Goal: Task Accomplishment & Management: Manage account settings

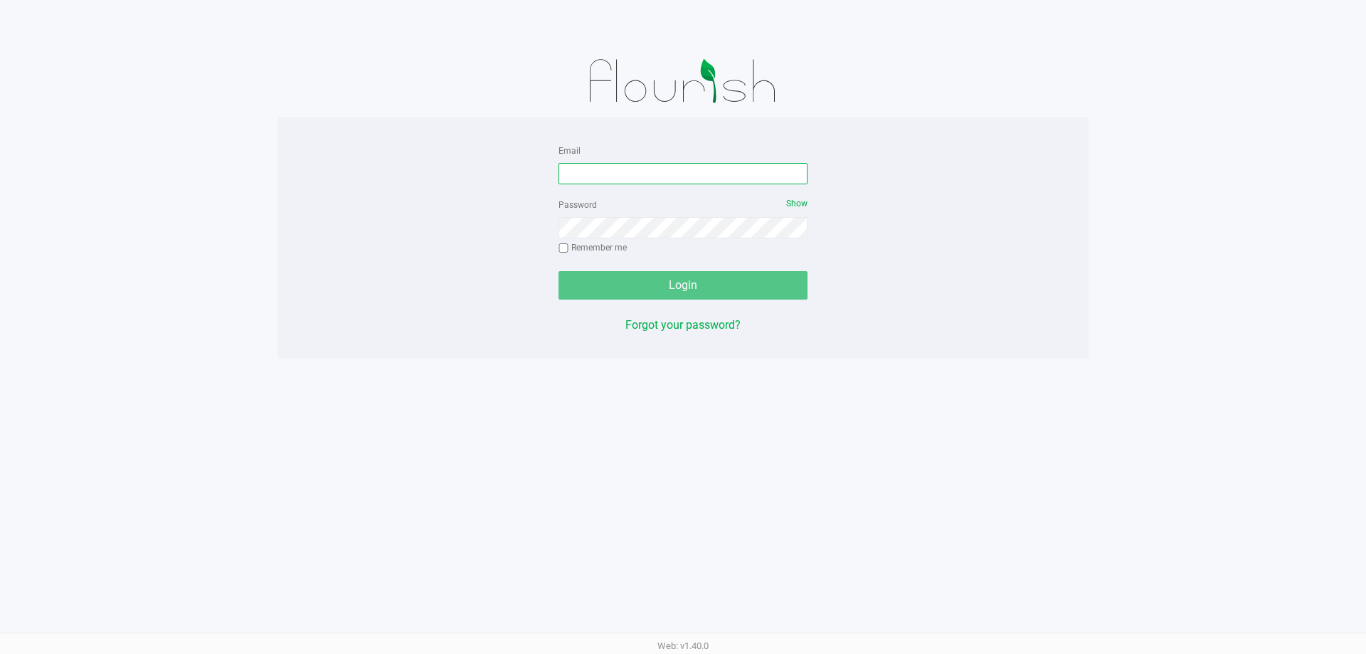
click at [675, 184] on input "Email" at bounding box center [682, 173] width 249 height 21
type input "jlevine@liveparallel.com"
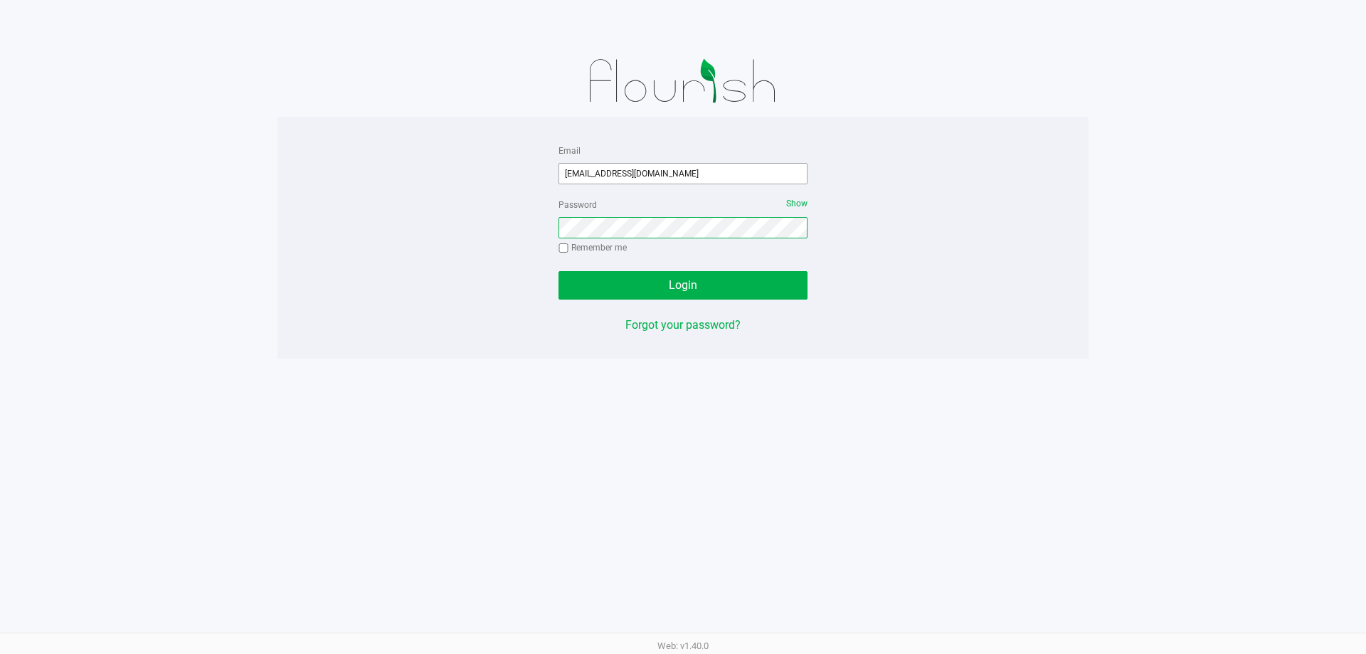
click at [558, 271] on button "Login" at bounding box center [682, 285] width 249 height 28
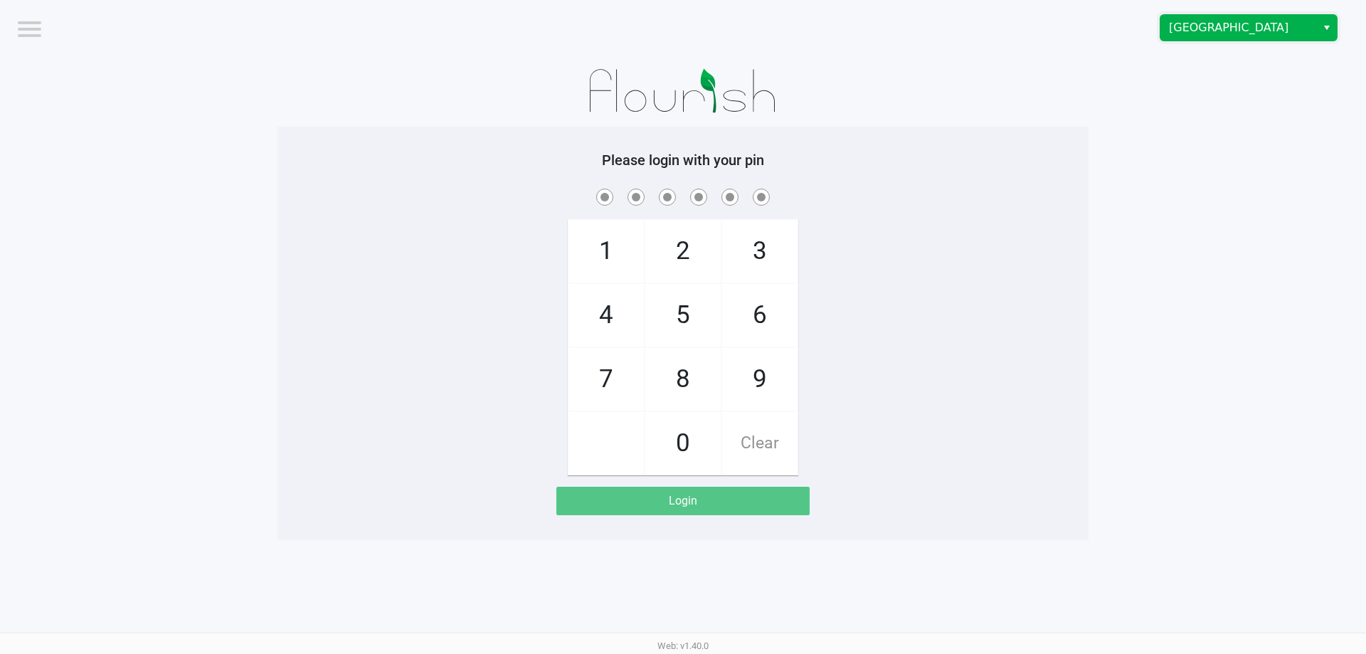
click at [1192, 32] on span "Boynton Beach WC" at bounding box center [1238, 27] width 139 height 17
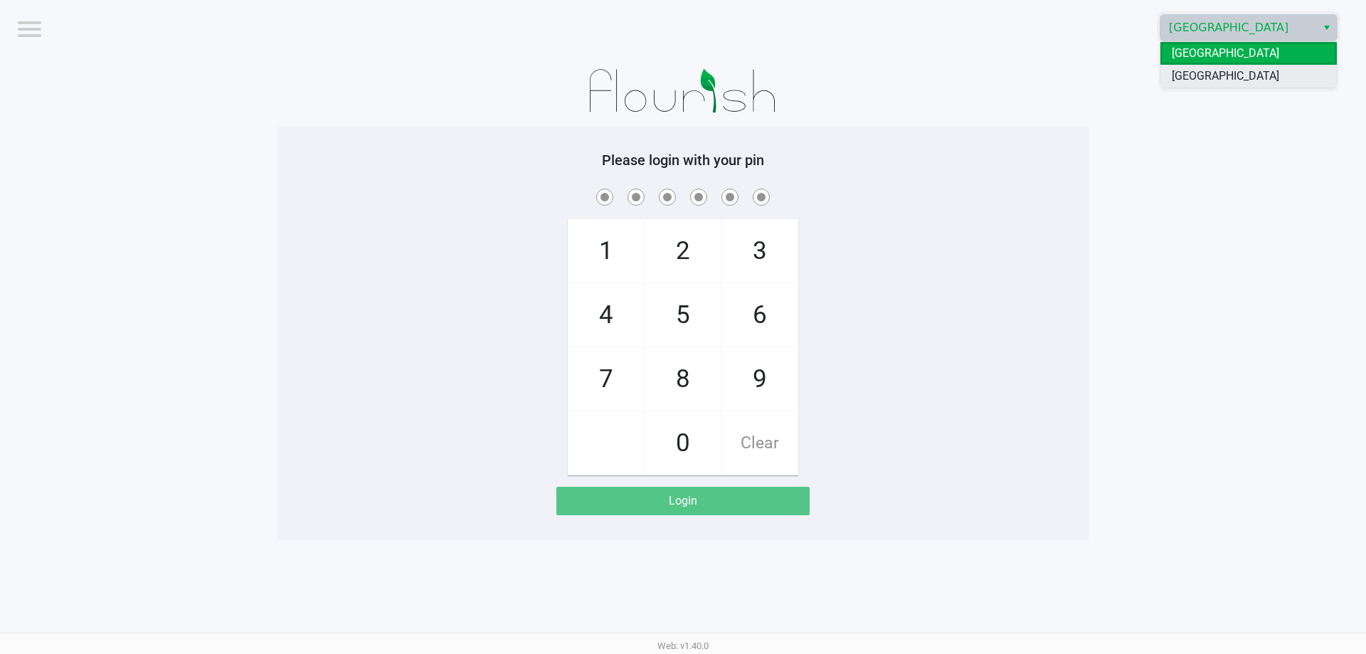
click at [1210, 74] on span "Delray Beach WC" at bounding box center [1225, 76] width 107 height 17
click at [1207, 140] on app-pos-login-wrapper "Logout Delray Beach WC Please login with your pin 1 4 7 2 5 8 0 3 6 9 Clear Log…" at bounding box center [683, 270] width 1366 height 540
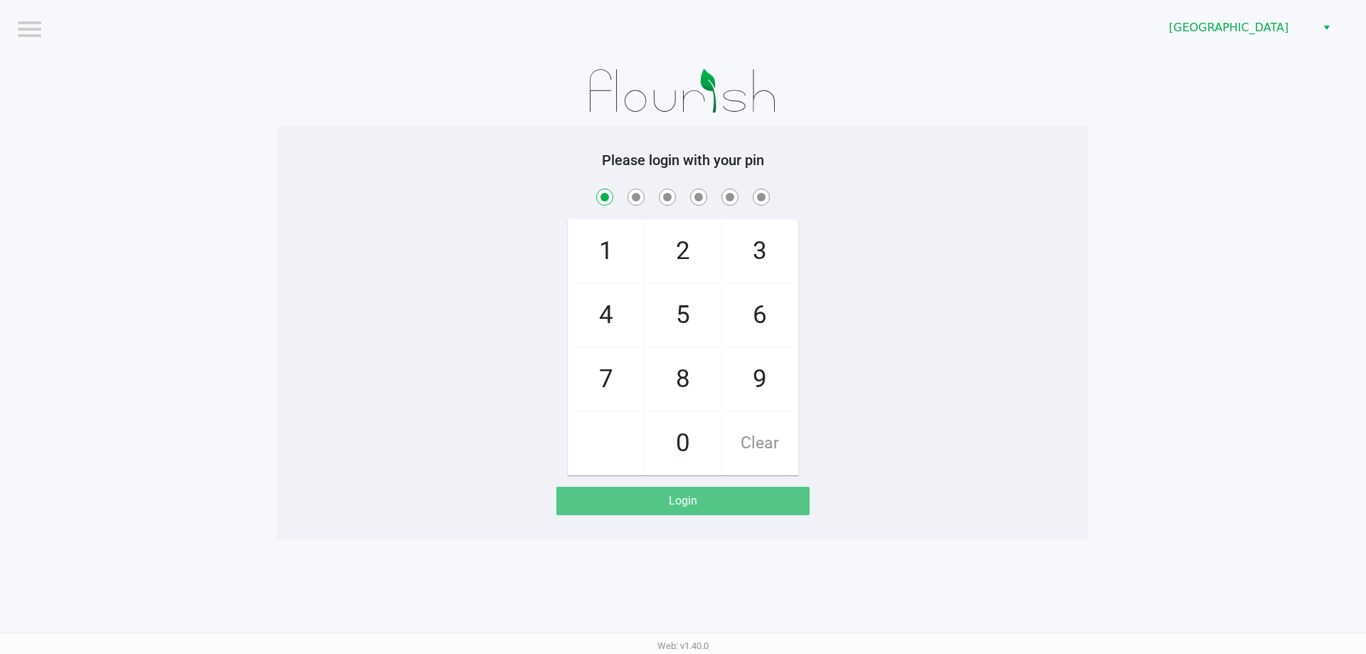
checkbox input "true"
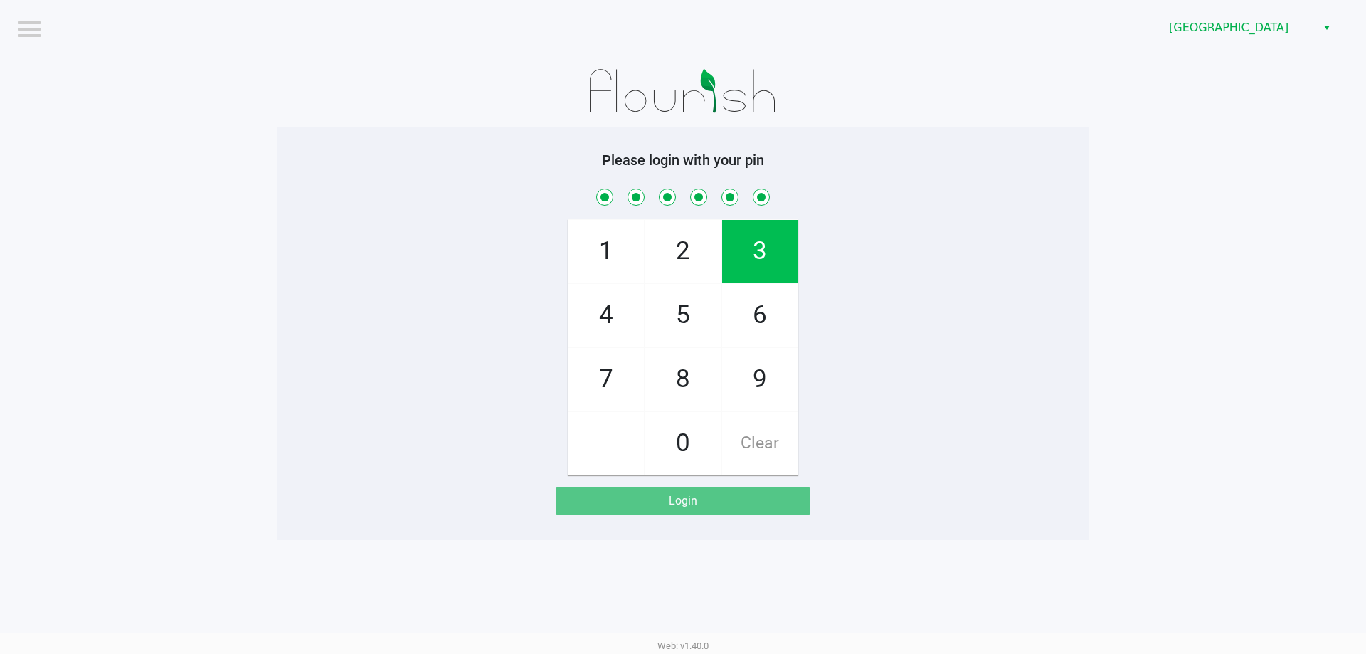
checkbox input "true"
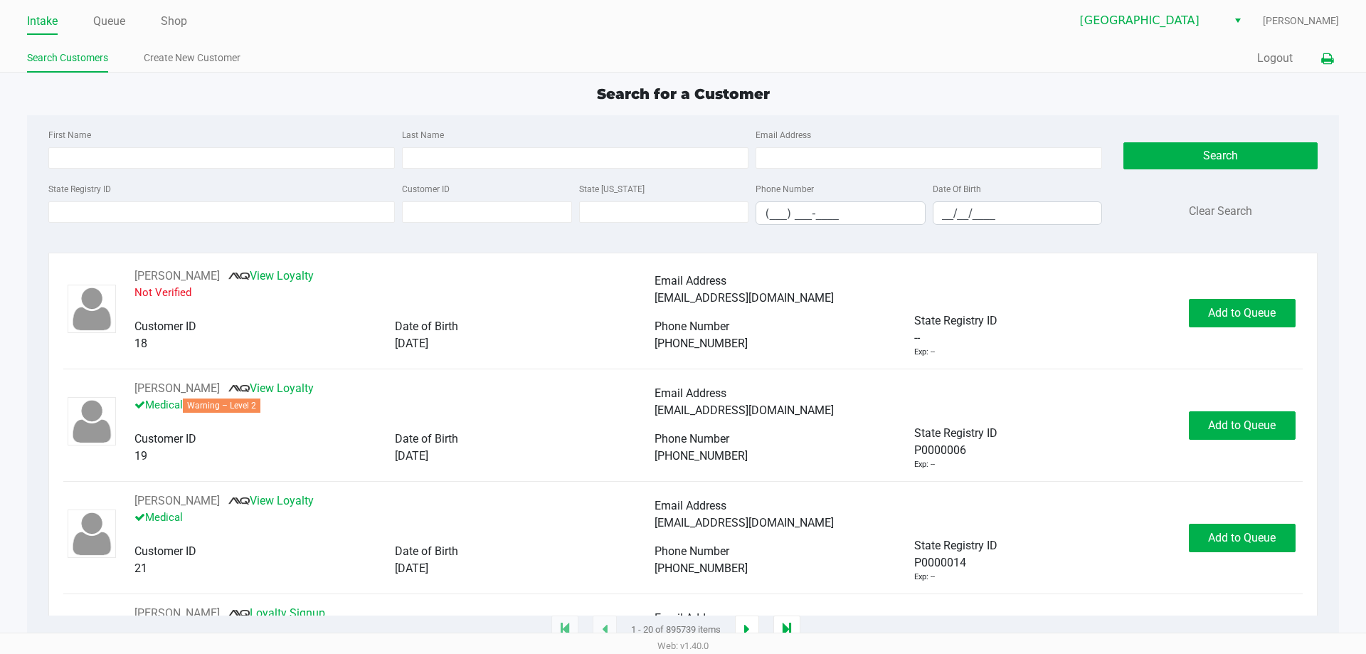
click at [1334, 60] on button at bounding box center [1326, 59] width 23 height 26
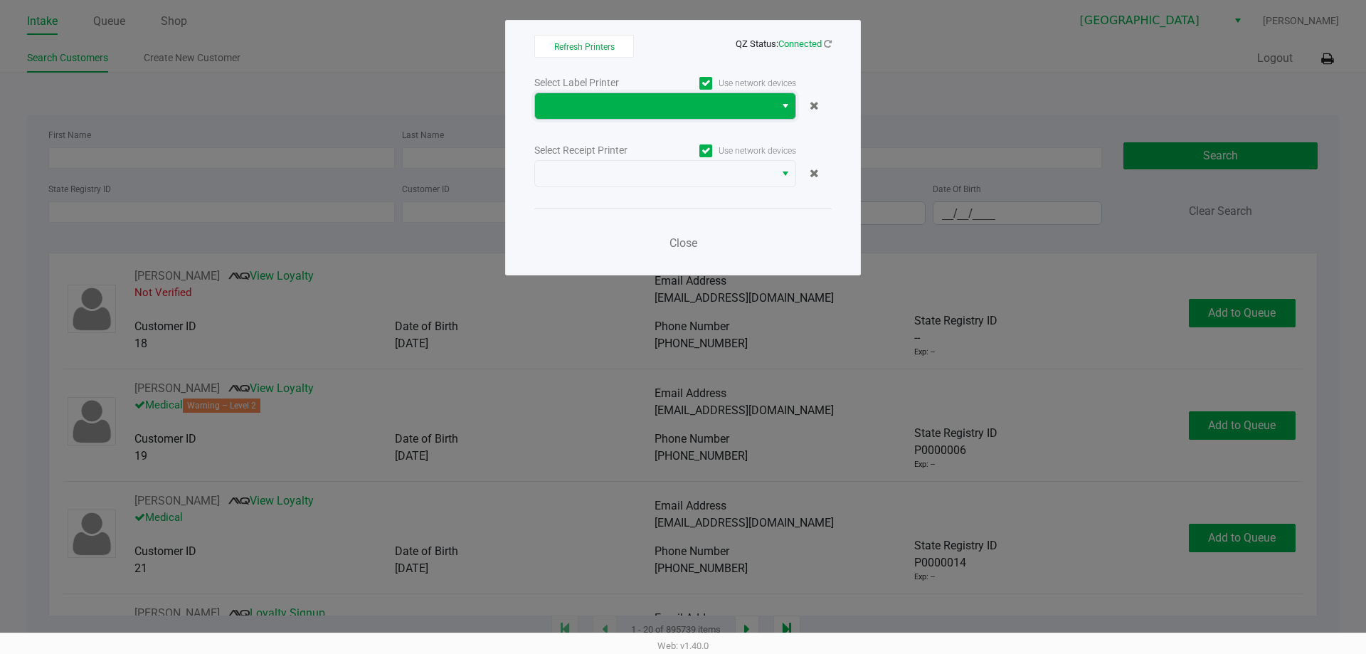
click at [795, 105] on kendo-dropdownlist at bounding box center [665, 105] width 262 height 27
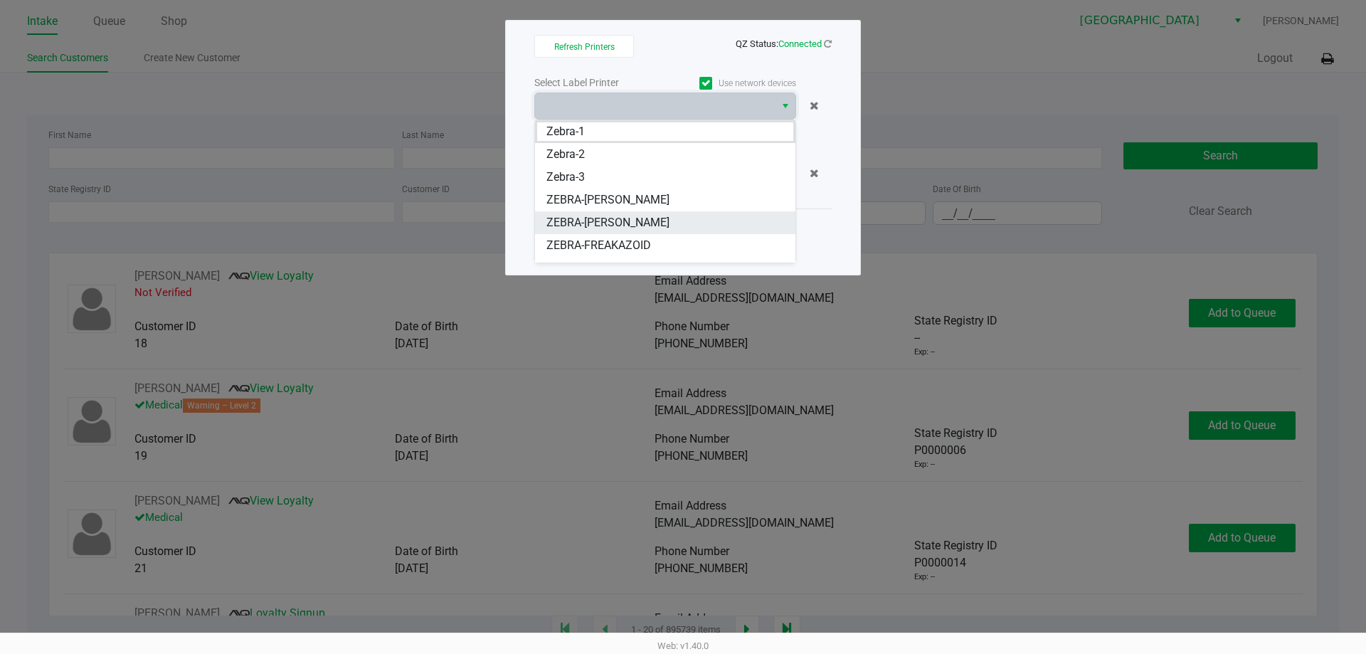
click at [714, 223] on li "ZEBRA-FRANKLIN-PIERCE" at bounding box center [665, 222] width 260 height 23
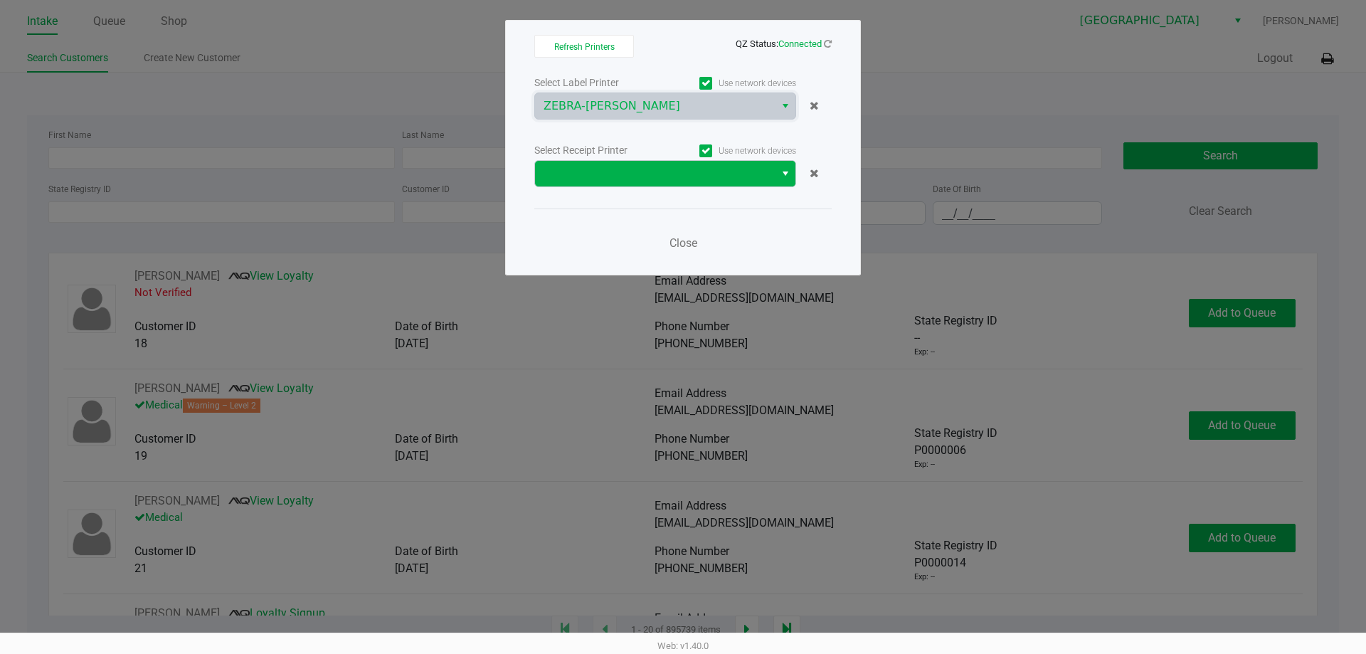
click at [788, 178] on span "Select" at bounding box center [785, 173] width 11 height 17
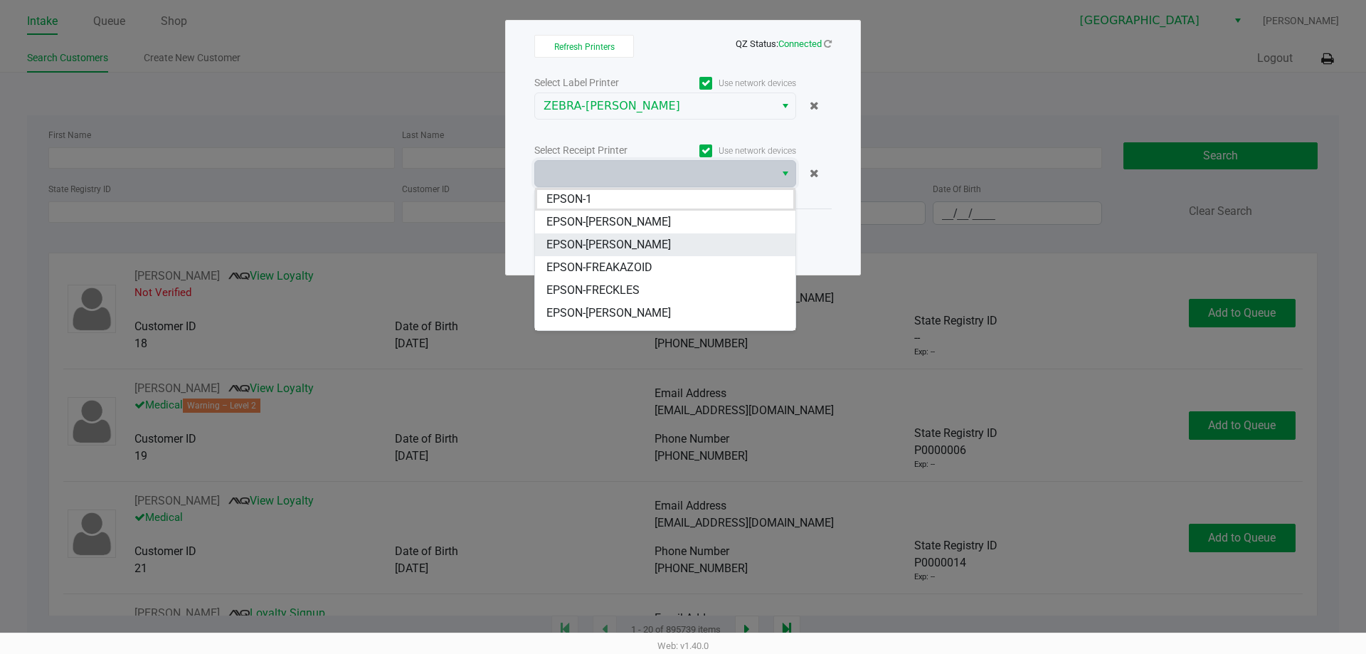
click at [682, 245] on PIERCE "EPSON-FRANKLIN PIERCE" at bounding box center [665, 244] width 260 height 23
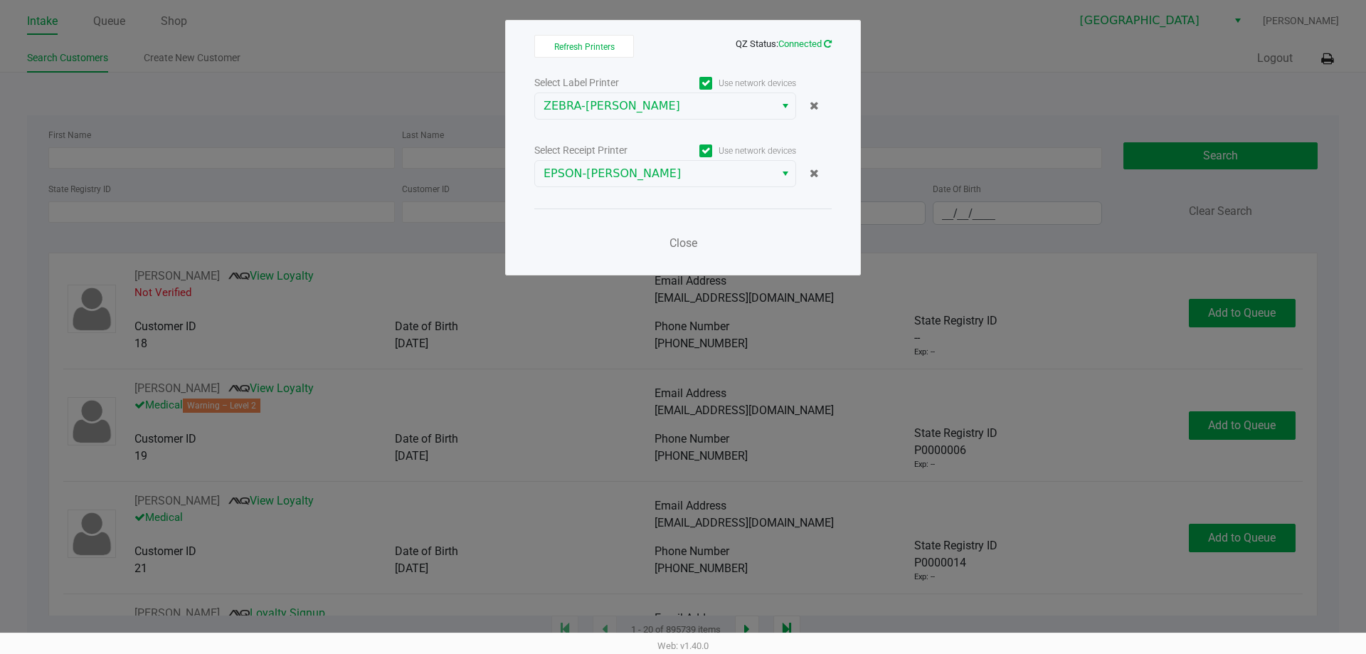
click at [828, 42] on icon at bounding box center [828, 43] width 8 height 9
drag, startPoint x: 674, startPoint y: 242, endPoint x: 565, endPoint y: 115, distance: 168.0
click at [674, 241] on span "Close" at bounding box center [683, 243] width 28 height 14
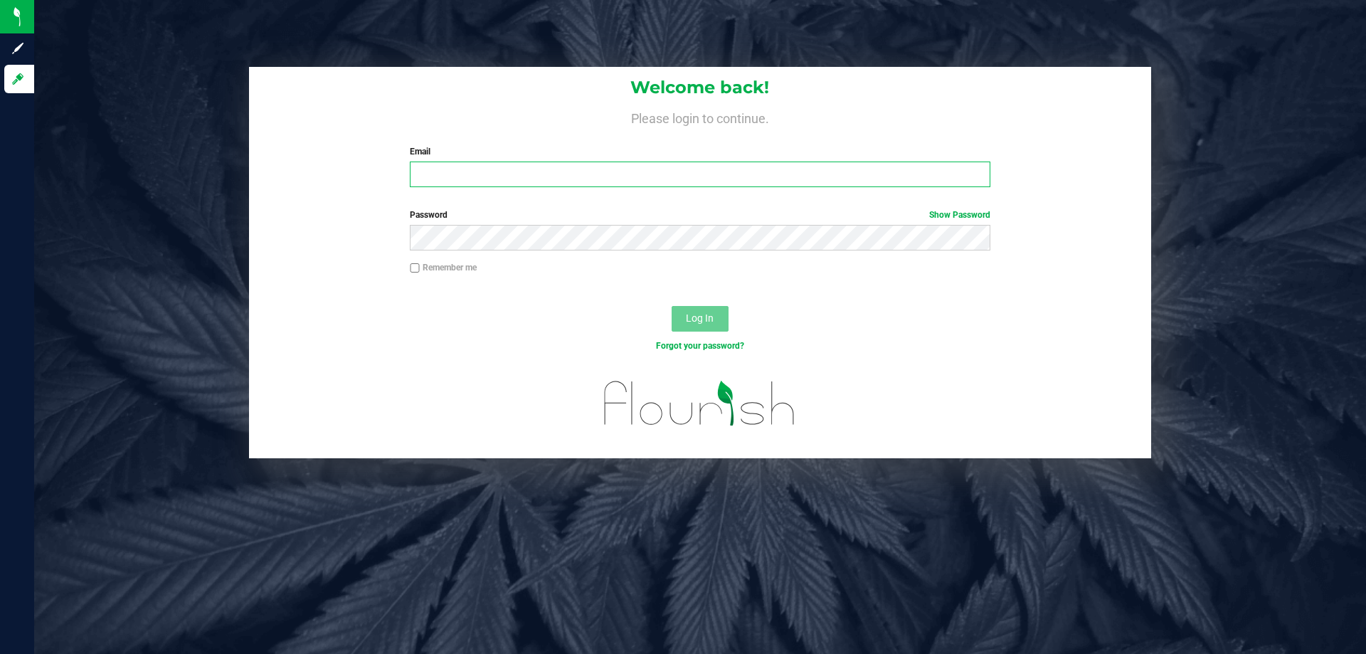
click at [436, 179] on input "Email" at bounding box center [700, 174] width 580 height 26
type input "[EMAIL_ADDRESS][DOMAIN_NAME]"
click at [672, 306] on button "Log In" at bounding box center [700, 319] width 57 height 26
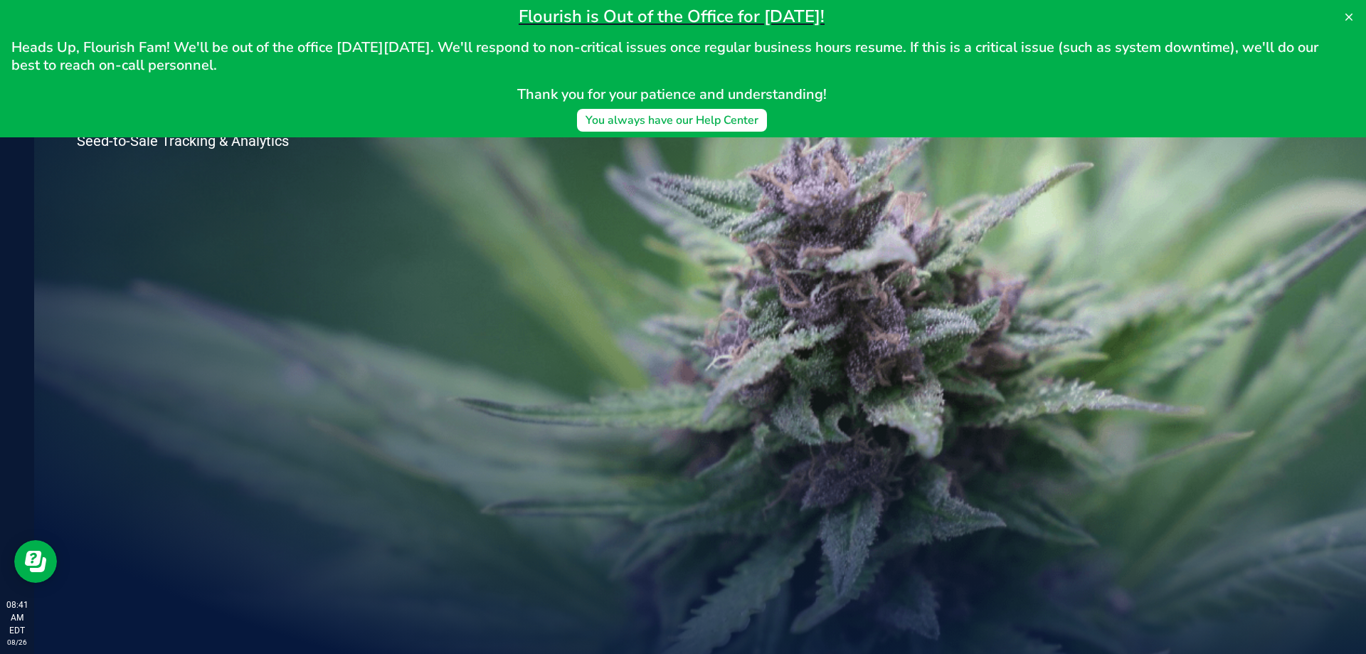
click at [585, 295] on div "Welcome to Flourish Software Seed-to-Sale Tracking & Analytics" at bounding box center [700, 344] width 1332 height 620
click at [1348, 12] on icon at bounding box center [1348, 16] width 11 height 11
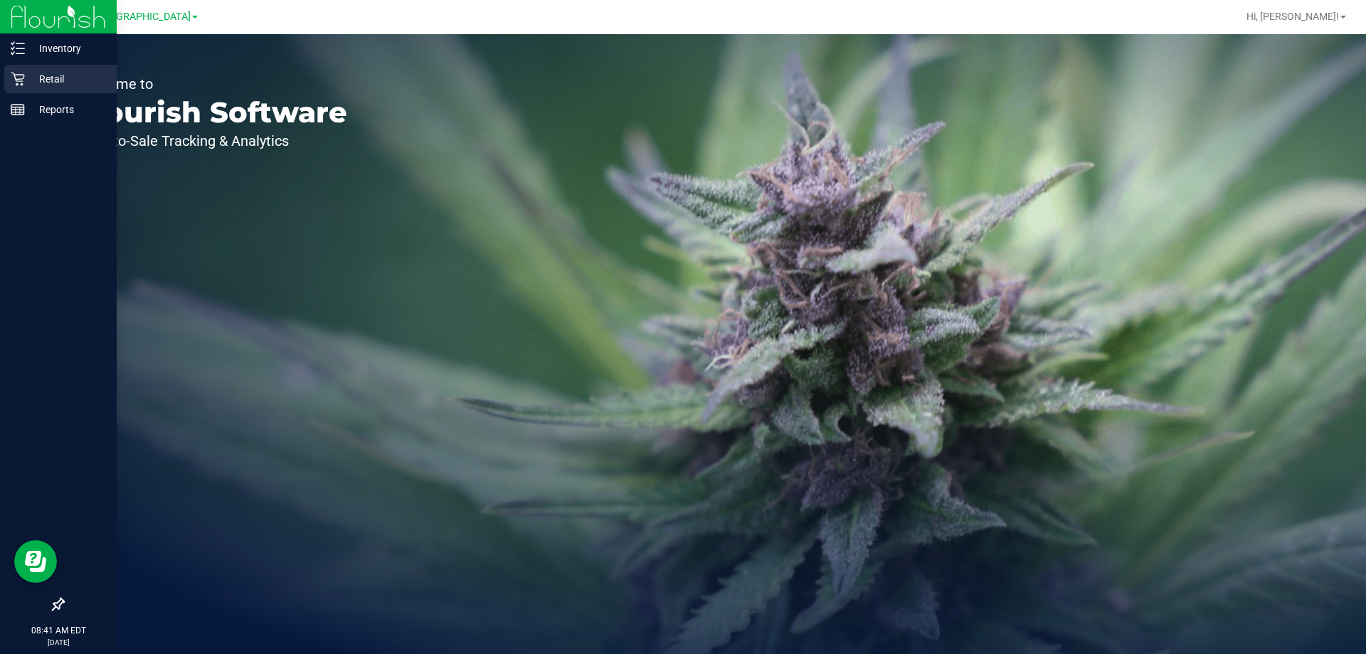
click at [32, 79] on p "Retail" at bounding box center [67, 78] width 85 height 17
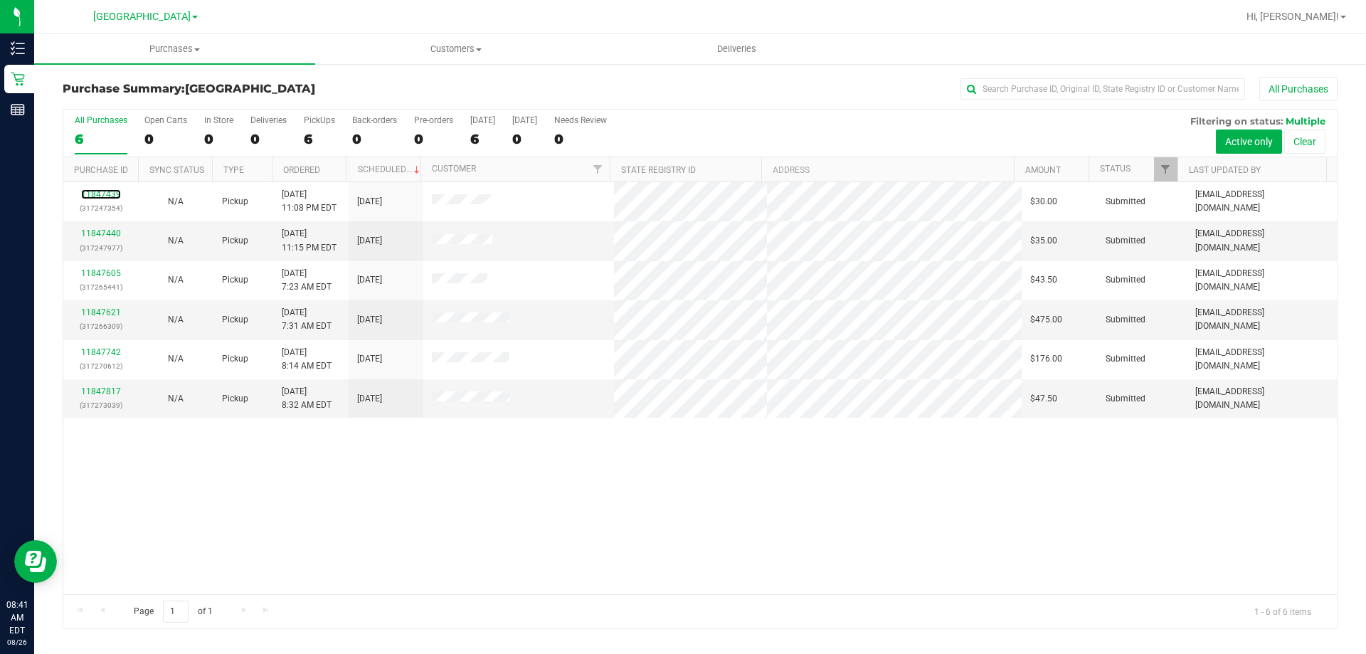
click at [95, 194] on link "11847439" at bounding box center [101, 194] width 40 height 10
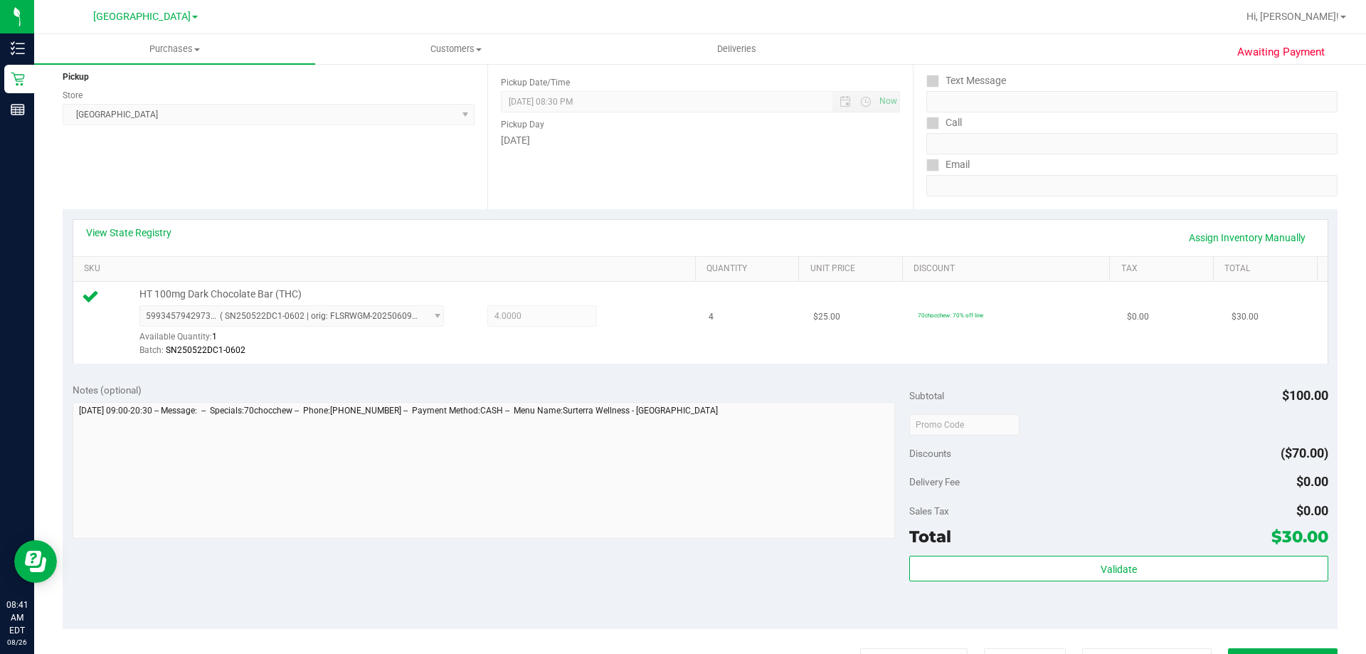
scroll to position [285, 0]
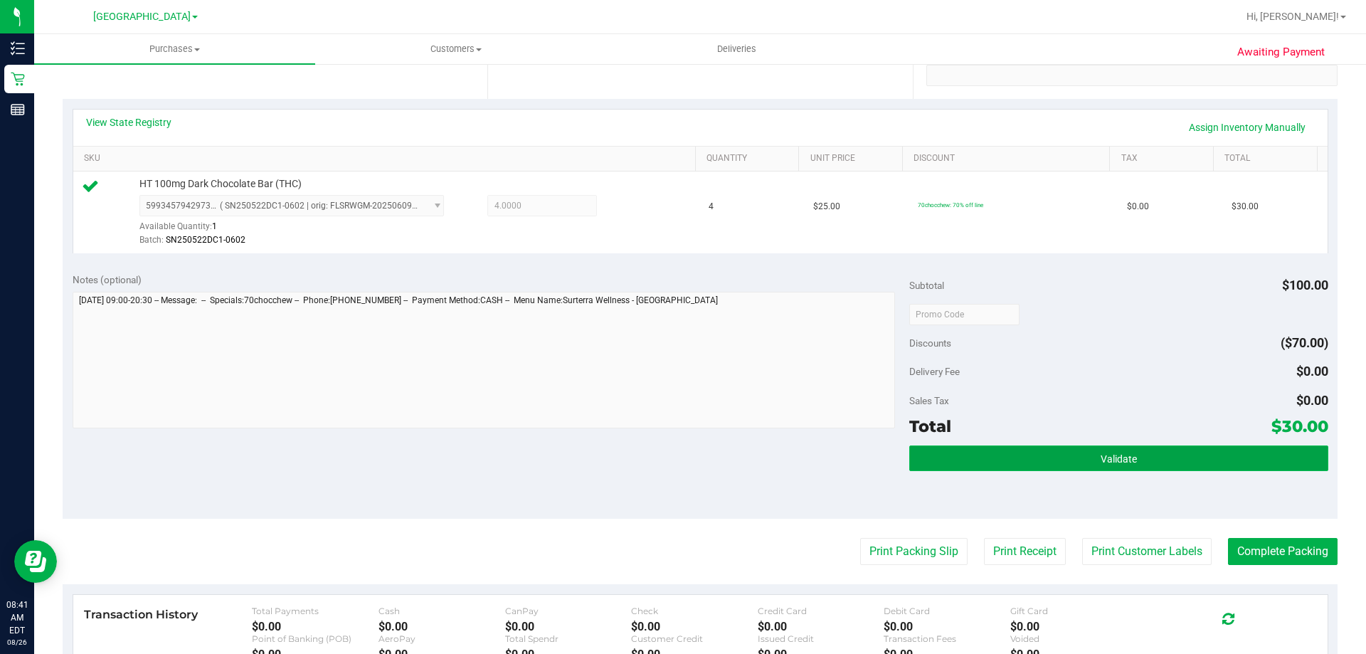
click at [1132, 452] on button "Validate" at bounding box center [1118, 458] width 418 height 26
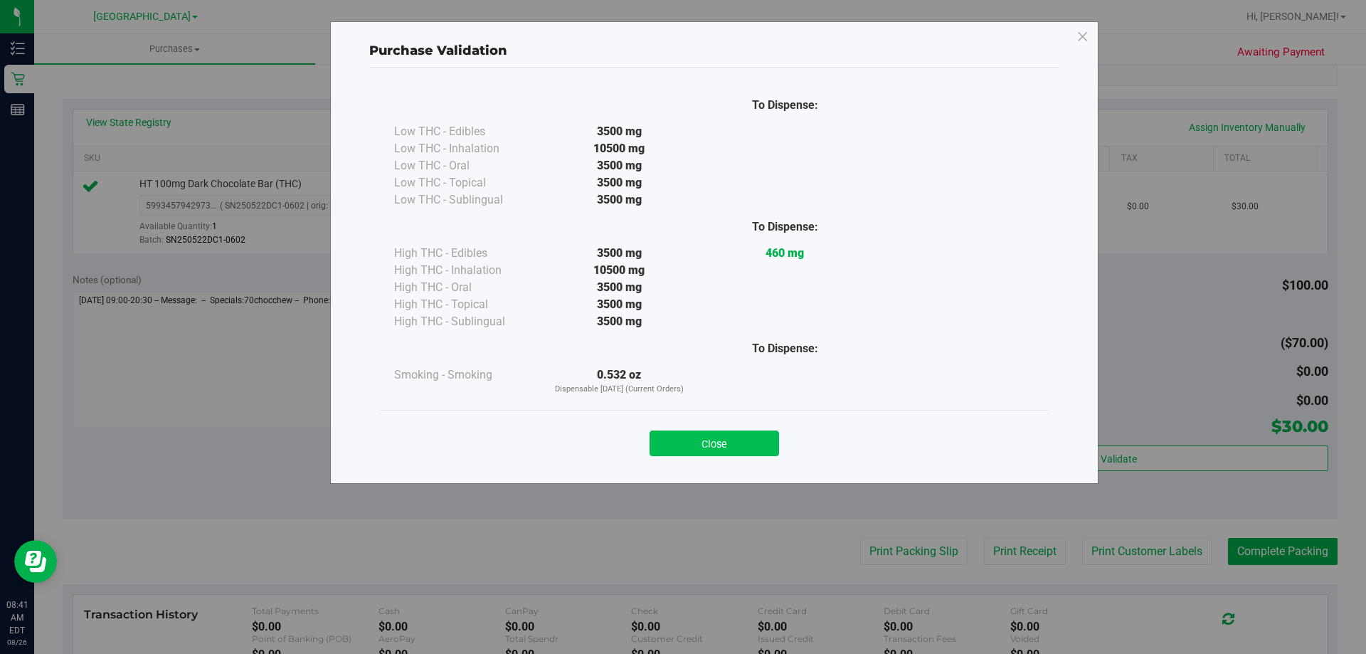
click at [722, 435] on button "Close" at bounding box center [714, 443] width 129 height 26
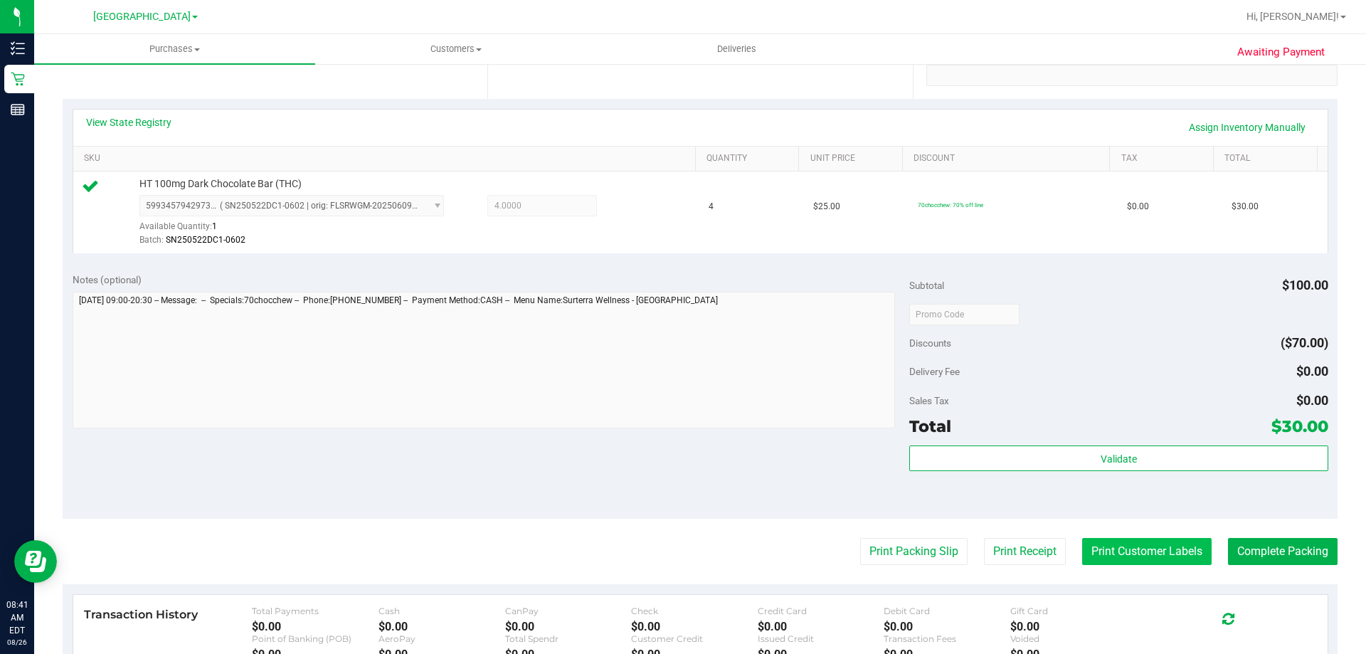
click at [1165, 542] on button "Print Customer Labels" at bounding box center [1146, 551] width 129 height 27
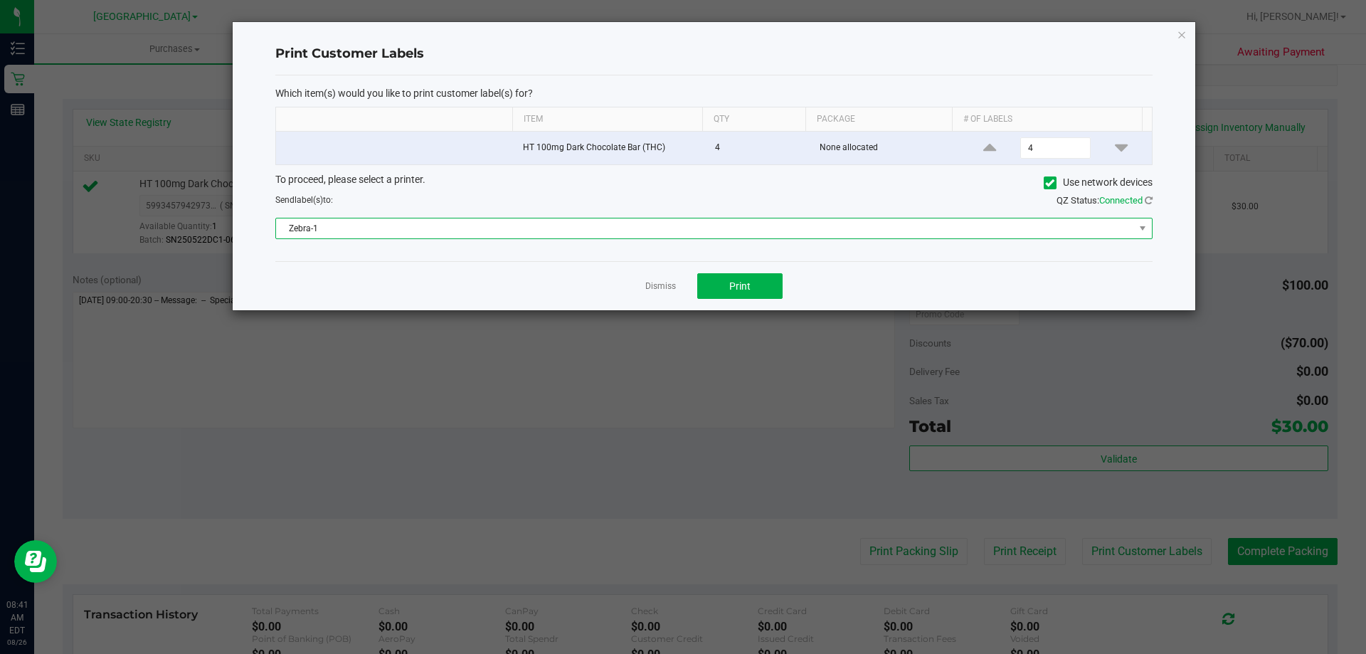
click at [774, 228] on span "Zebra-1" at bounding box center [705, 228] width 858 height 20
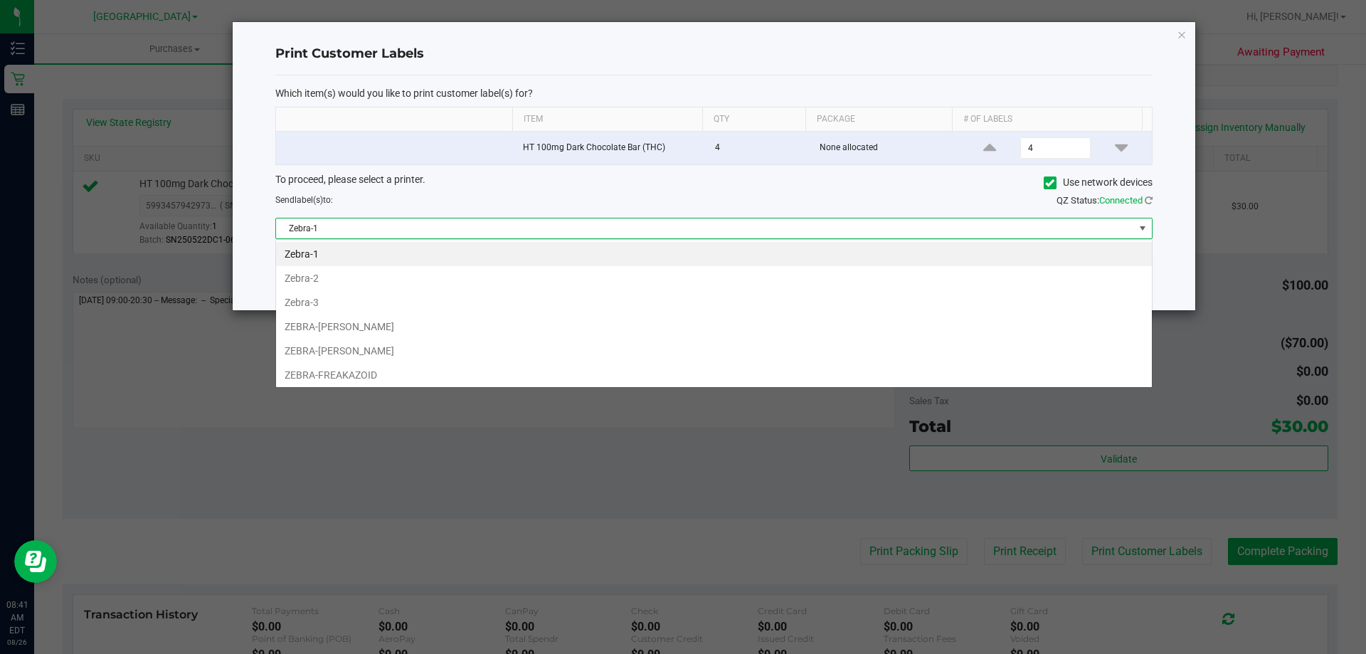
scroll to position [21, 876]
click at [446, 341] on li "ZEBRA-FRANKLIN-PIERCE" at bounding box center [714, 351] width 876 height 24
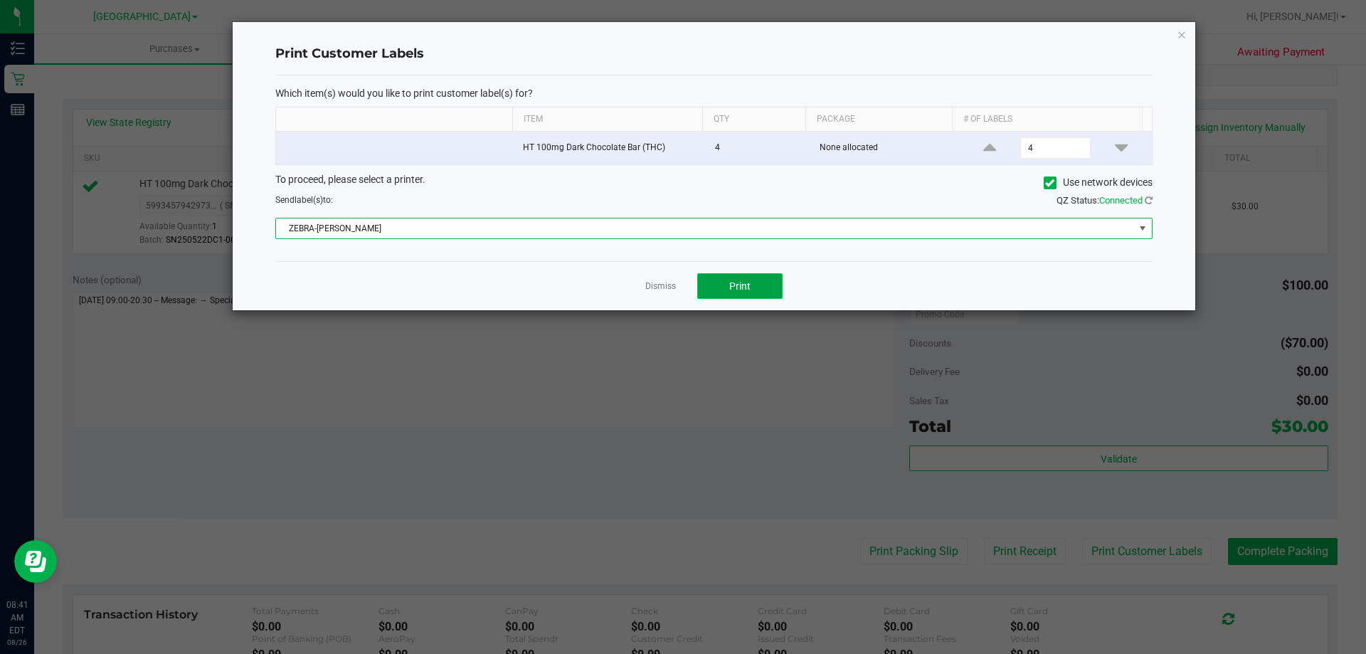
click at [716, 288] on button "Print" at bounding box center [739, 286] width 85 height 26
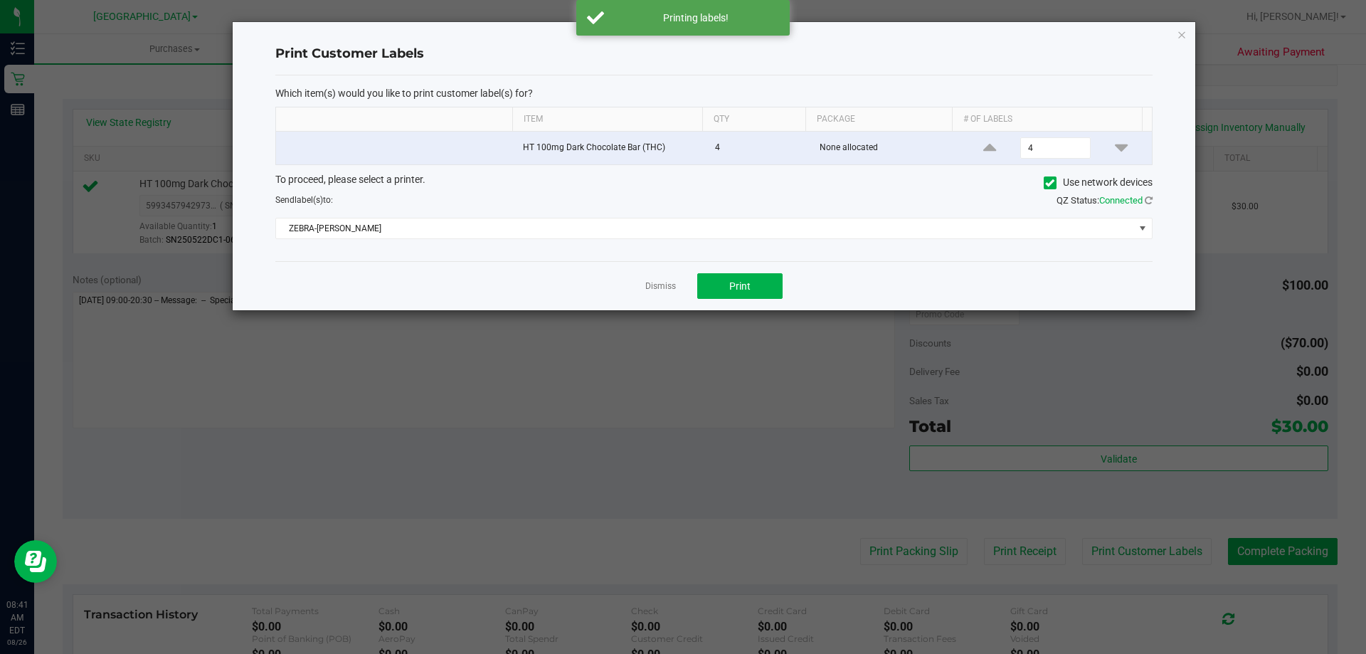
drag, startPoint x: 657, startPoint y: 284, endPoint x: 715, endPoint y: 318, distance: 67.6
click at [659, 287] on link "Dismiss" at bounding box center [660, 286] width 31 height 12
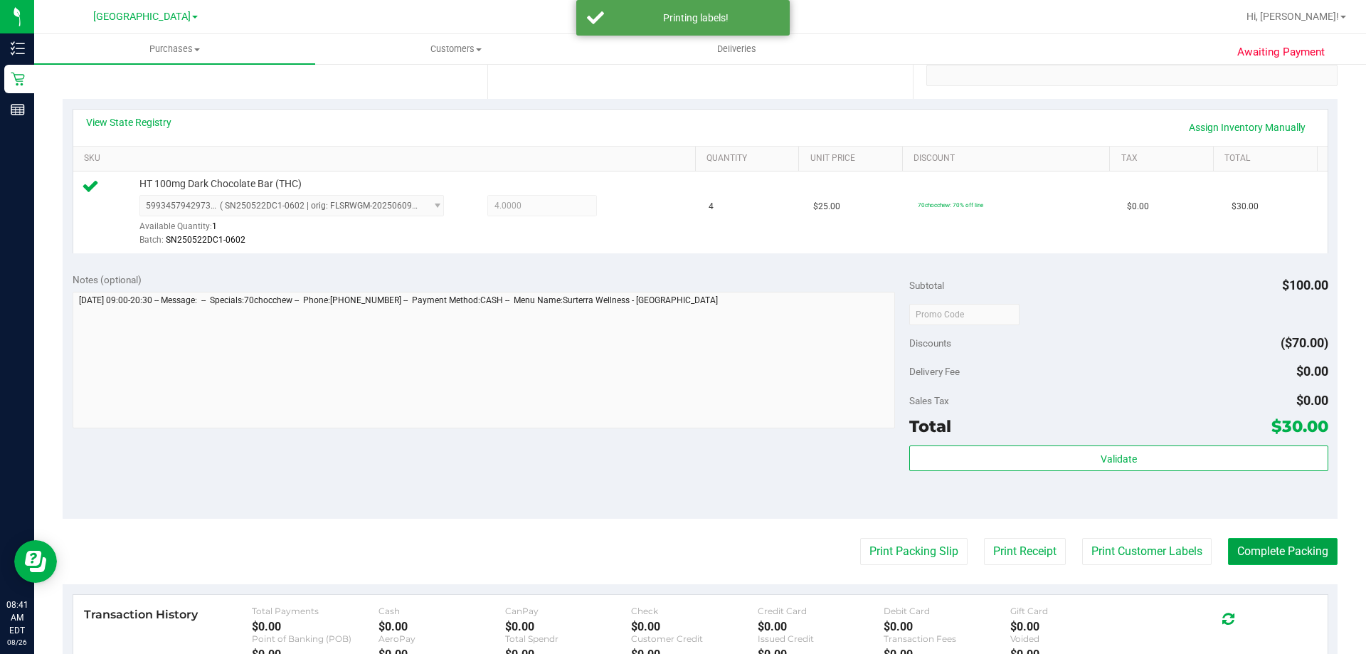
click at [1310, 548] on button "Complete Packing" at bounding box center [1283, 551] width 110 height 27
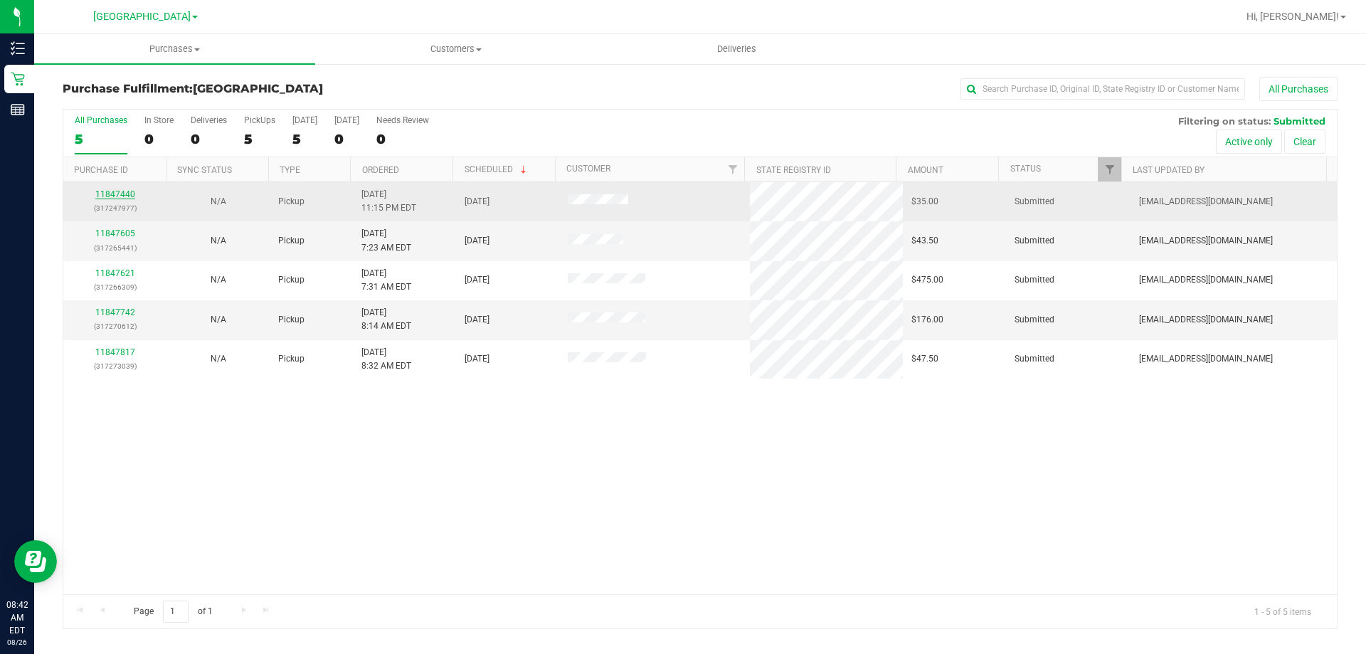
click at [119, 192] on link "11847440" at bounding box center [115, 194] width 40 height 10
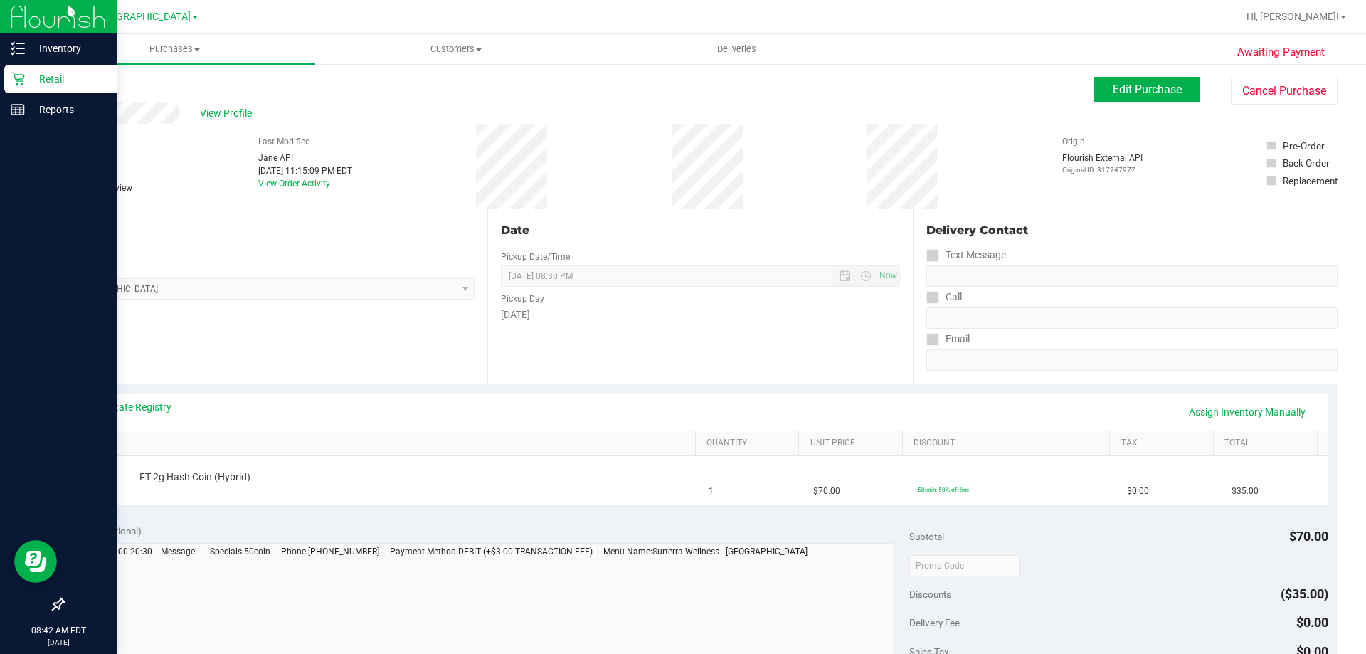
click at [19, 70] on div "Retail" at bounding box center [60, 79] width 112 height 28
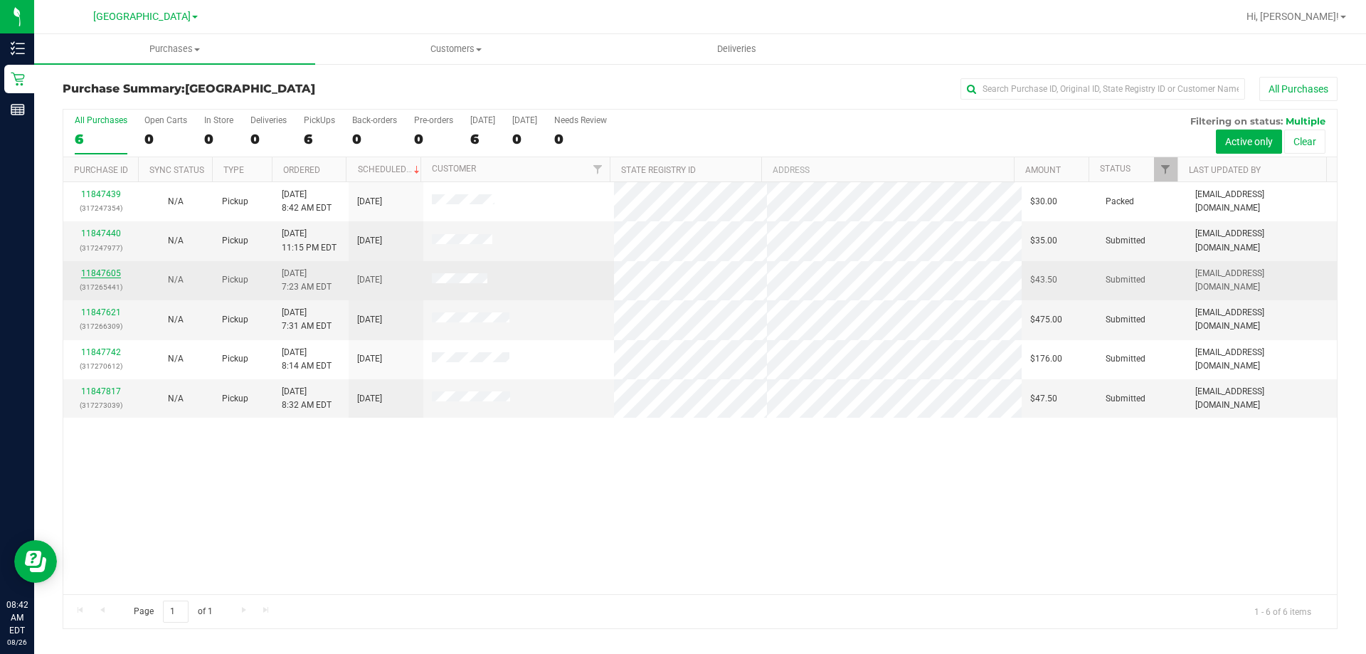
click at [117, 273] on link "11847605" at bounding box center [101, 273] width 40 height 10
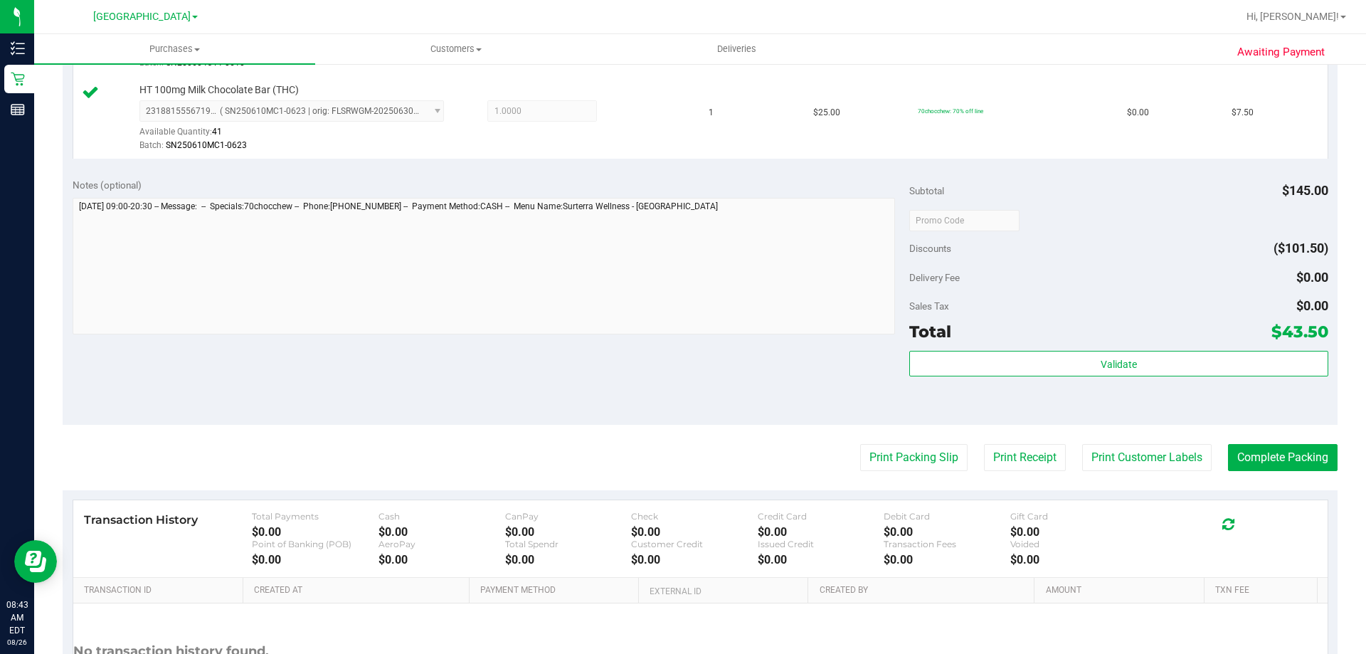
scroll to position [569, 0]
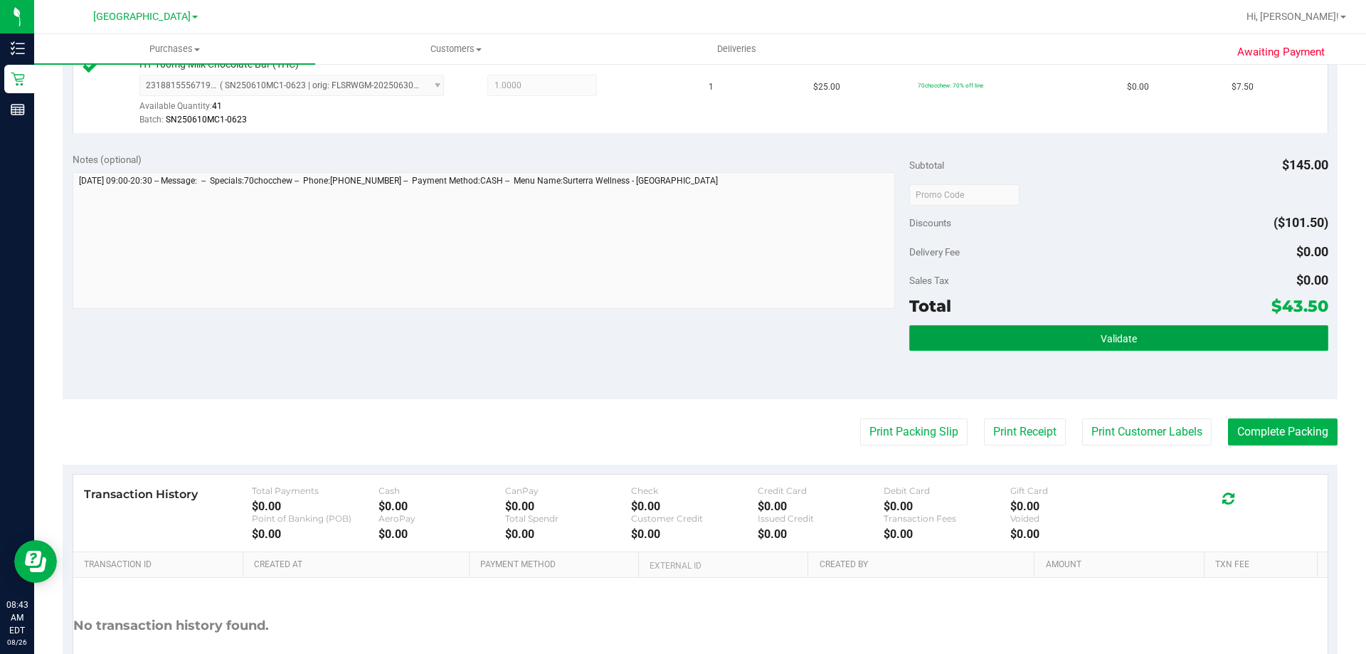
click at [1150, 344] on button "Validate" at bounding box center [1118, 338] width 418 height 26
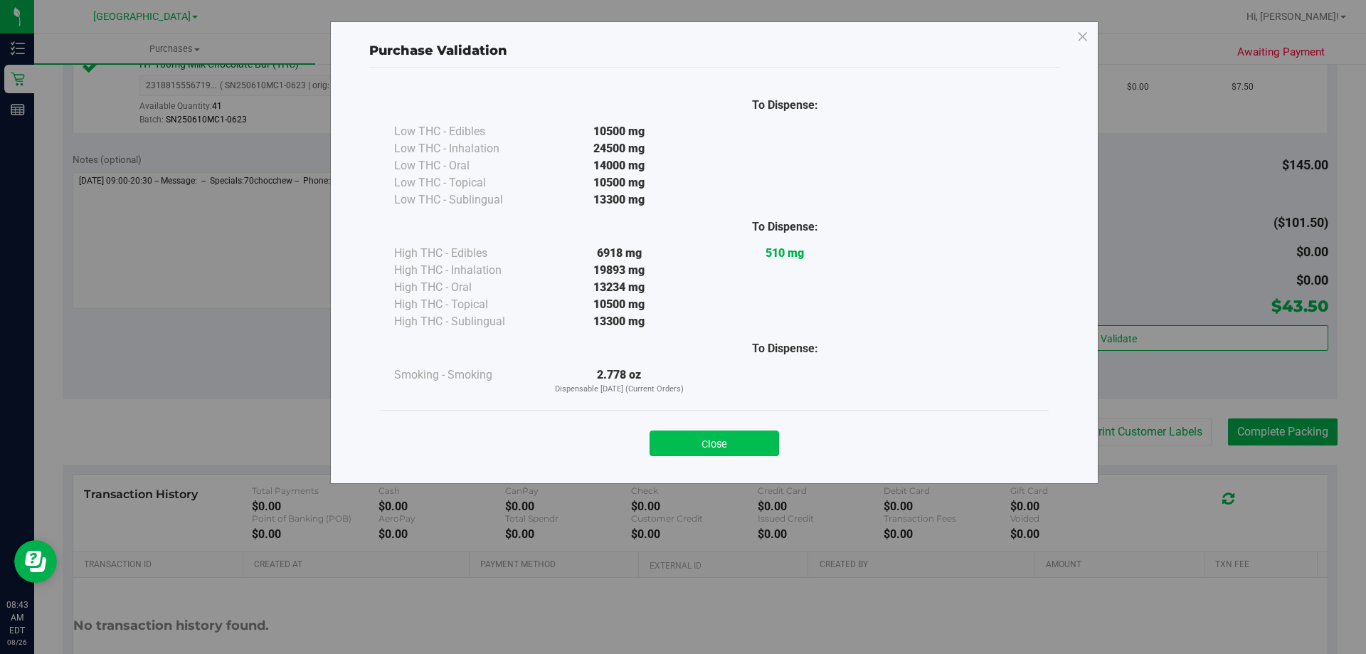
click at [741, 438] on button "Close" at bounding box center [714, 443] width 129 height 26
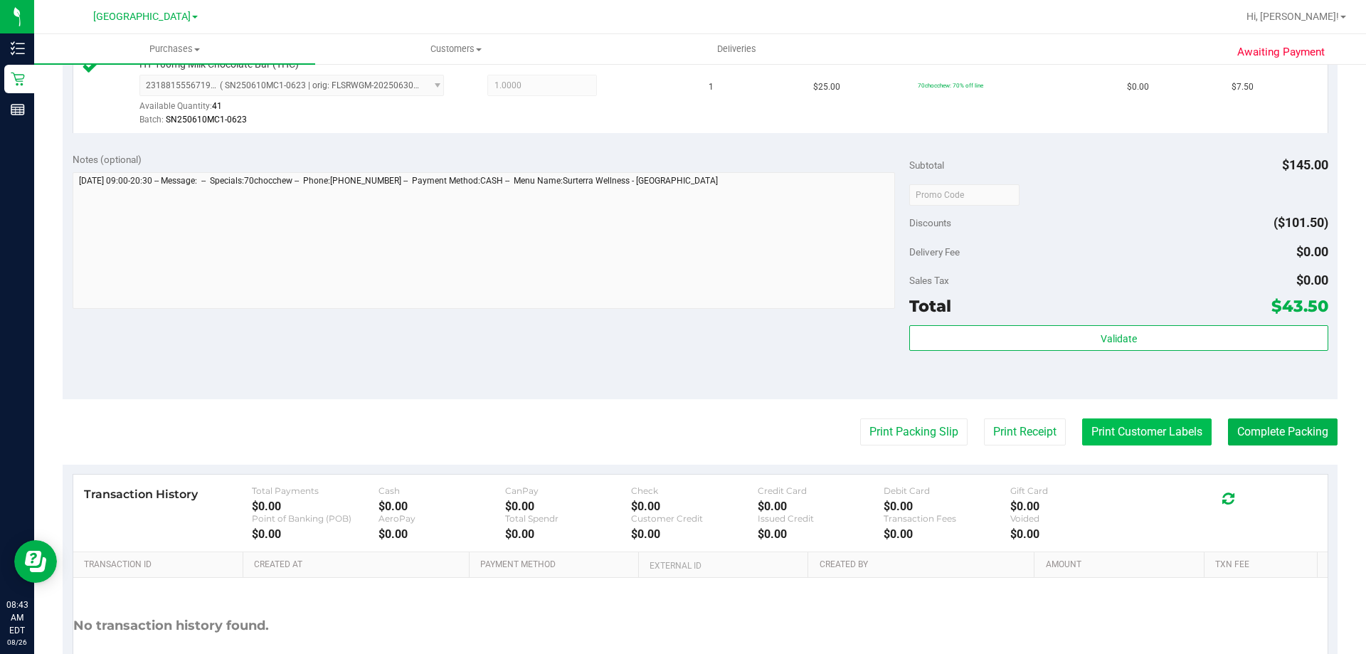
click at [1115, 439] on button "Print Customer Labels" at bounding box center [1146, 431] width 129 height 27
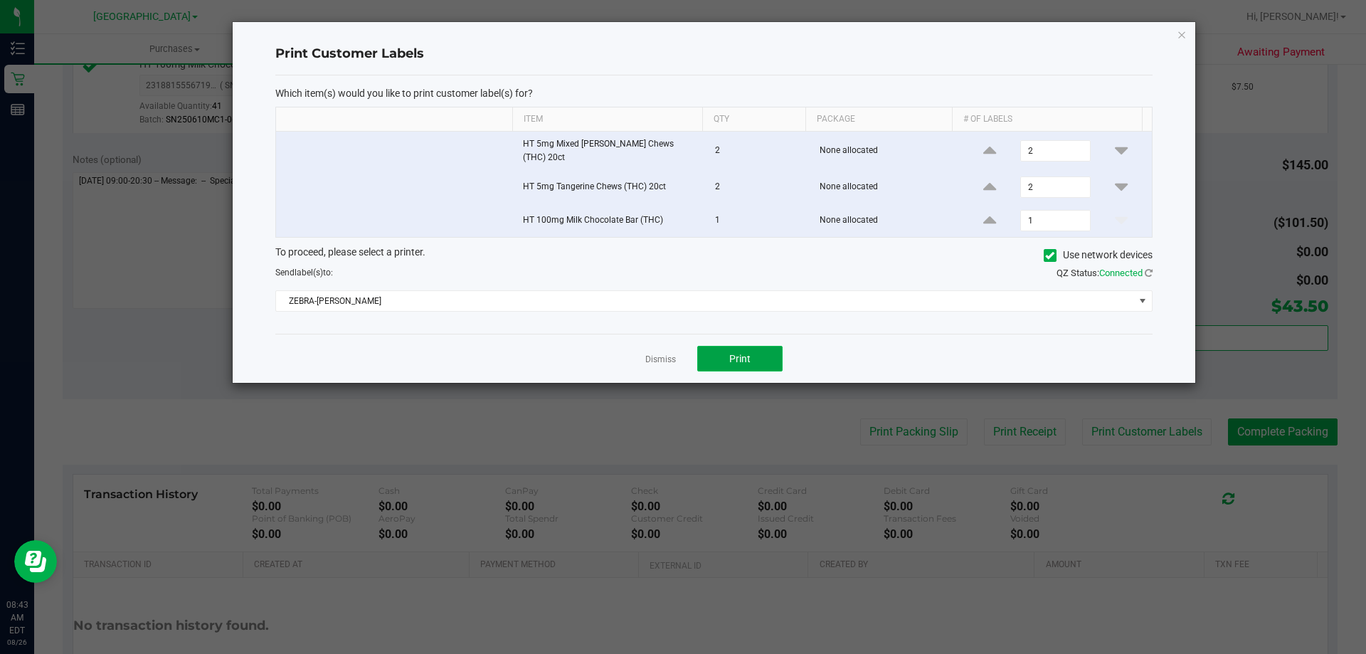
click at [753, 359] on button "Print" at bounding box center [739, 359] width 85 height 26
drag, startPoint x: 664, startPoint y: 355, endPoint x: 680, endPoint y: 325, distance: 34.1
click at [664, 354] on link "Dismiss" at bounding box center [660, 360] width 31 height 12
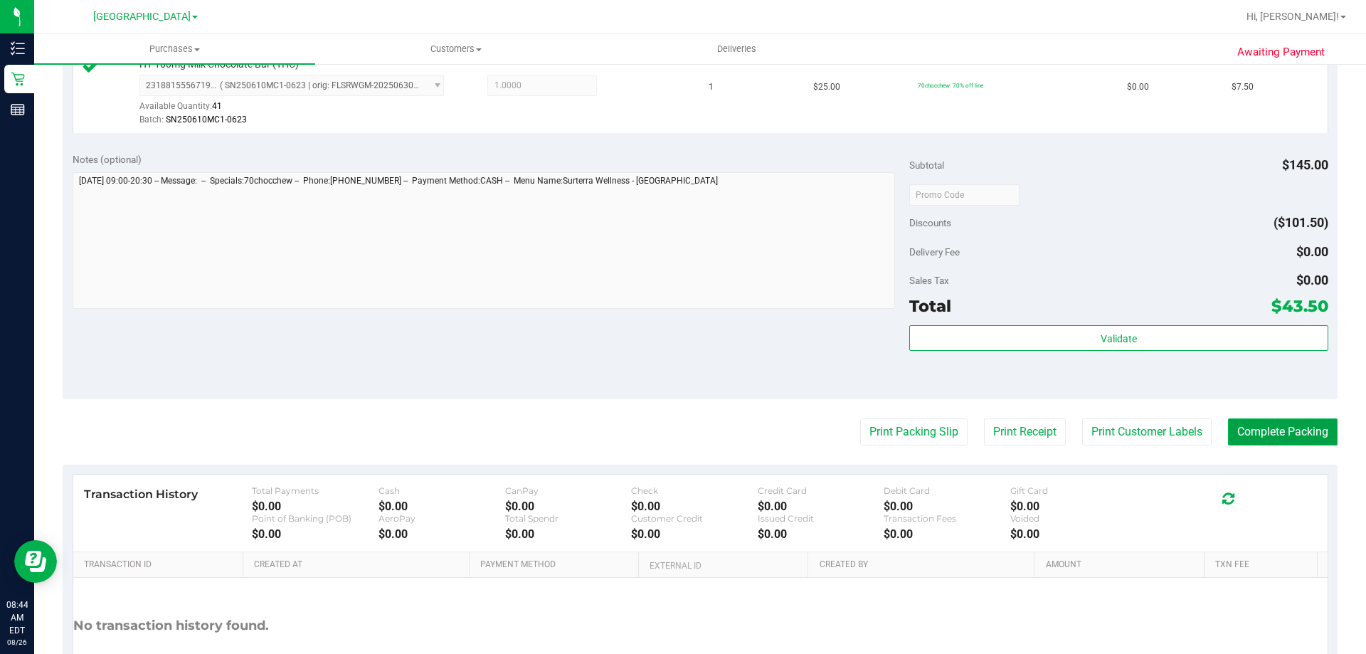
click at [1246, 435] on button "Complete Packing" at bounding box center [1283, 431] width 110 height 27
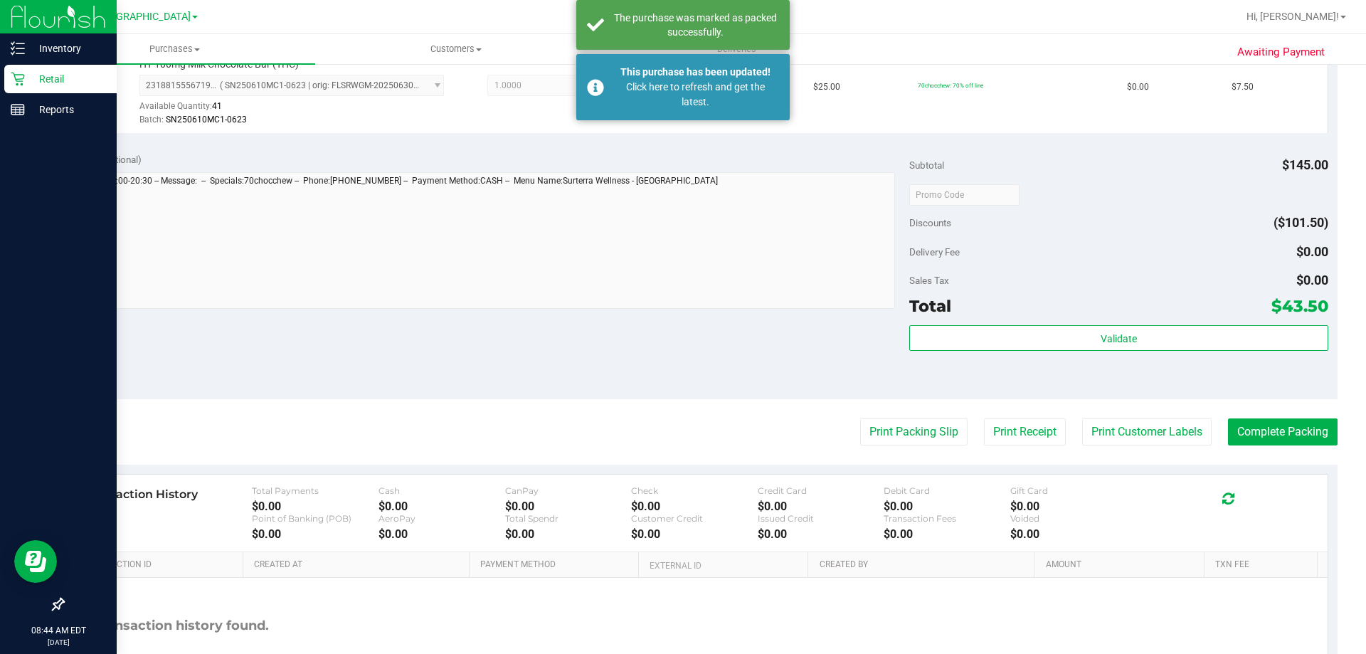
click at [51, 73] on p "Retail" at bounding box center [67, 78] width 85 height 17
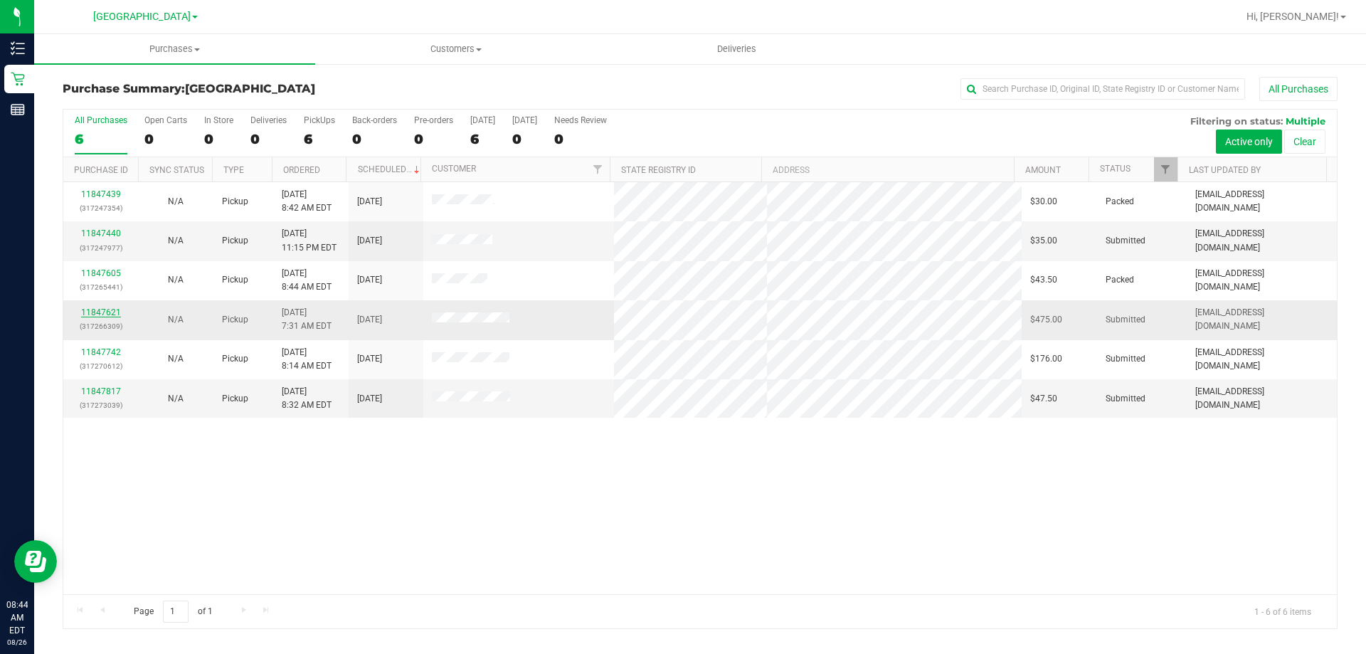
click at [104, 311] on link "11847621" at bounding box center [101, 312] width 40 height 10
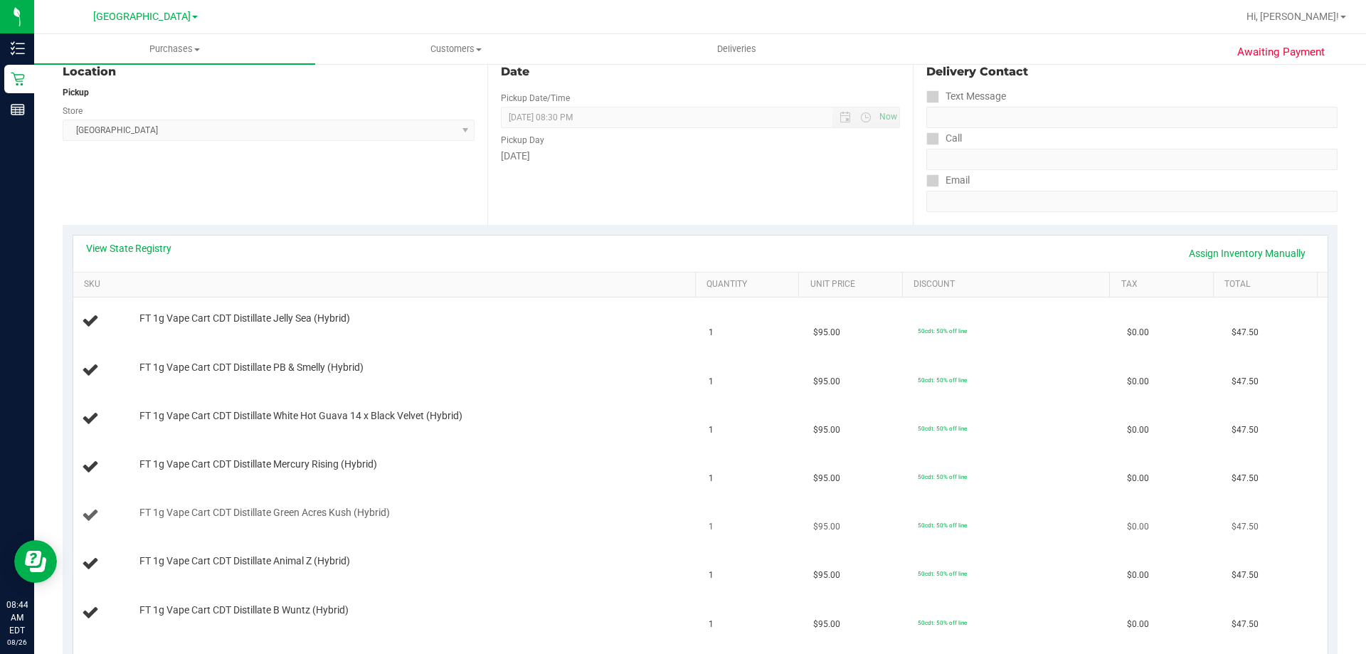
scroll to position [142, 0]
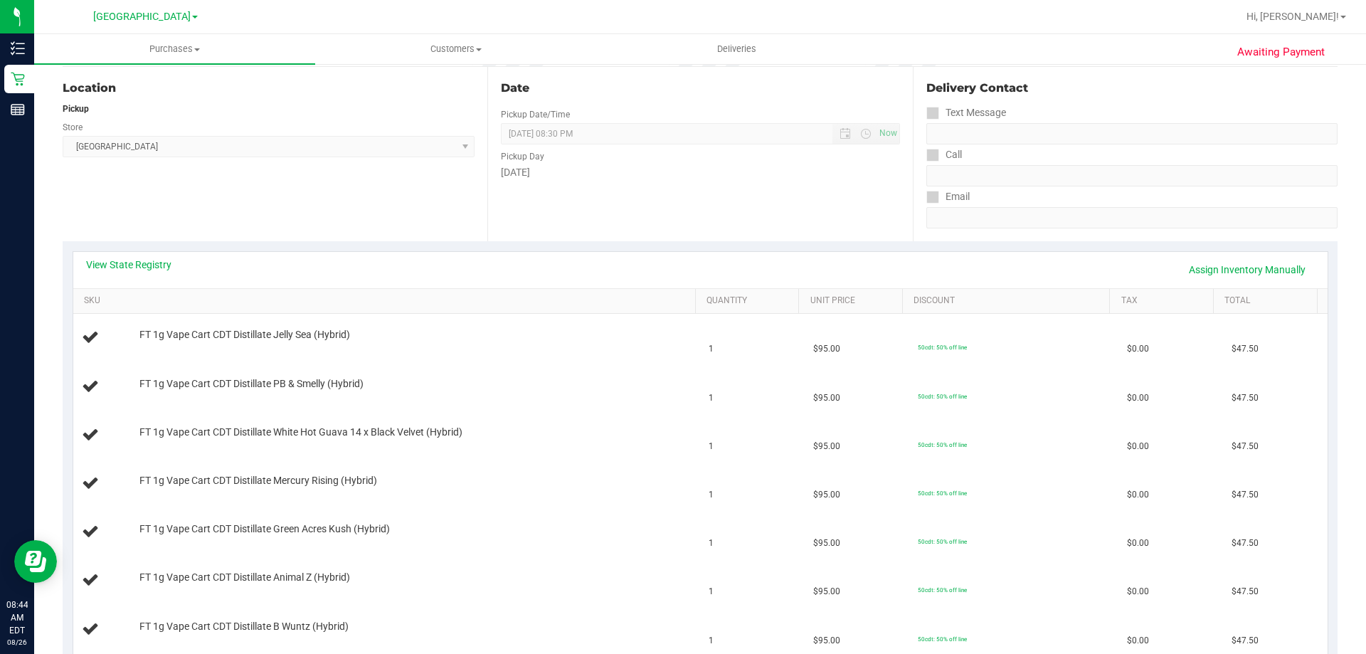
click at [155, 254] on div "View State Registry Assign Inventory Manually" at bounding box center [700, 270] width 1254 height 36
click at [157, 265] on link "View State Registry" at bounding box center [128, 265] width 85 height 14
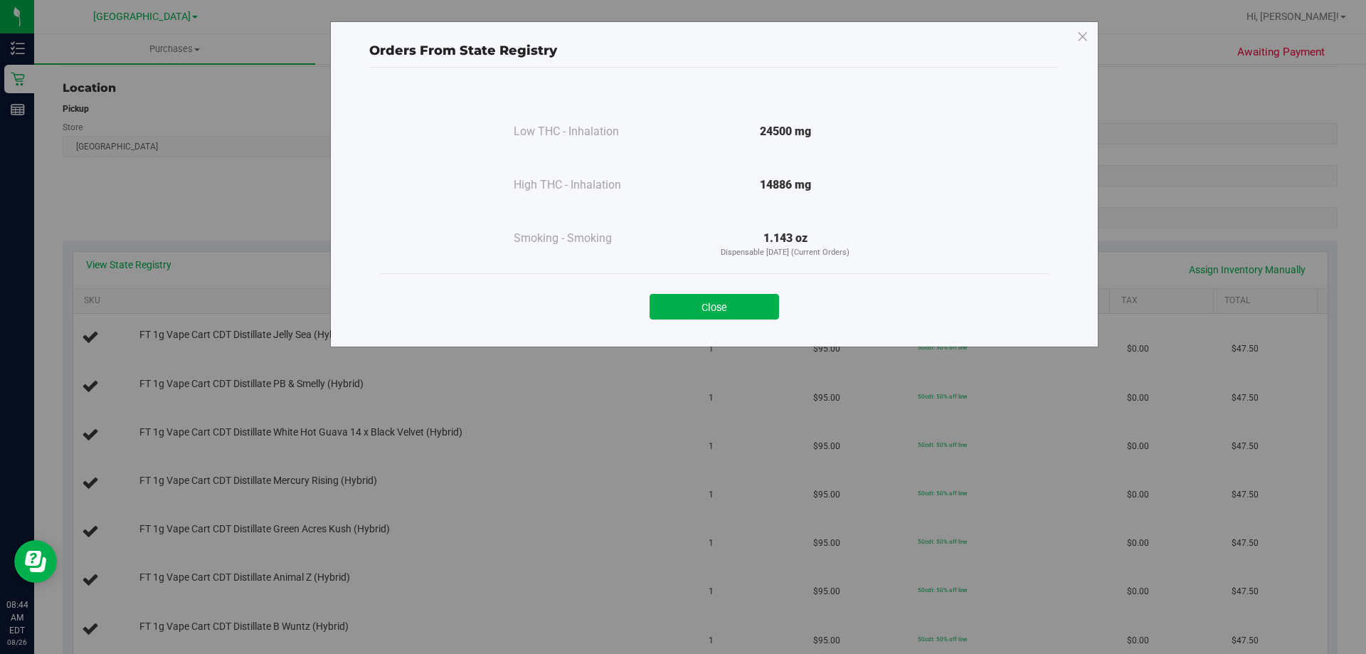
click at [714, 299] on button "Close" at bounding box center [714, 307] width 129 height 26
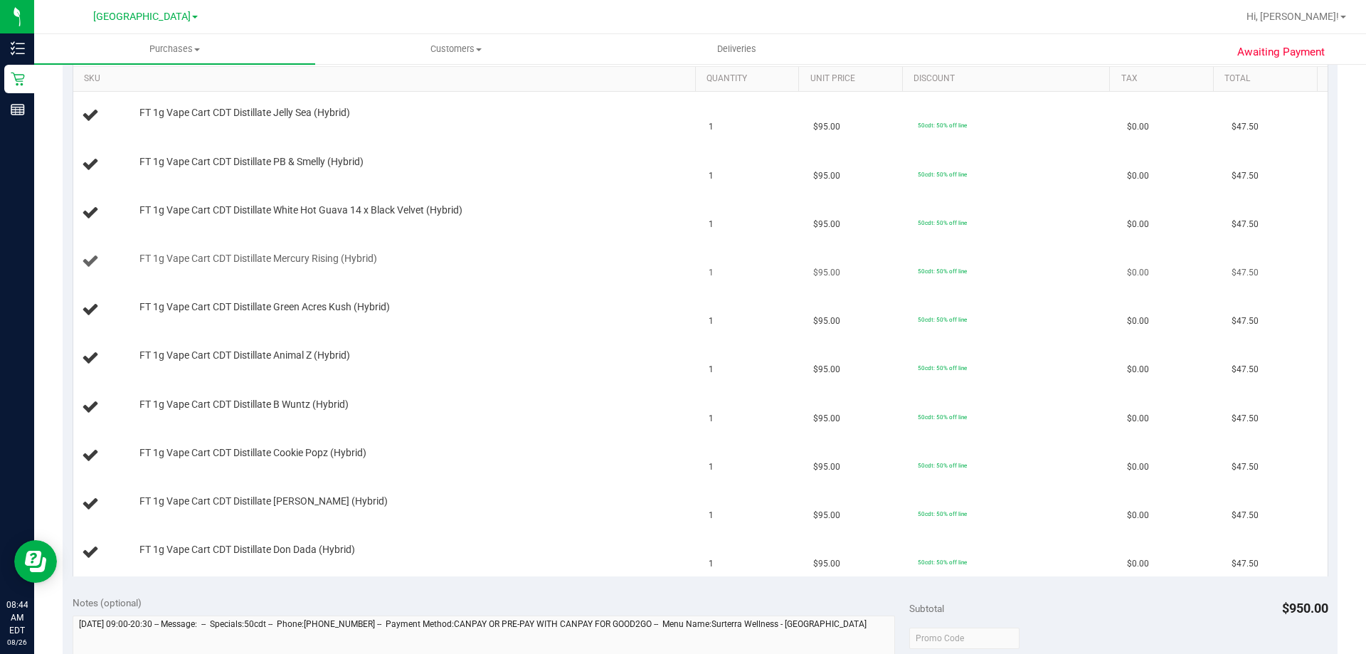
scroll to position [356, 0]
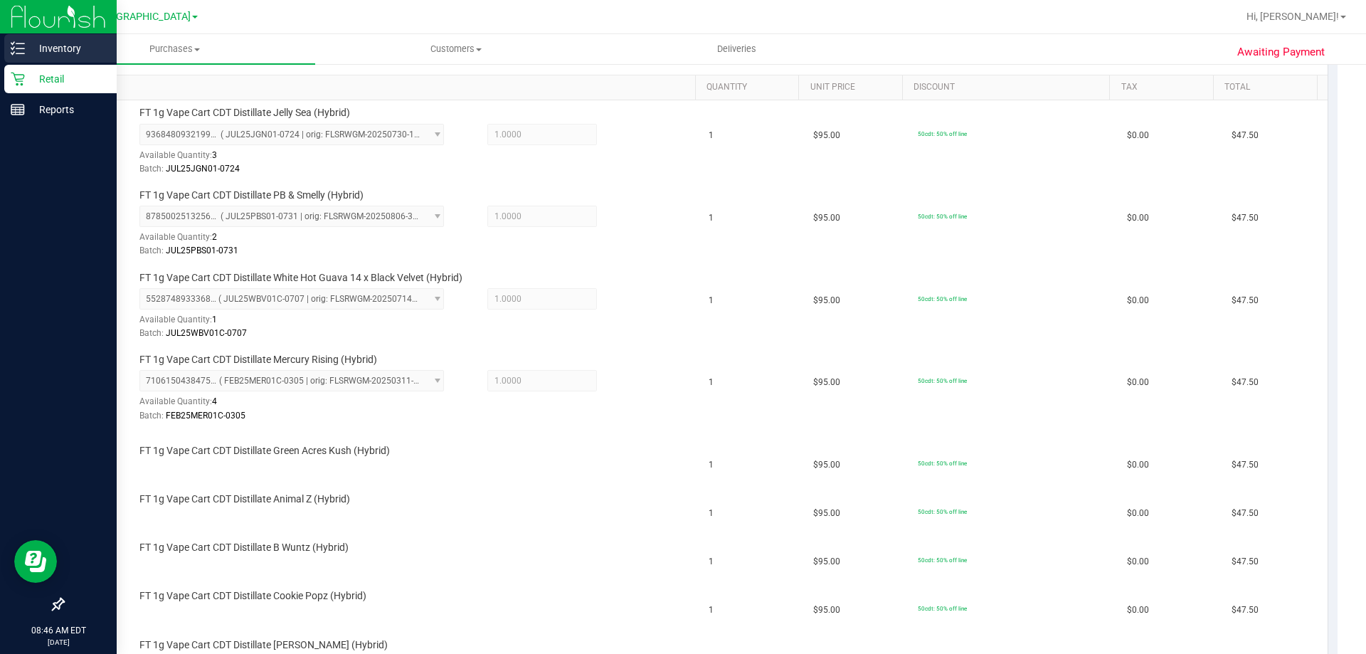
click at [68, 44] on p "Inventory" at bounding box center [67, 48] width 85 height 17
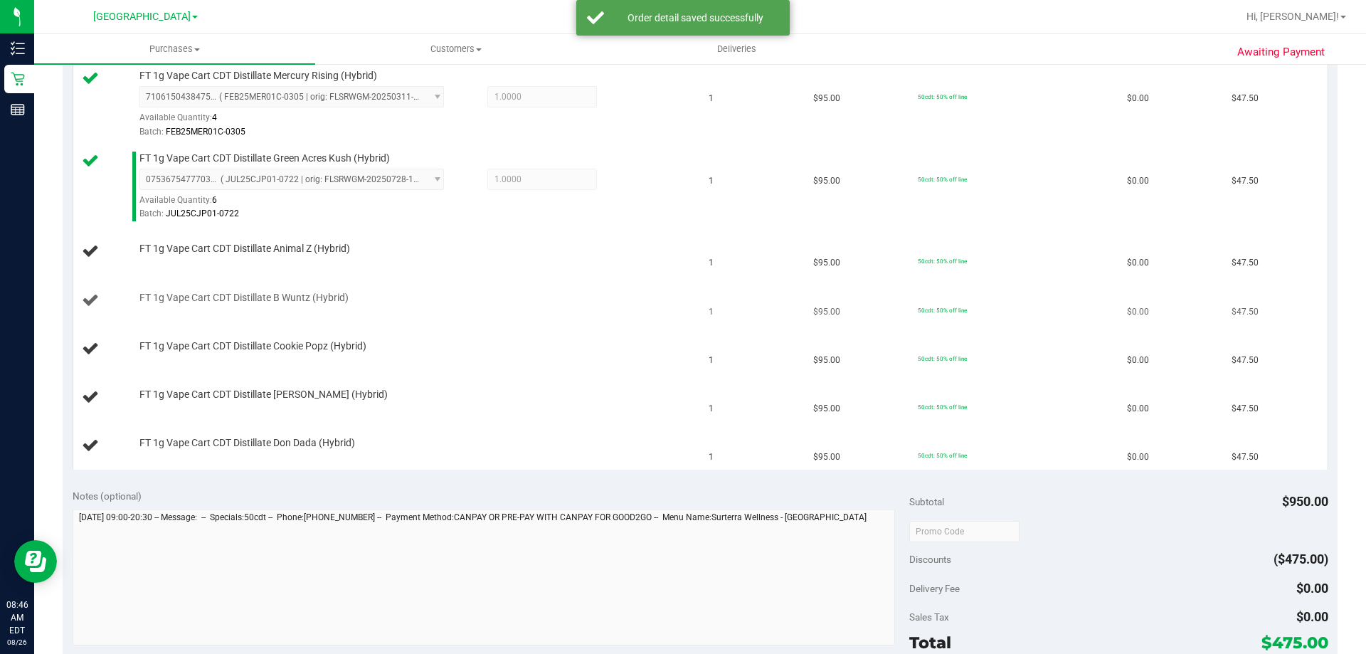
scroll to position [640, 0]
click at [676, 410] on td "FT 1g Vape Cart CDT Distillate Dulce De Fresa (Hybrid)" at bounding box center [386, 397] width 627 height 48
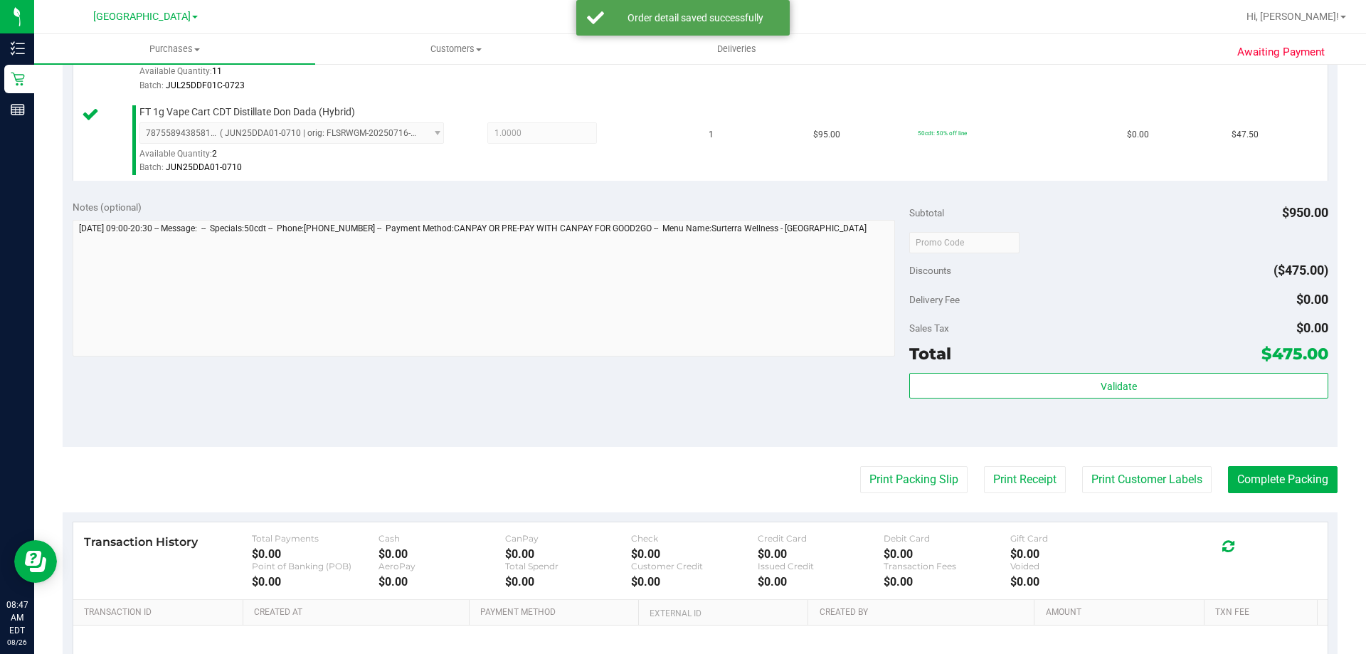
scroll to position [1138, 0]
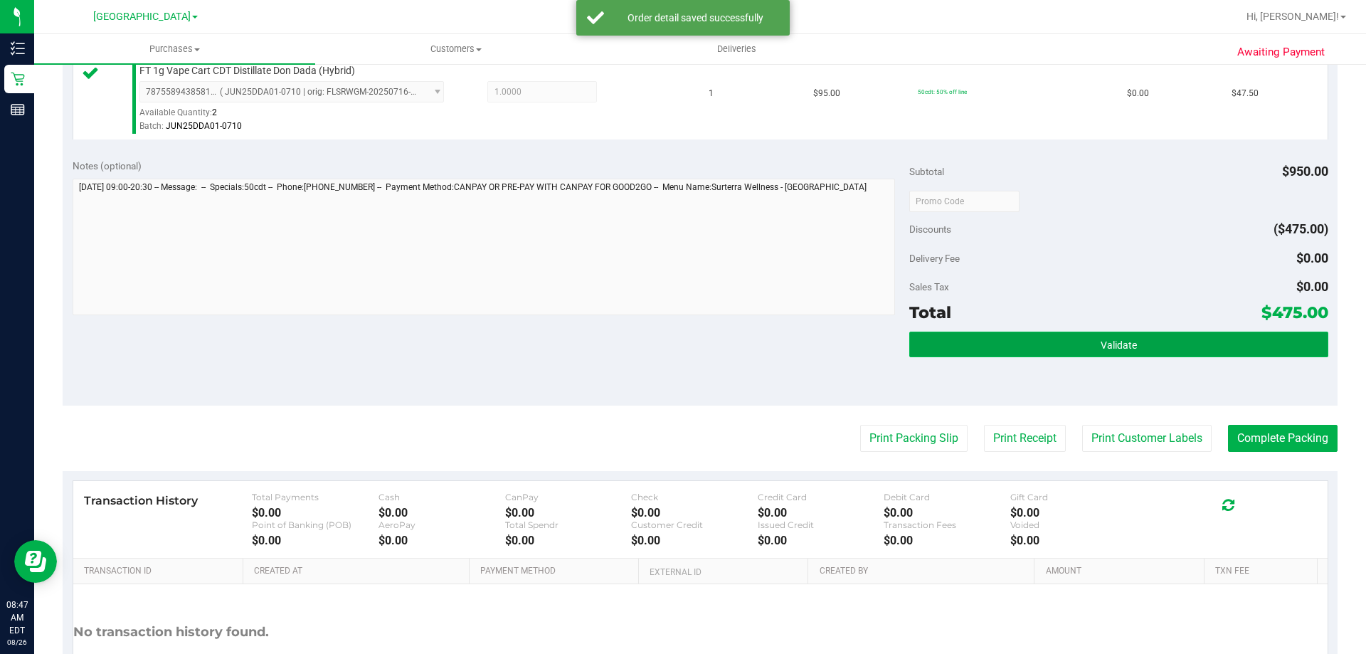
click at [1063, 339] on button "Validate" at bounding box center [1118, 345] width 418 height 26
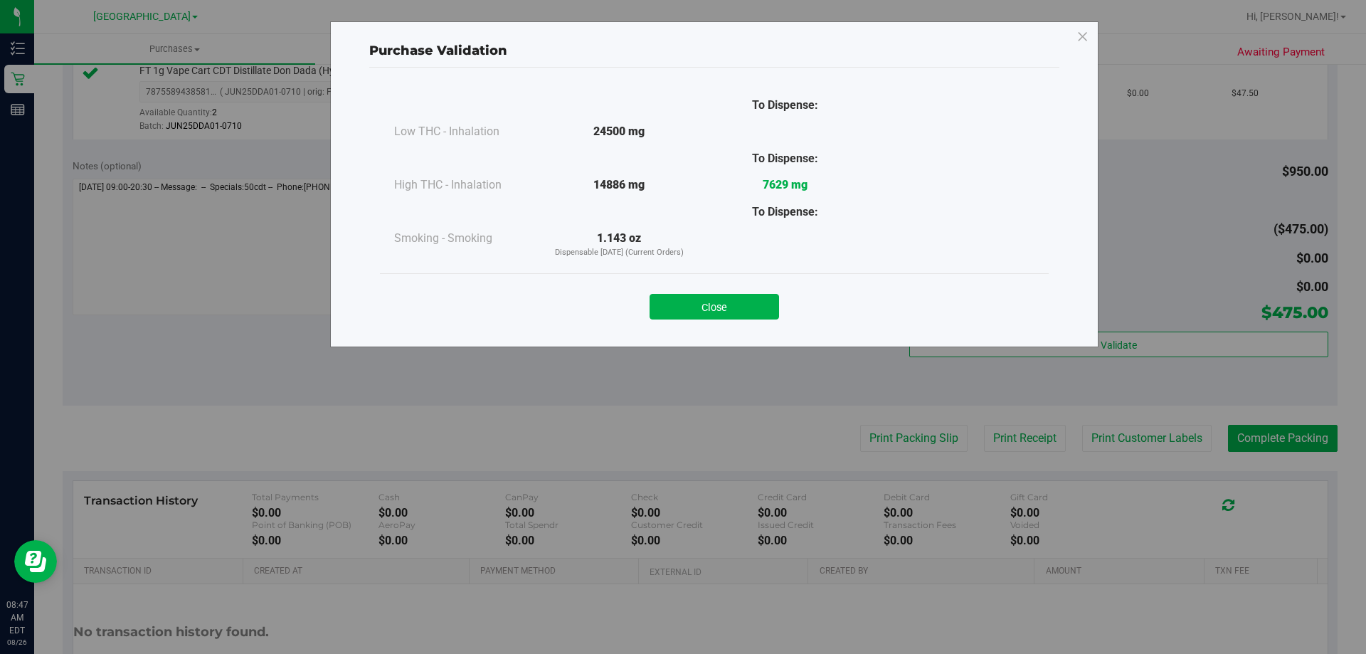
drag, startPoint x: 716, startPoint y: 302, endPoint x: 982, endPoint y: 238, distance: 272.8
click at [722, 300] on button "Close" at bounding box center [714, 307] width 129 height 26
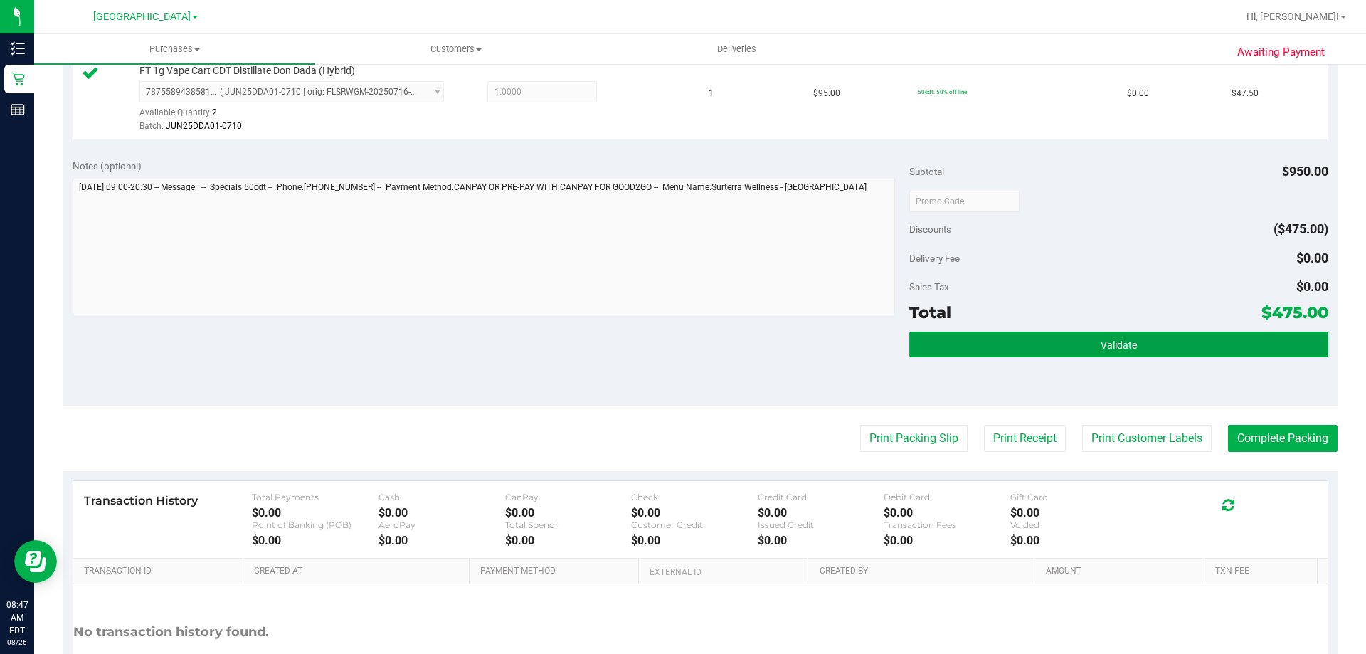
click at [1075, 336] on button "Validate" at bounding box center [1118, 345] width 418 height 26
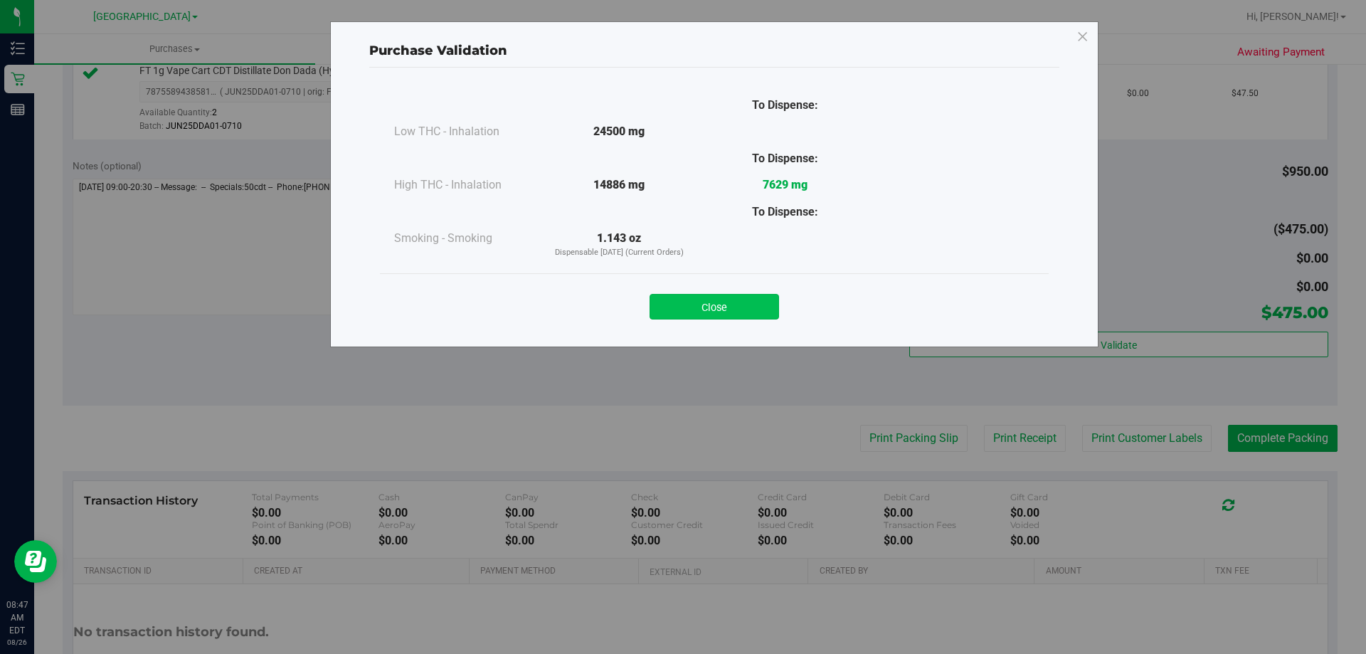
click at [744, 303] on button "Close" at bounding box center [714, 307] width 129 height 26
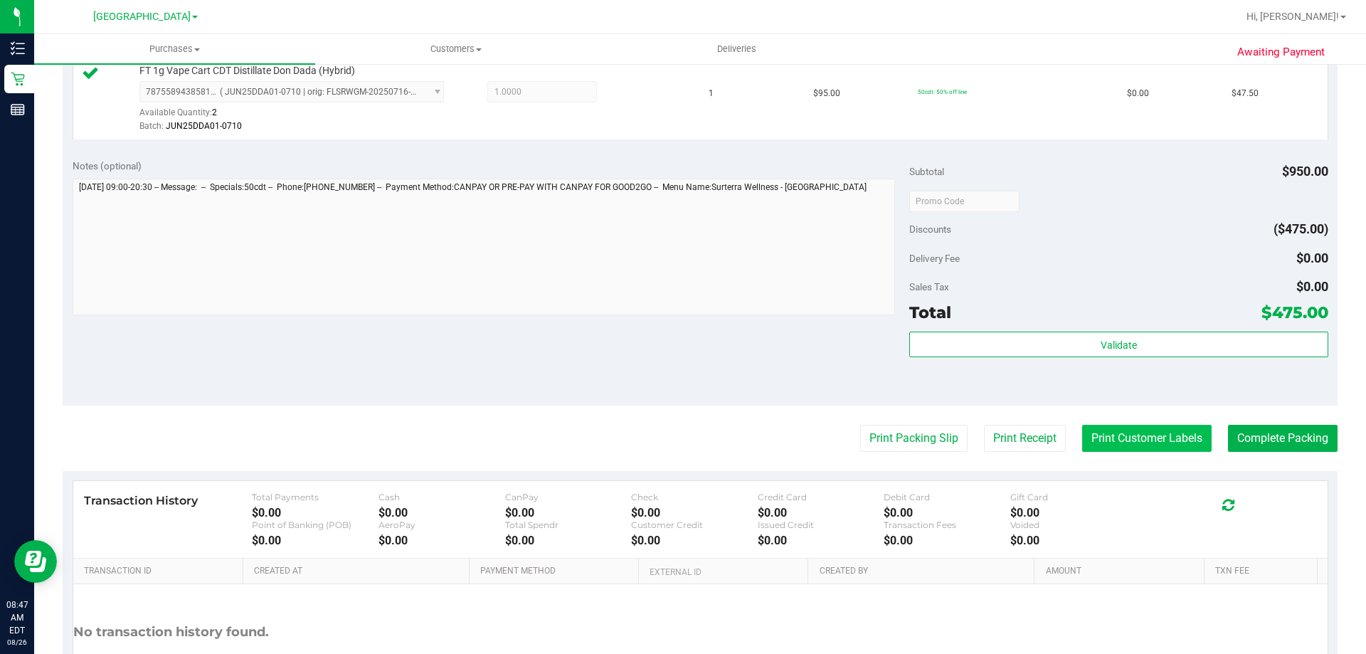
click at [1149, 430] on button "Print Customer Labels" at bounding box center [1146, 438] width 129 height 27
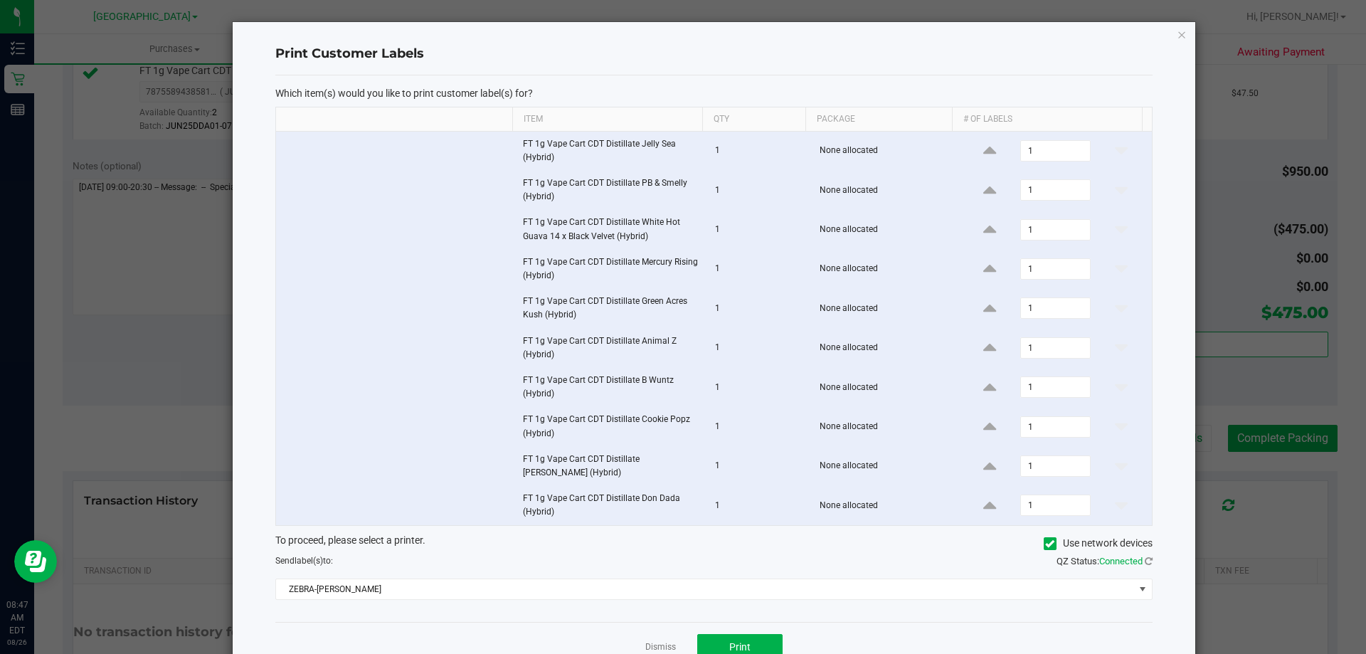
scroll to position [39, 0]
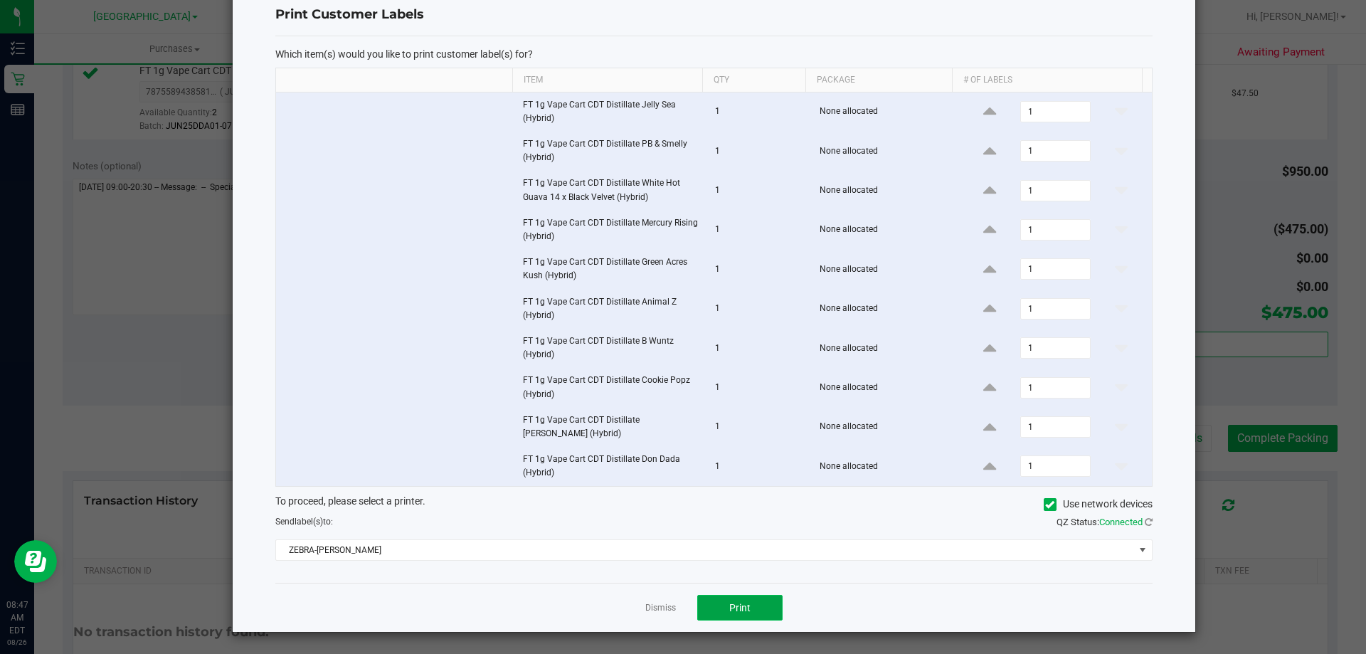
click at [731, 609] on span "Print" at bounding box center [739, 607] width 21 height 11
click at [667, 611] on link "Dismiss" at bounding box center [660, 608] width 31 height 12
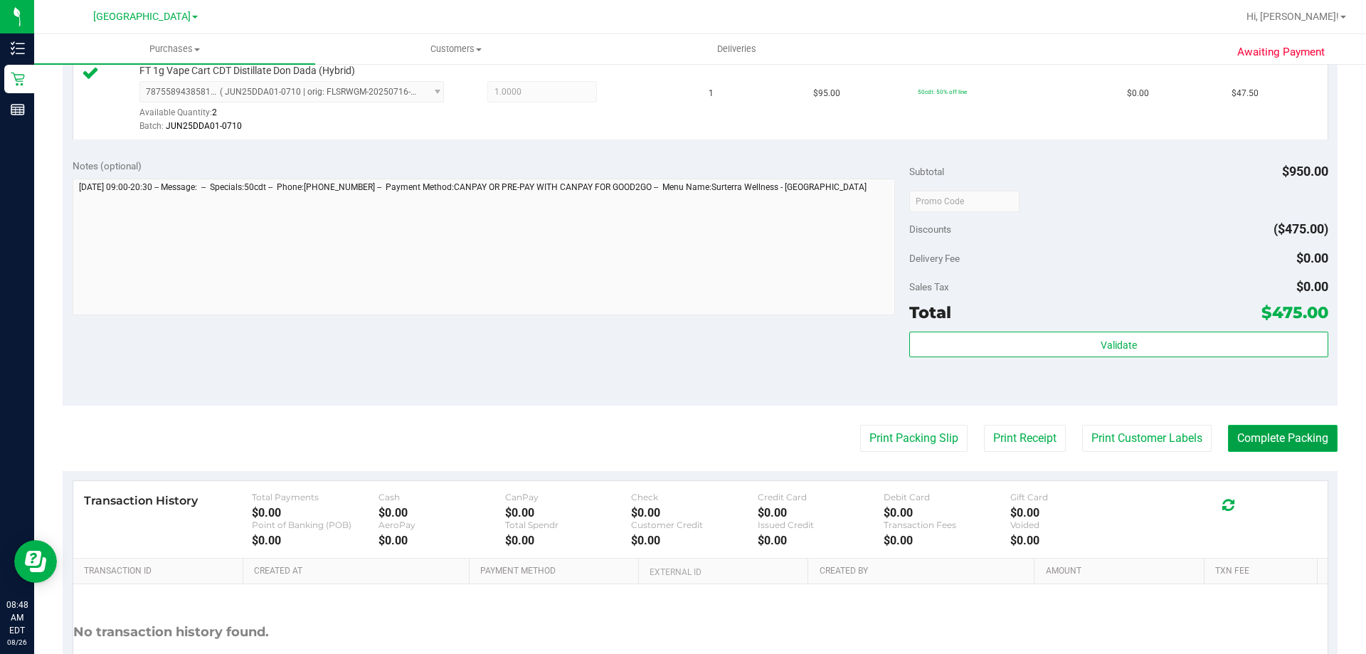
click at [1261, 434] on button "Complete Packing" at bounding box center [1283, 438] width 110 height 27
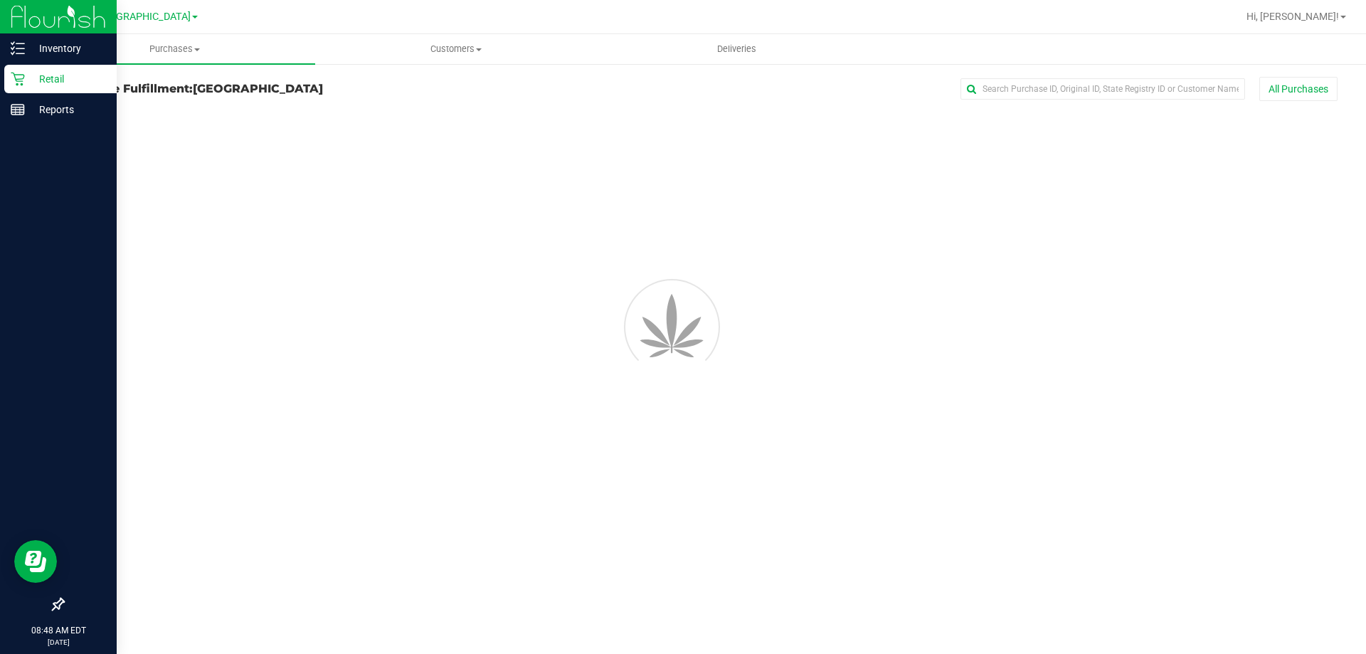
click at [31, 78] on p "Retail" at bounding box center [67, 78] width 85 height 17
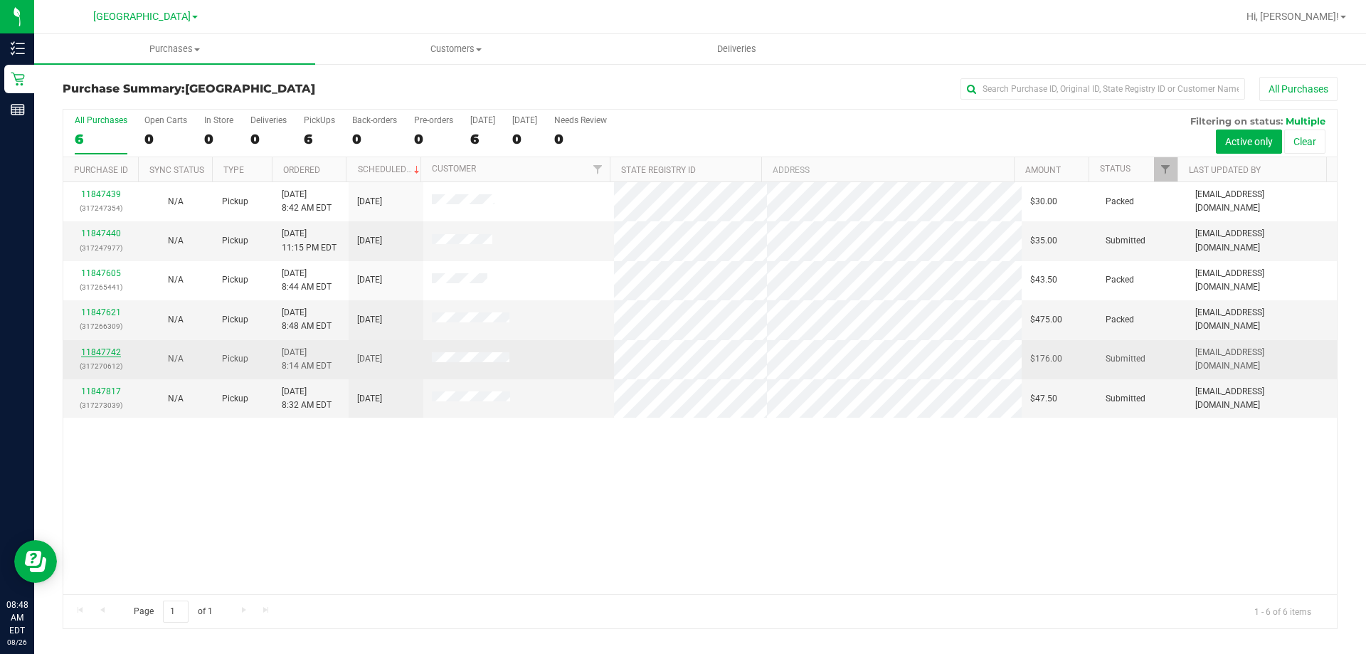
click at [117, 351] on link "11847742" at bounding box center [101, 352] width 40 height 10
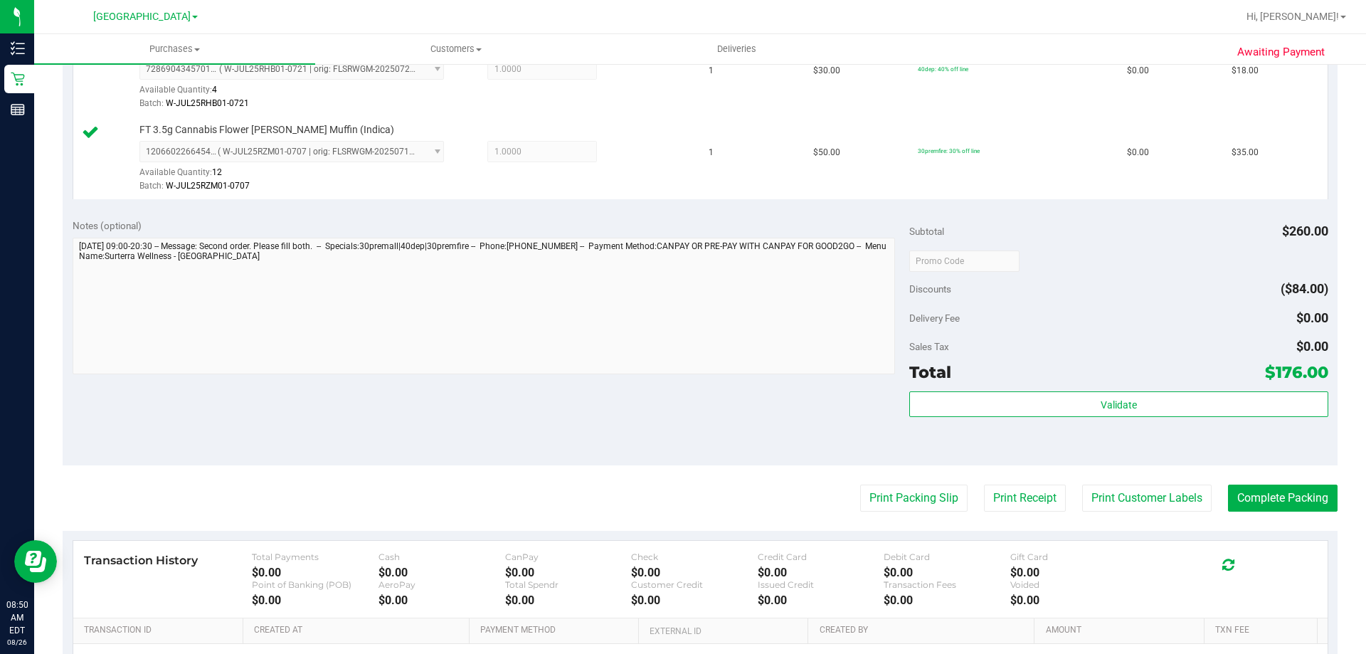
scroll to position [921, 0]
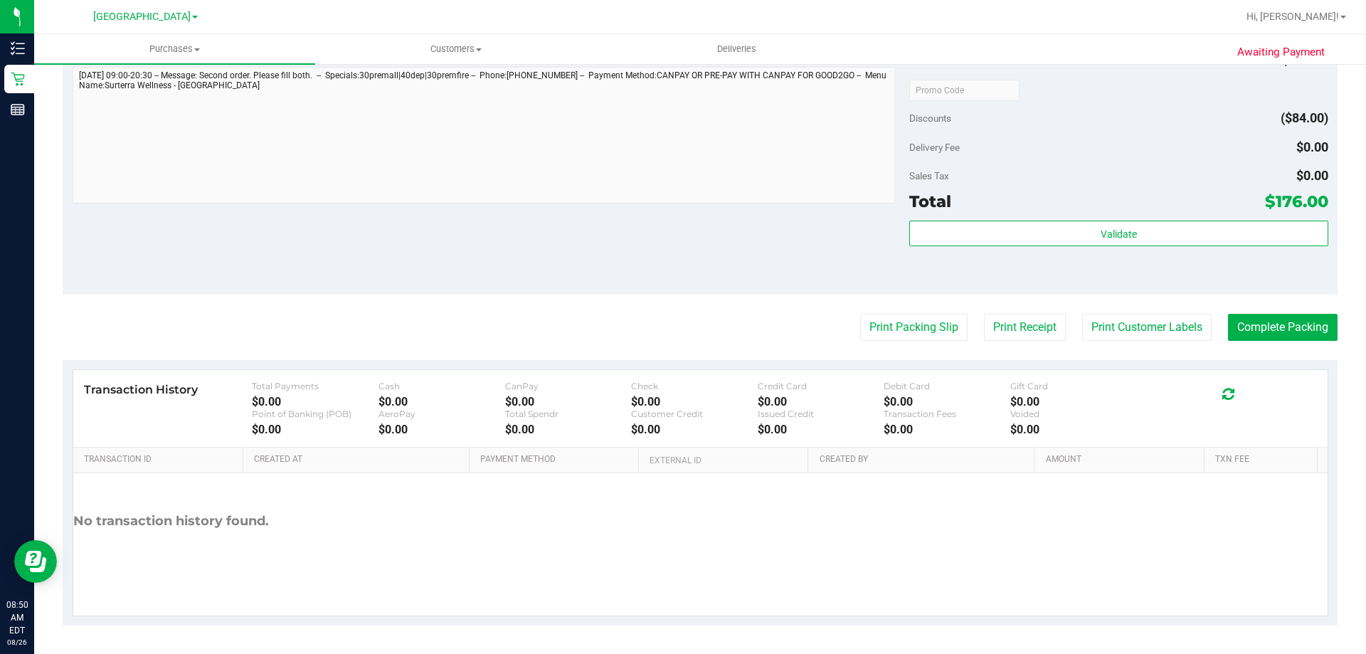
click at [1089, 212] on div "Total $176.00" at bounding box center [1118, 202] width 418 height 26
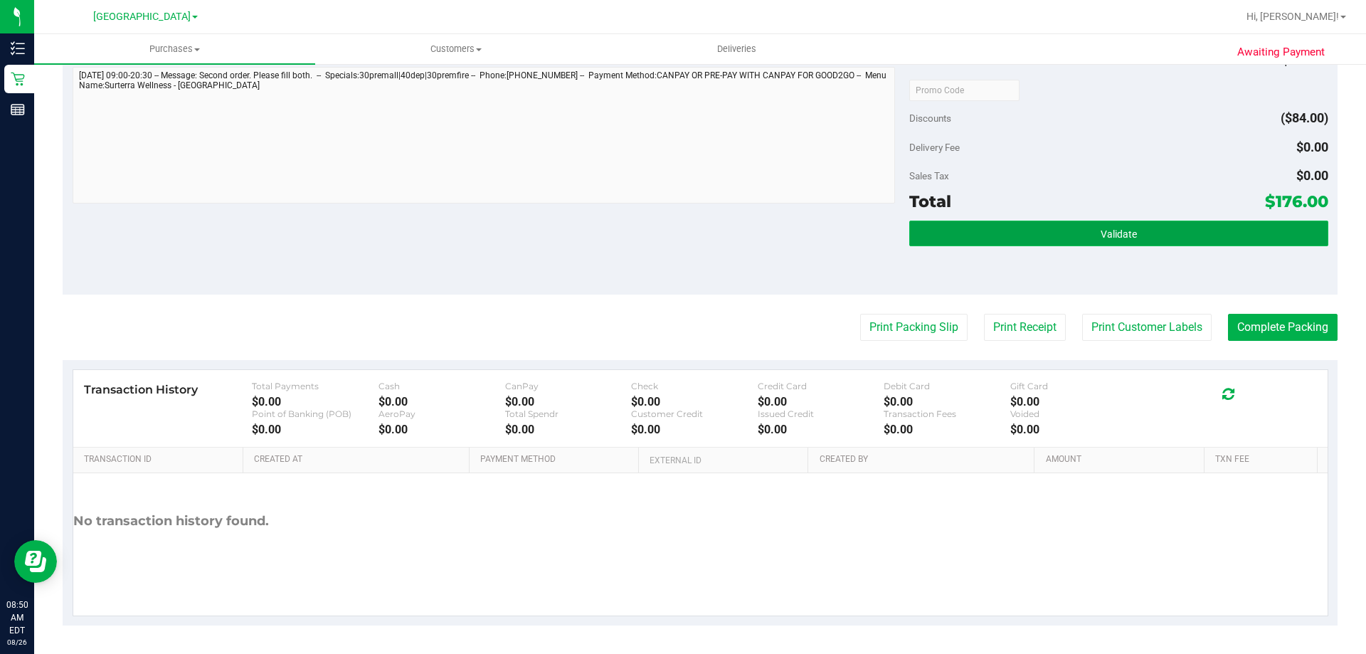
click at [1101, 228] on span "Validate" at bounding box center [1119, 233] width 36 height 11
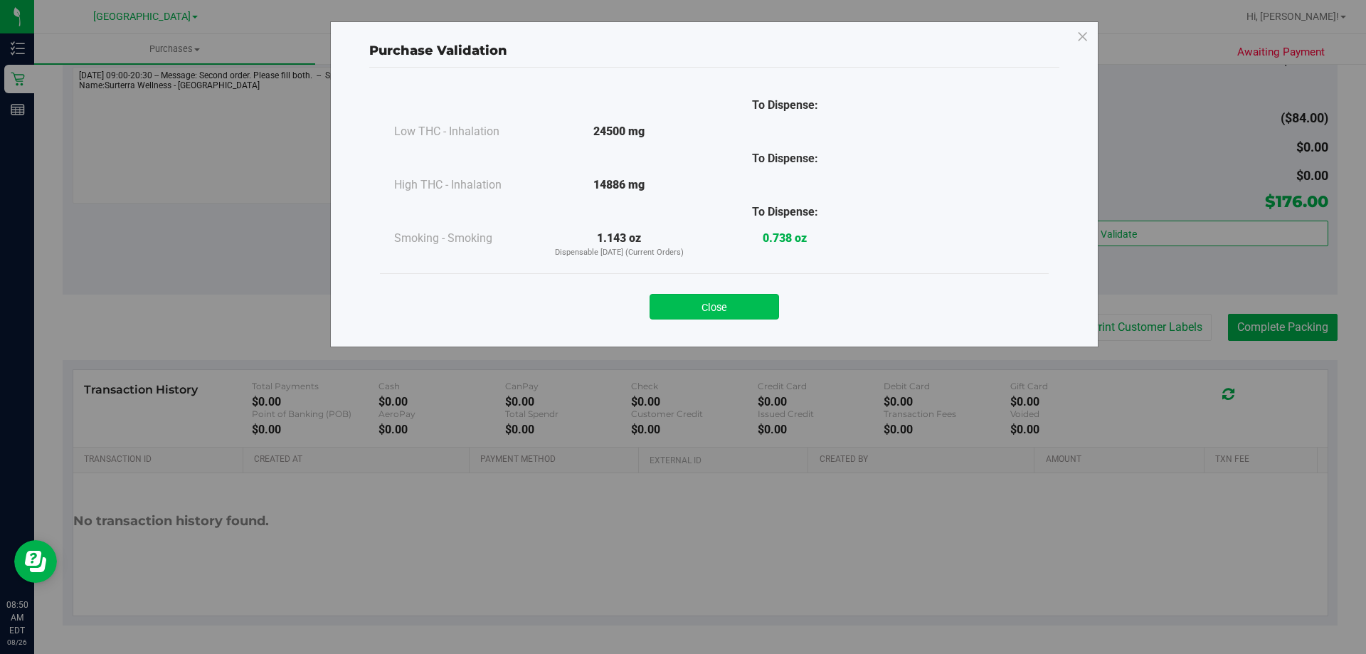
click at [724, 302] on button "Close" at bounding box center [714, 307] width 129 height 26
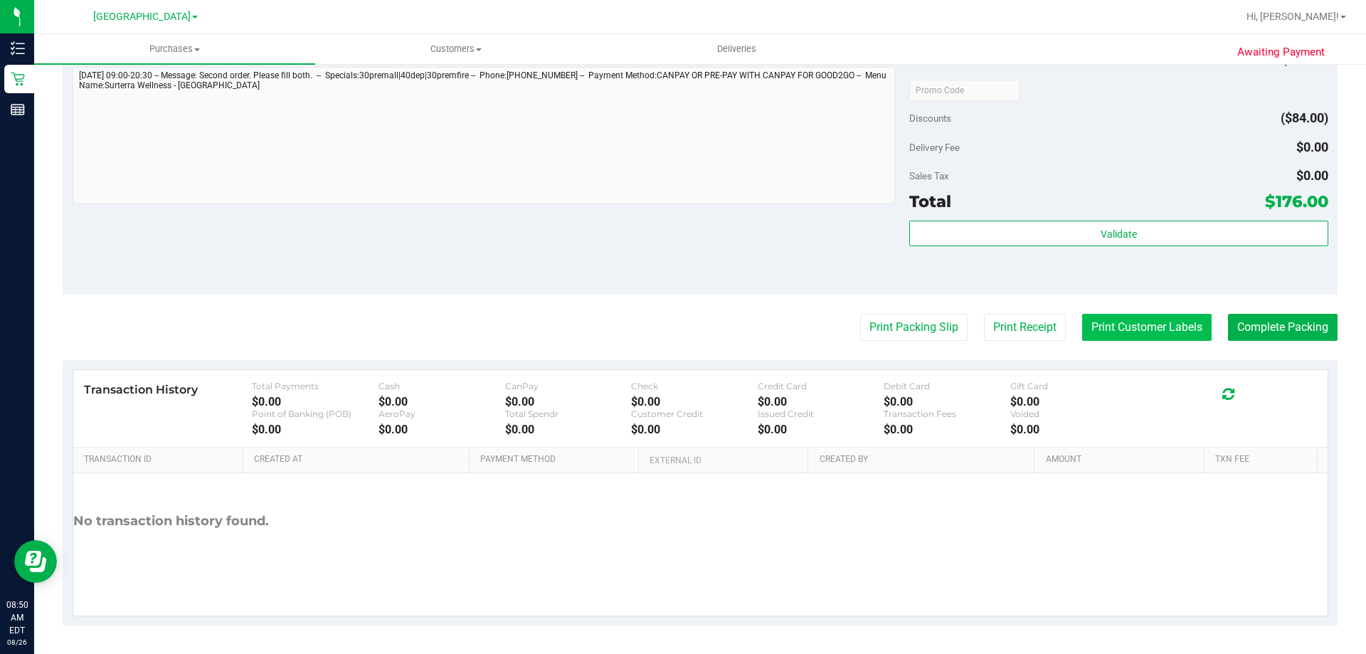
click at [1162, 332] on button "Print Customer Labels" at bounding box center [1146, 327] width 129 height 27
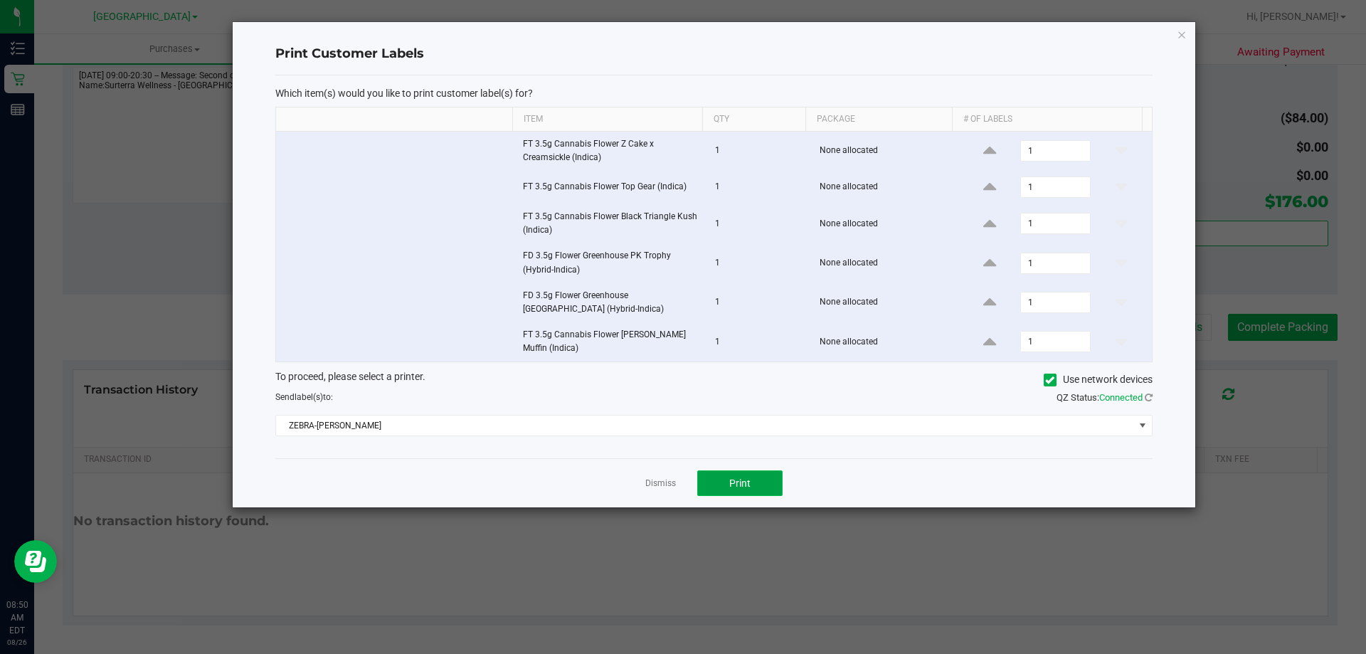
click at [763, 482] on button "Print" at bounding box center [739, 483] width 85 height 26
click at [669, 479] on link "Dismiss" at bounding box center [660, 483] width 31 height 12
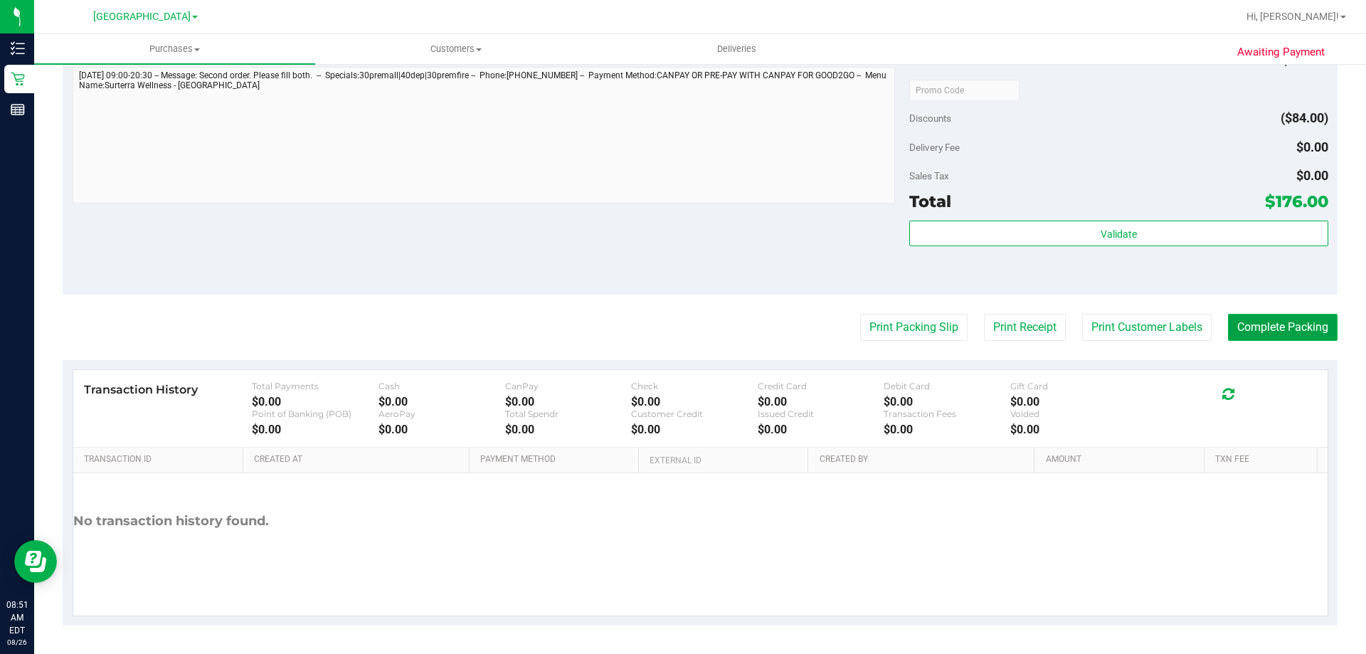
click at [1232, 327] on button "Complete Packing" at bounding box center [1283, 327] width 110 height 27
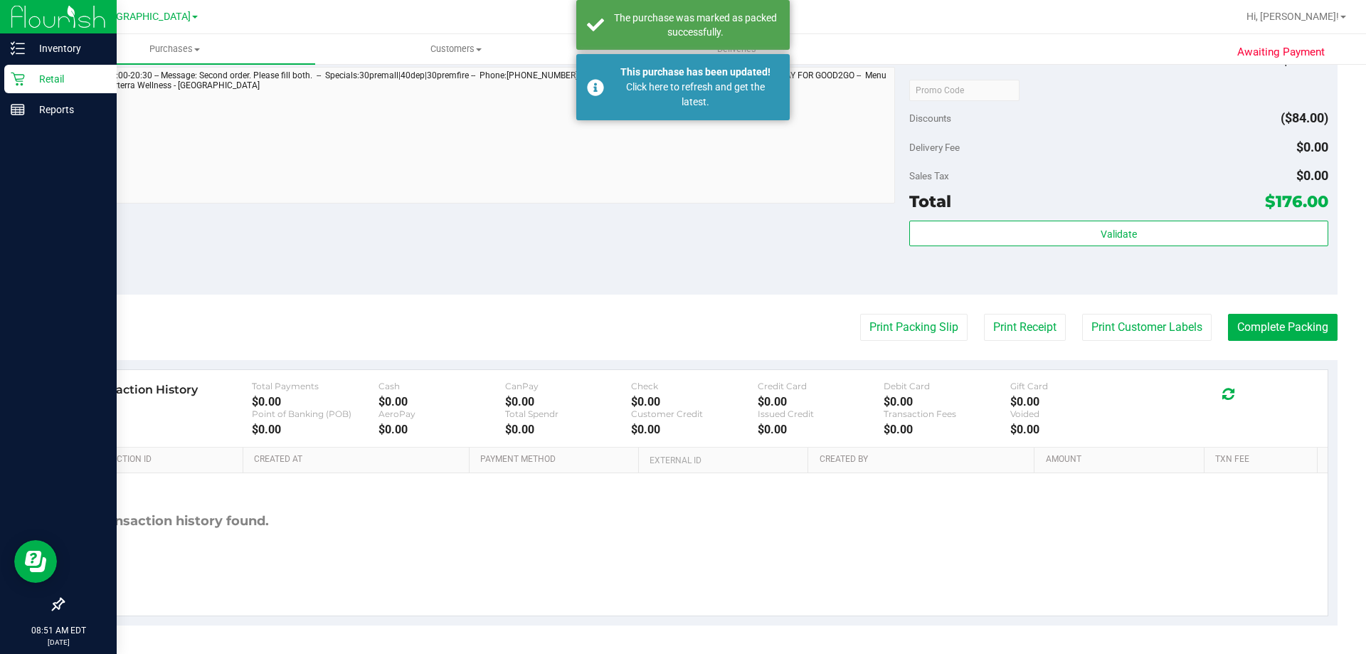
click at [23, 73] on icon at bounding box center [18, 79] width 14 height 14
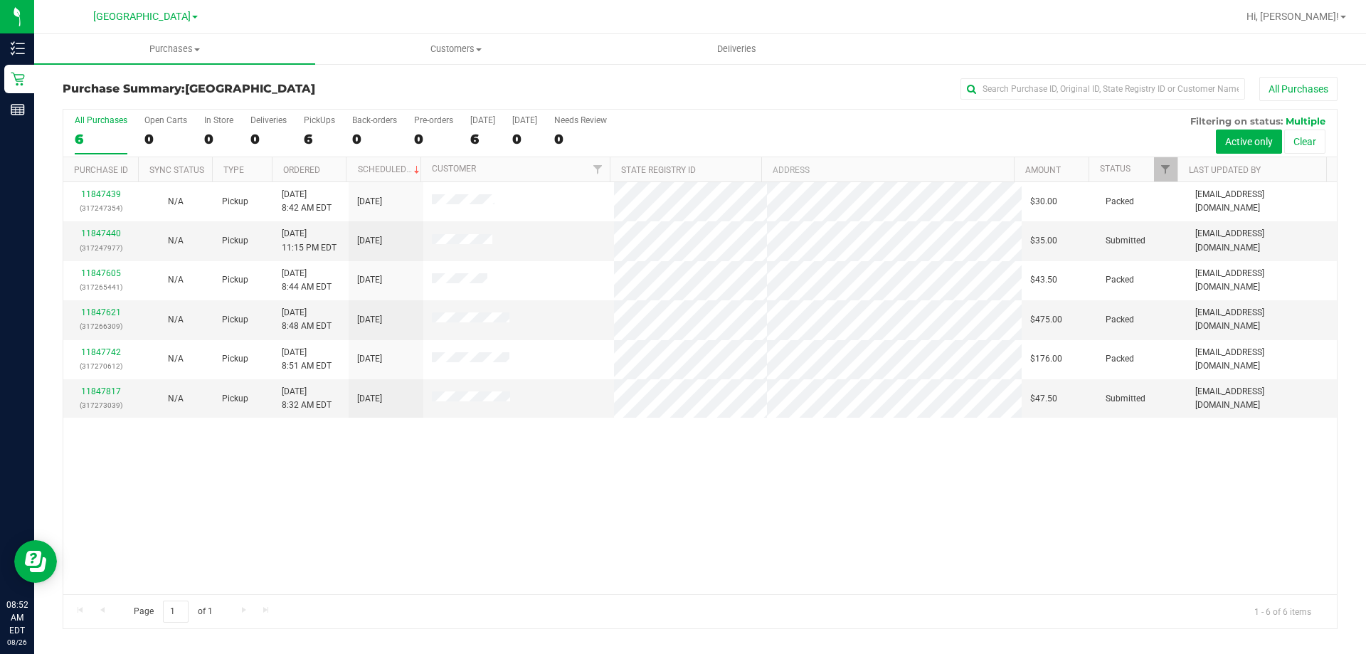
click at [267, 558] on div "11847439 (317247354) N/A Pickup 8/26/2025 8:42 AM EDT 8/26/2025 $30.00 Packed j…" at bounding box center [699, 388] width 1273 height 412
click at [96, 388] on link "11847817" at bounding box center [101, 391] width 40 height 10
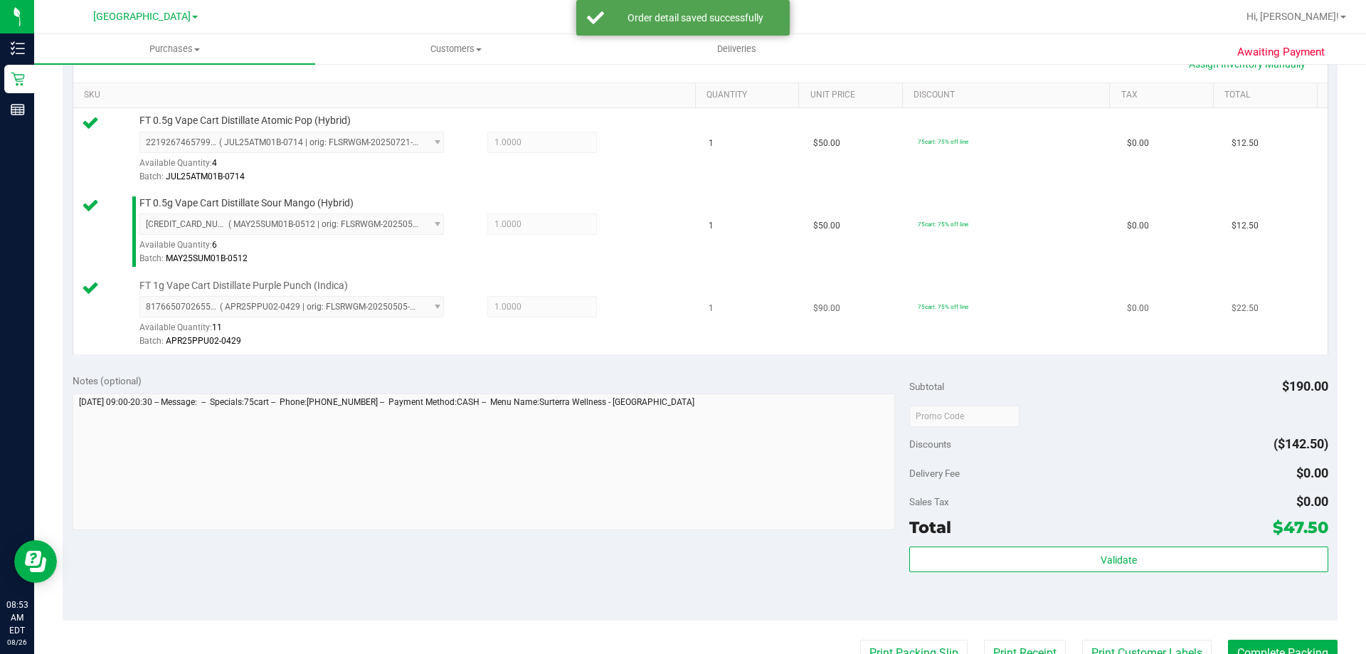
scroll to position [356, 0]
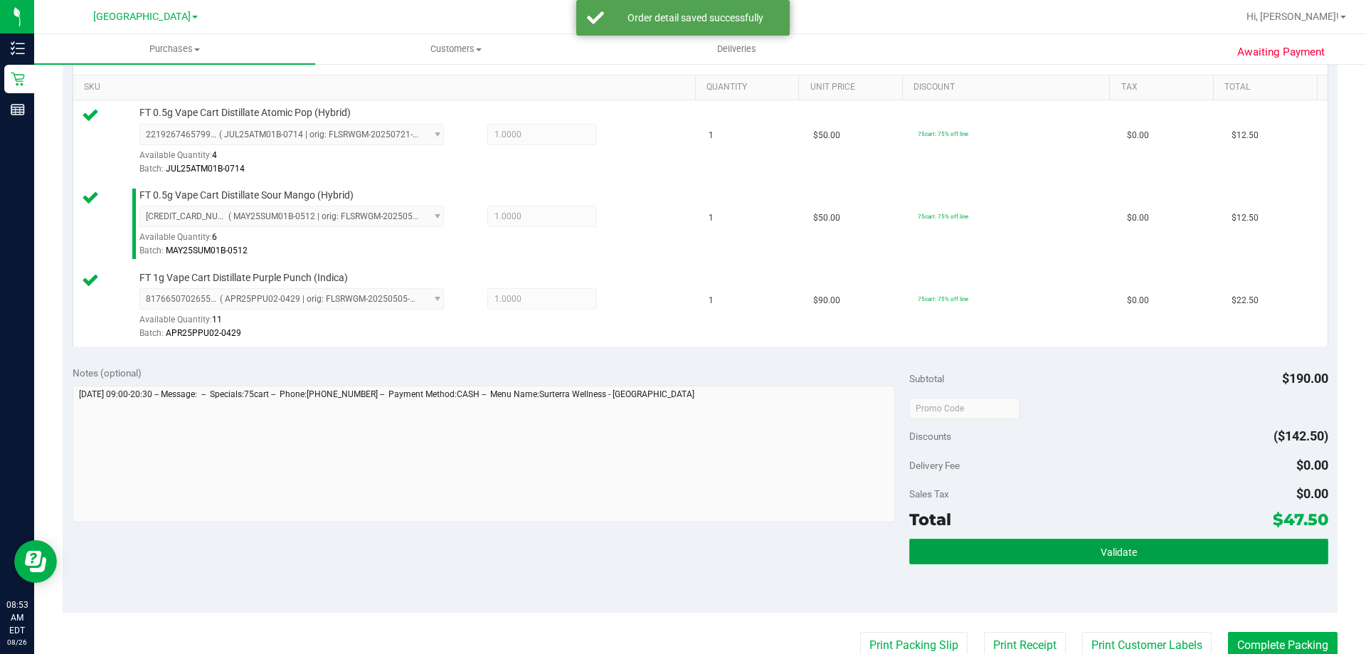
click at [1146, 545] on button "Validate" at bounding box center [1118, 552] width 418 height 26
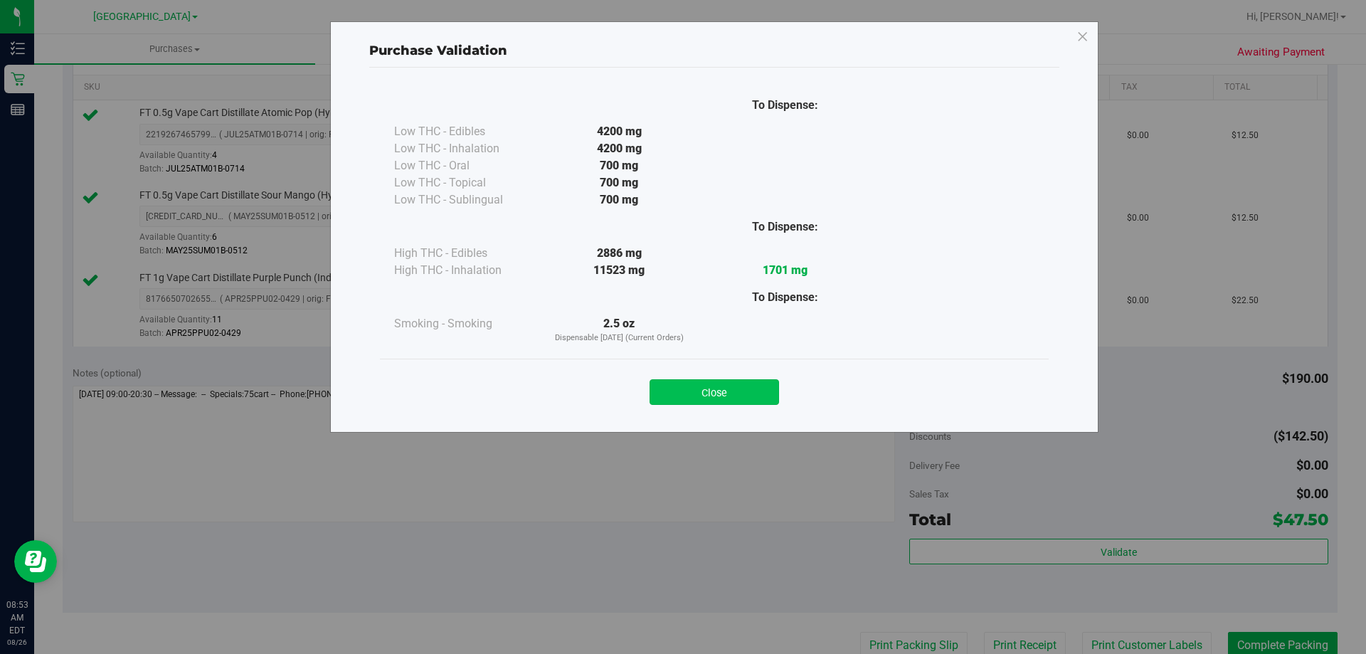
click at [722, 397] on button "Close" at bounding box center [714, 392] width 129 height 26
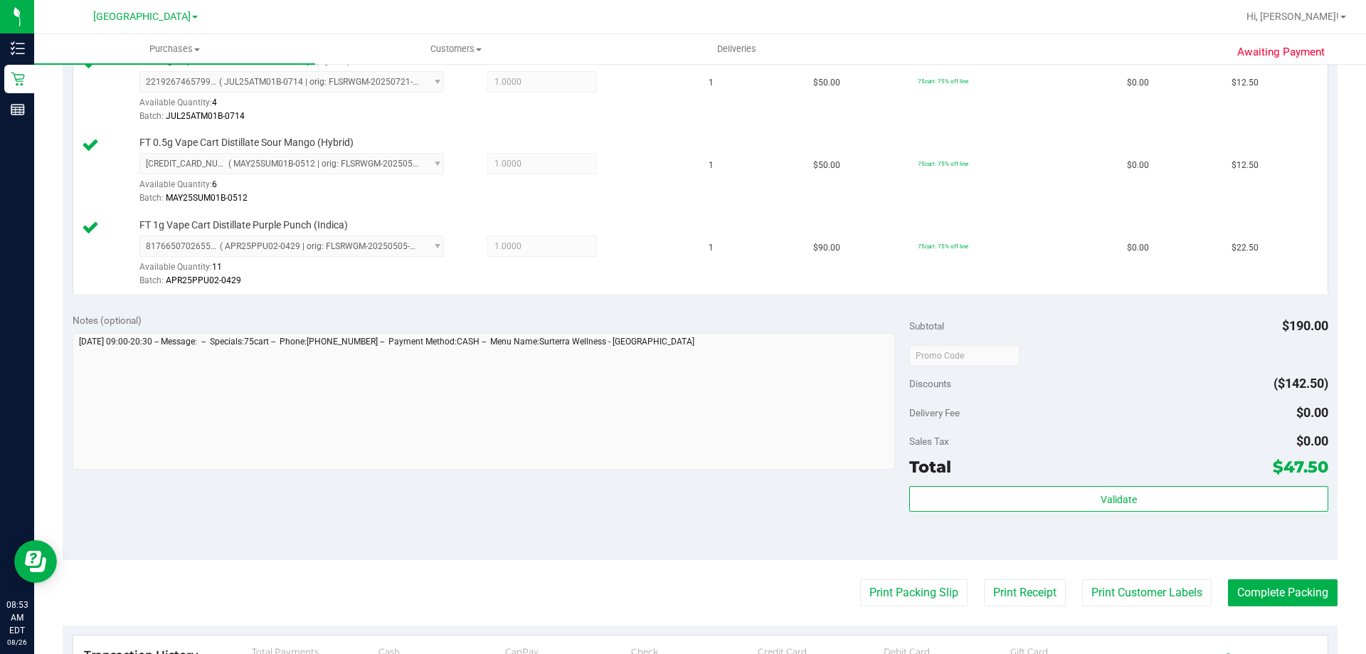
scroll to position [498, 0]
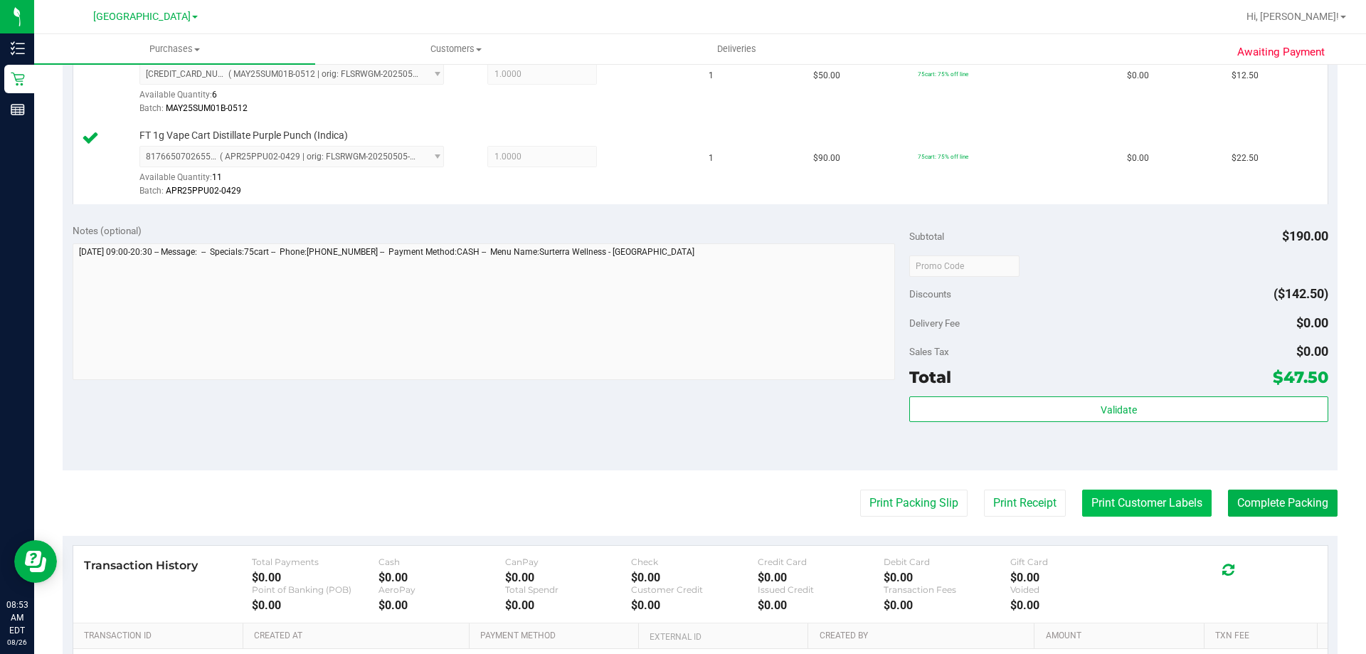
click at [1114, 504] on button "Print Customer Labels" at bounding box center [1146, 502] width 129 height 27
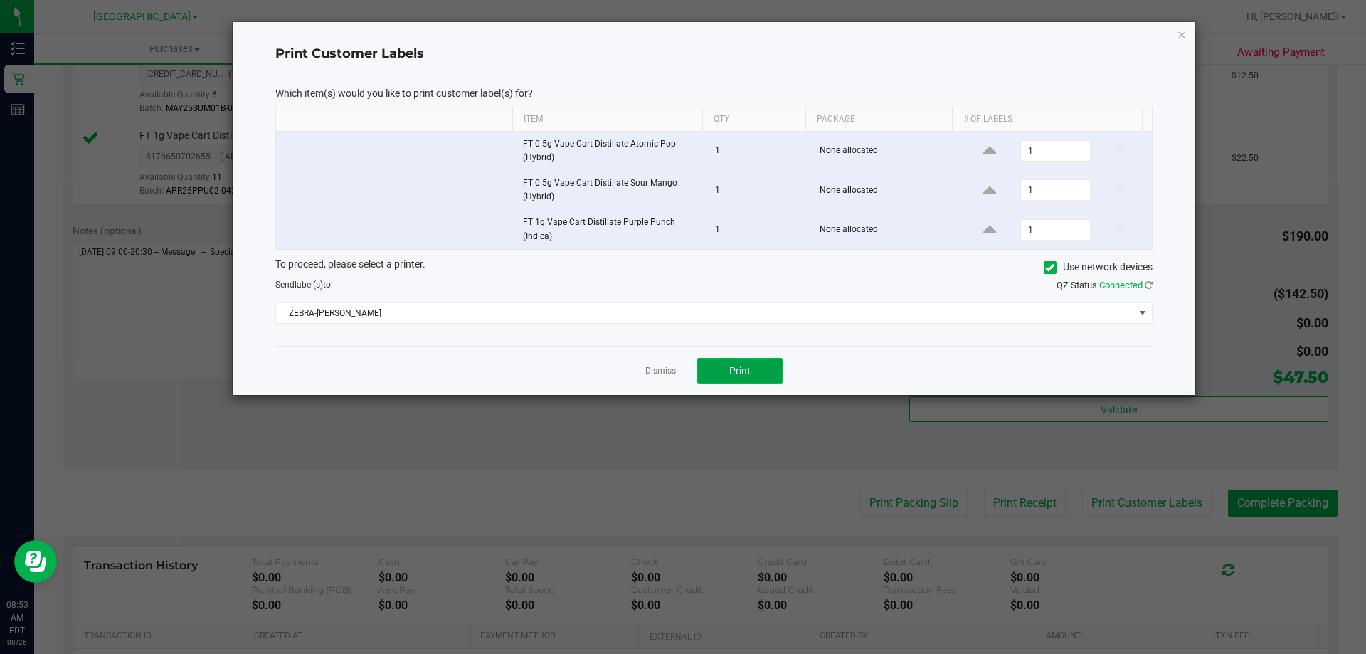
click at [728, 371] on button "Print" at bounding box center [739, 371] width 85 height 26
click at [662, 369] on link "Dismiss" at bounding box center [660, 371] width 31 height 12
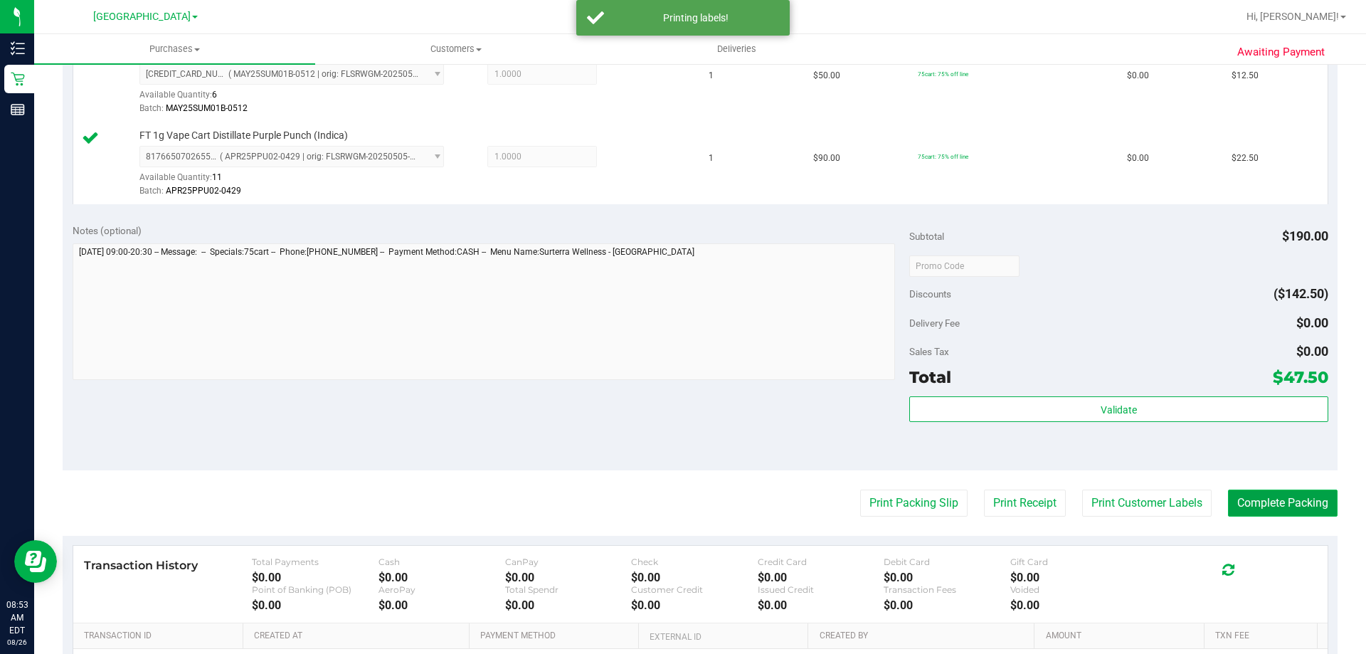
click at [1269, 502] on button "Complete Packing" at bounding box center [1283, 502] width 110 height 27
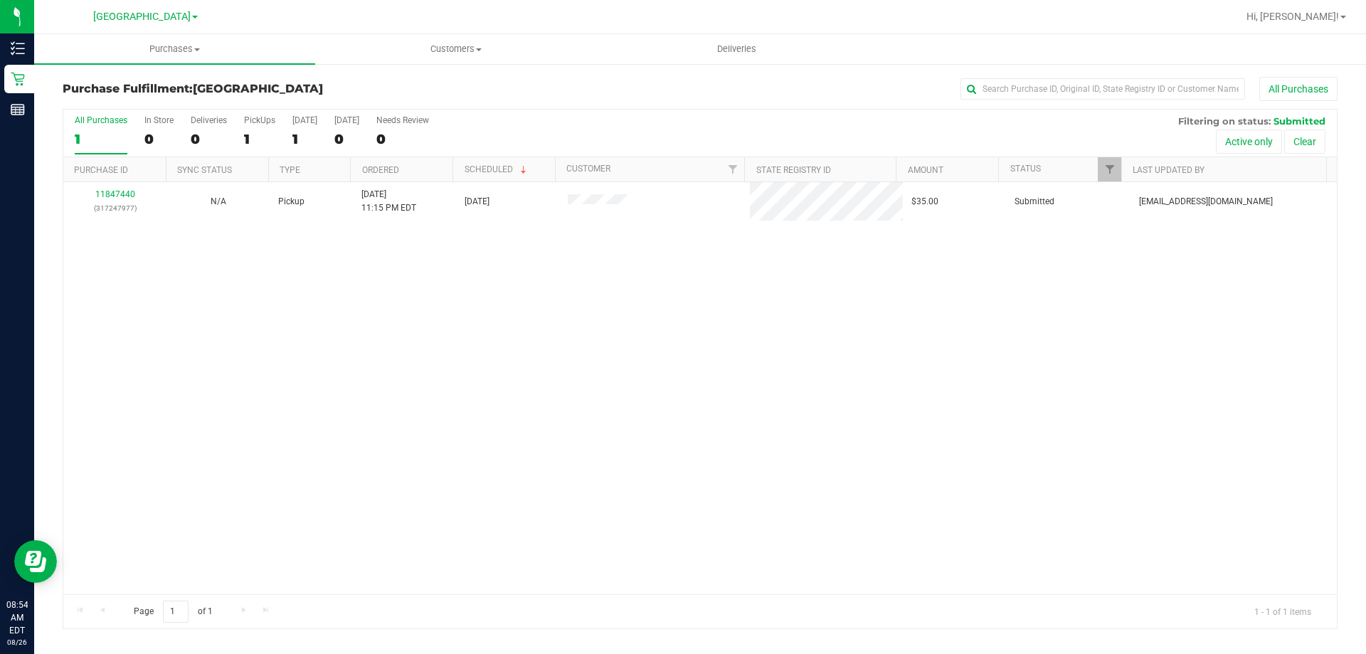
click at [961, 598] on div "Page 1 of 1 1 - 1 of 1 items" at bounding box center [699, 611] width 1273 height 34
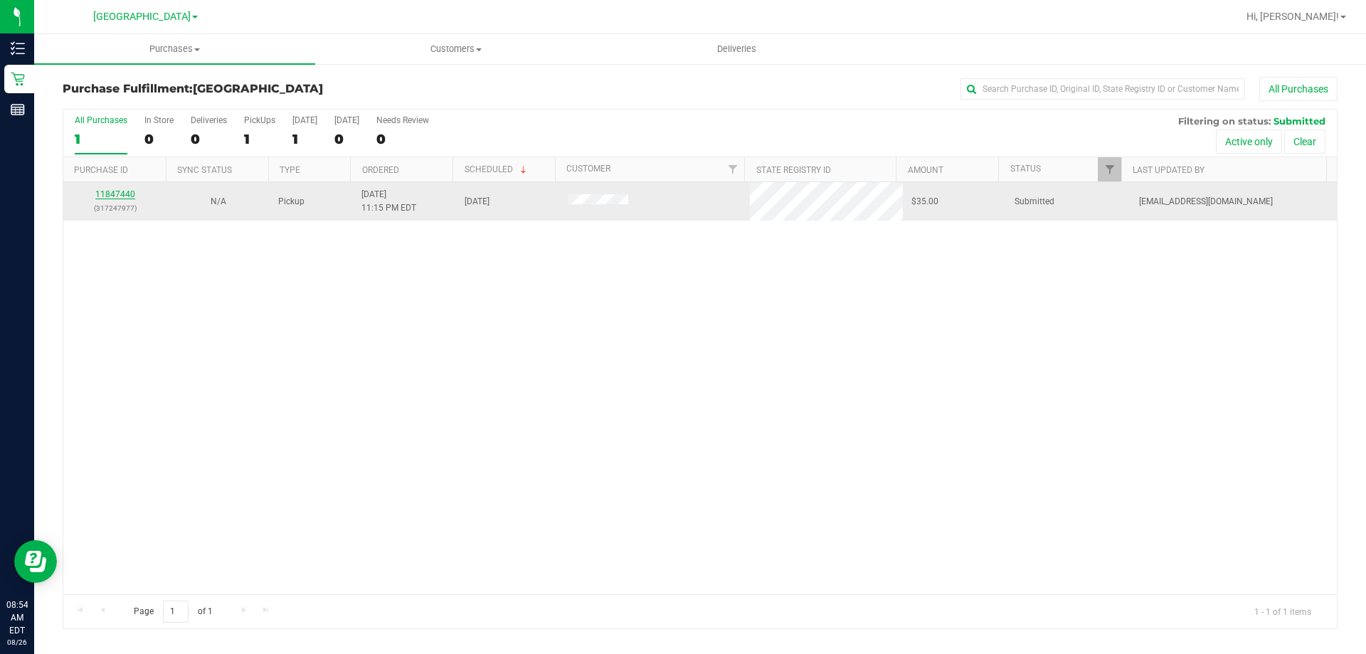
click at [119, 194] on link "11847440" at bounding box center [115, 194] width 40 height 10
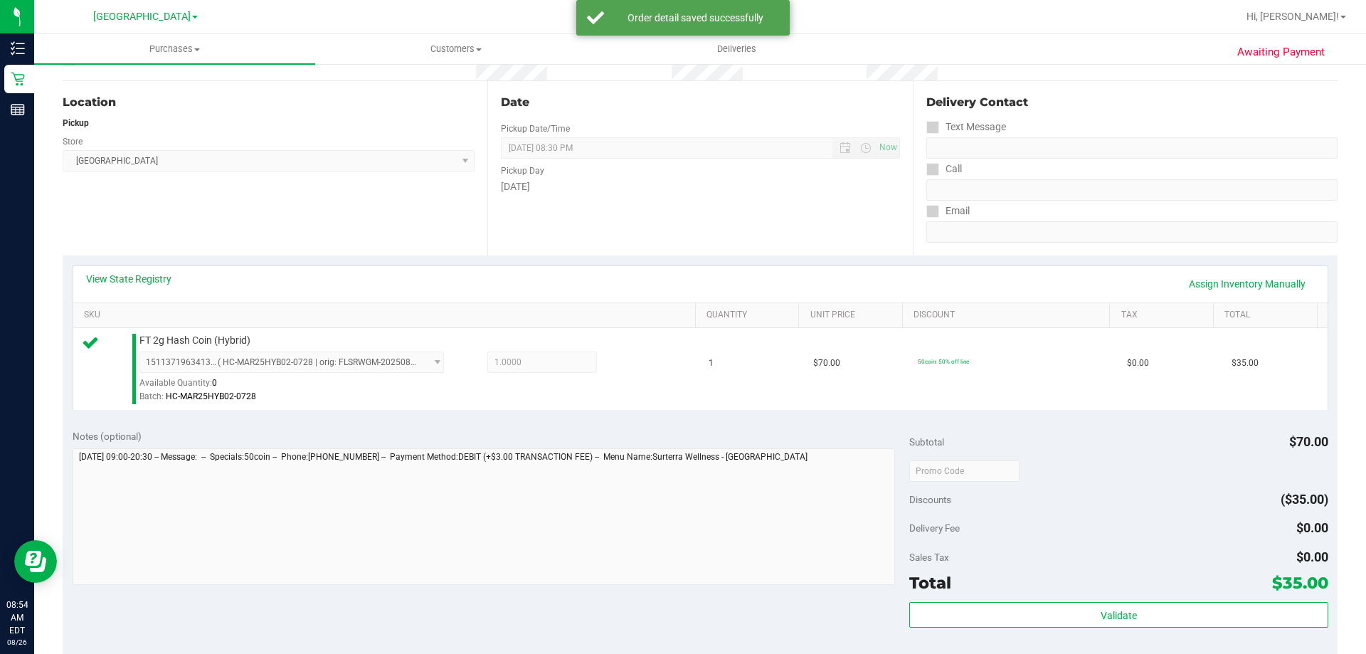
scroll to position [285, 0]
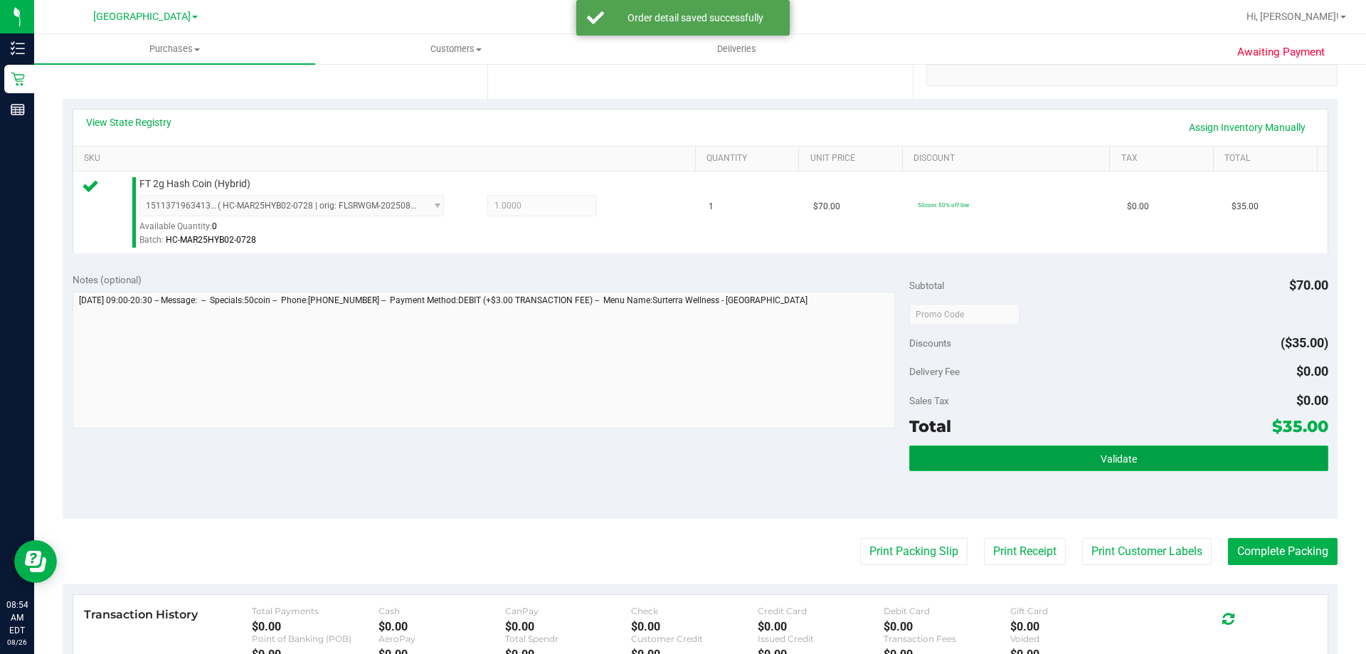
click at [1101, 457] on span "Validate" at bounding box center [1119, 458] width 36 height 11
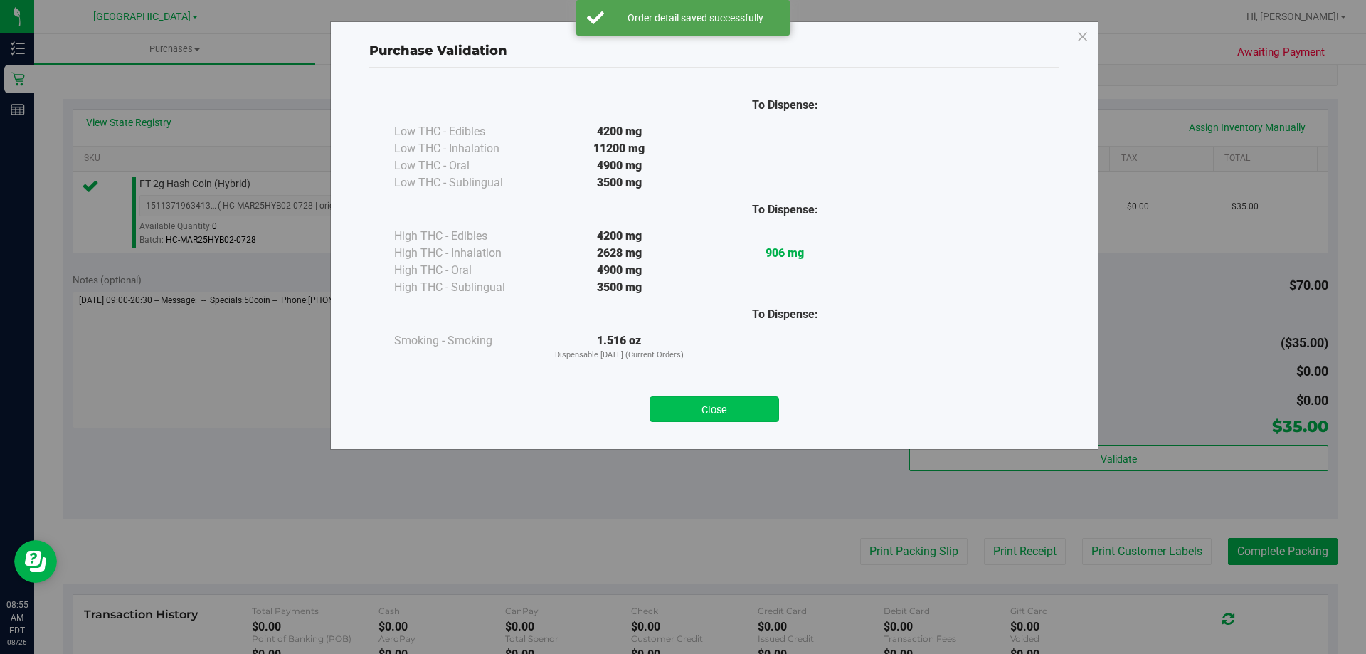
click at [754, 407] on button "Close" at bounding box center [714, 409] width 129 height 26
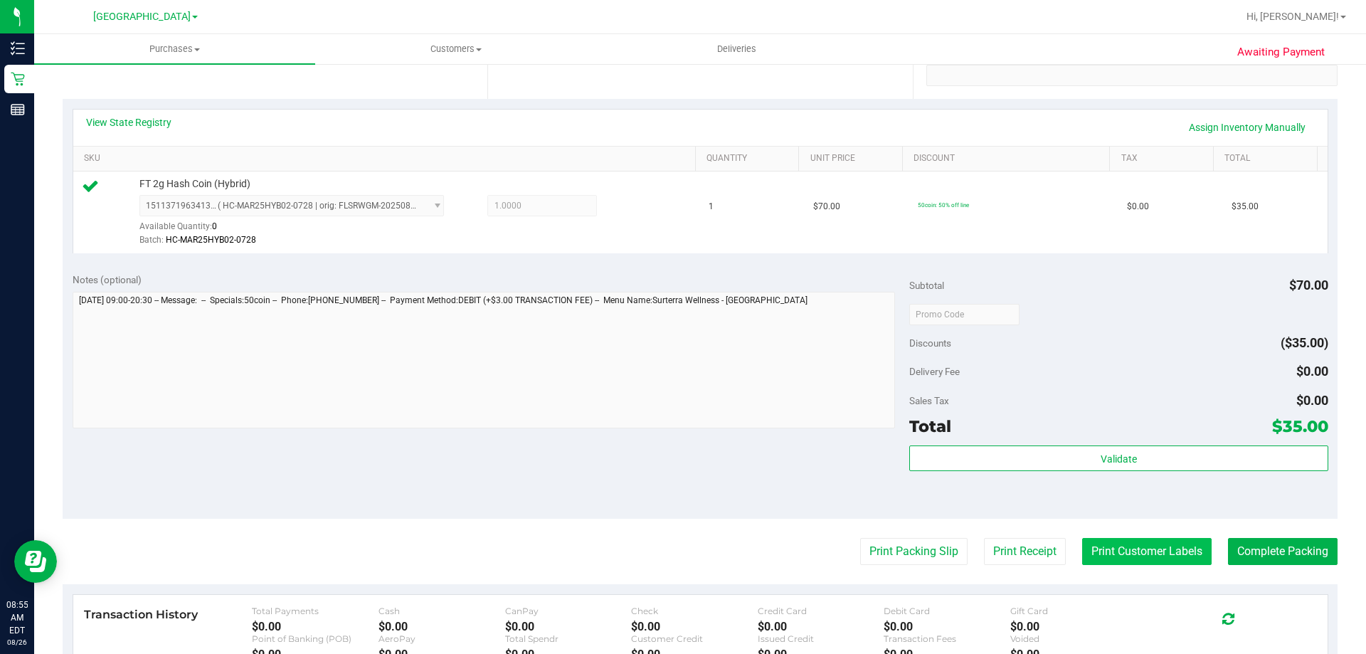
click at [1132, 546] on button "Print Customer Labels" at bounding box center [1146, 551] width 129 height 27
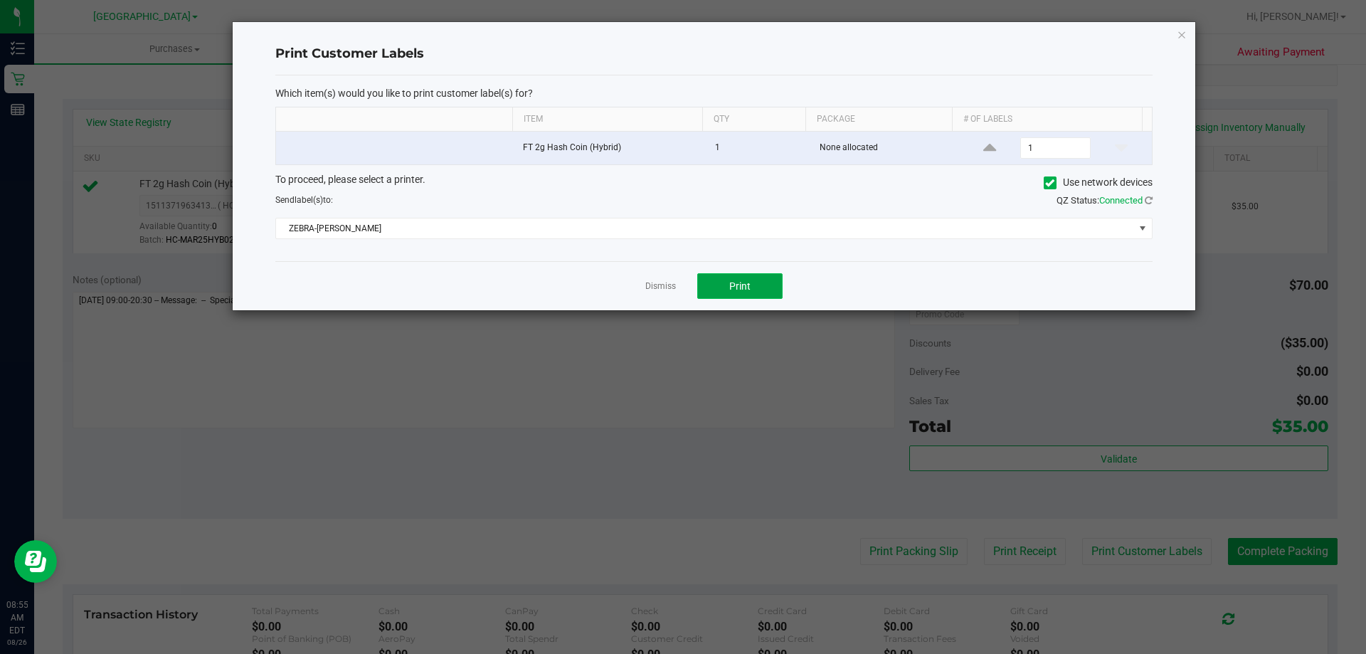
click at [756, 281] on button "Print" at bounding box center [739, 286] width 85 height 26
click at [670, 291] on link "Dismiss" at bounding box center [660, 286] width 31 height 12
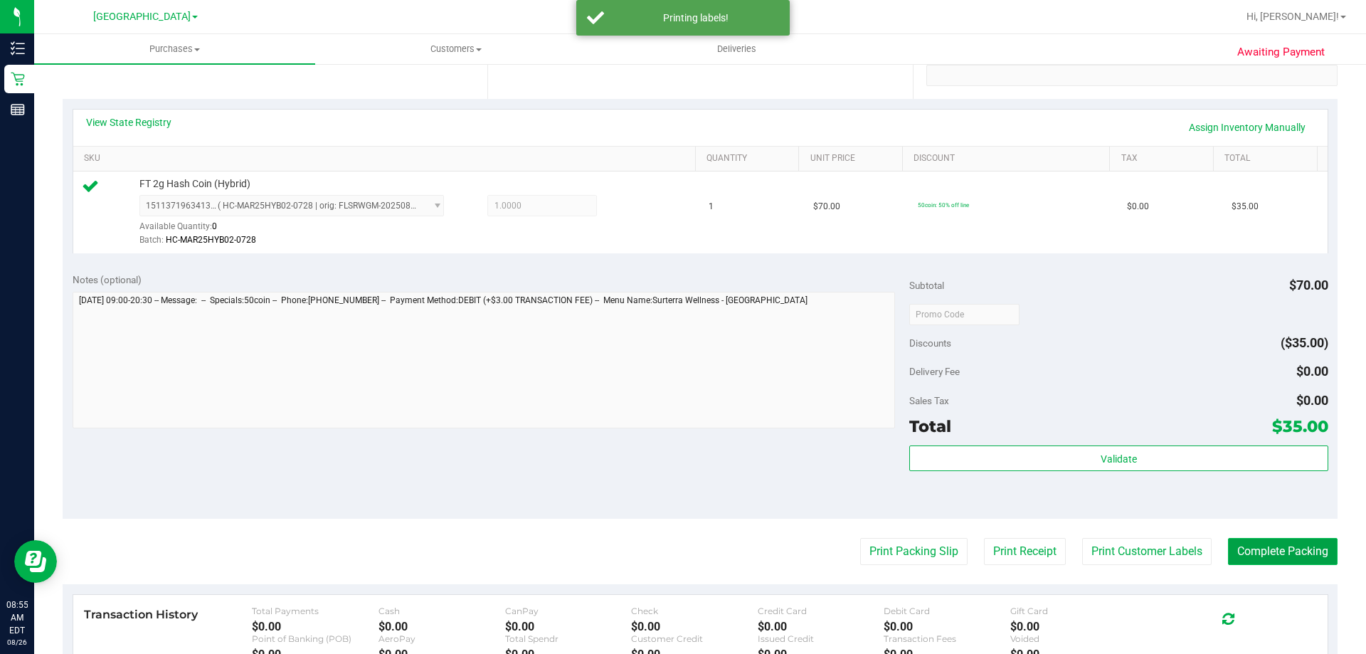
click at [1251, 544] on button "Complete Packing" at bounding box center [1283, 551] width 110 height 27
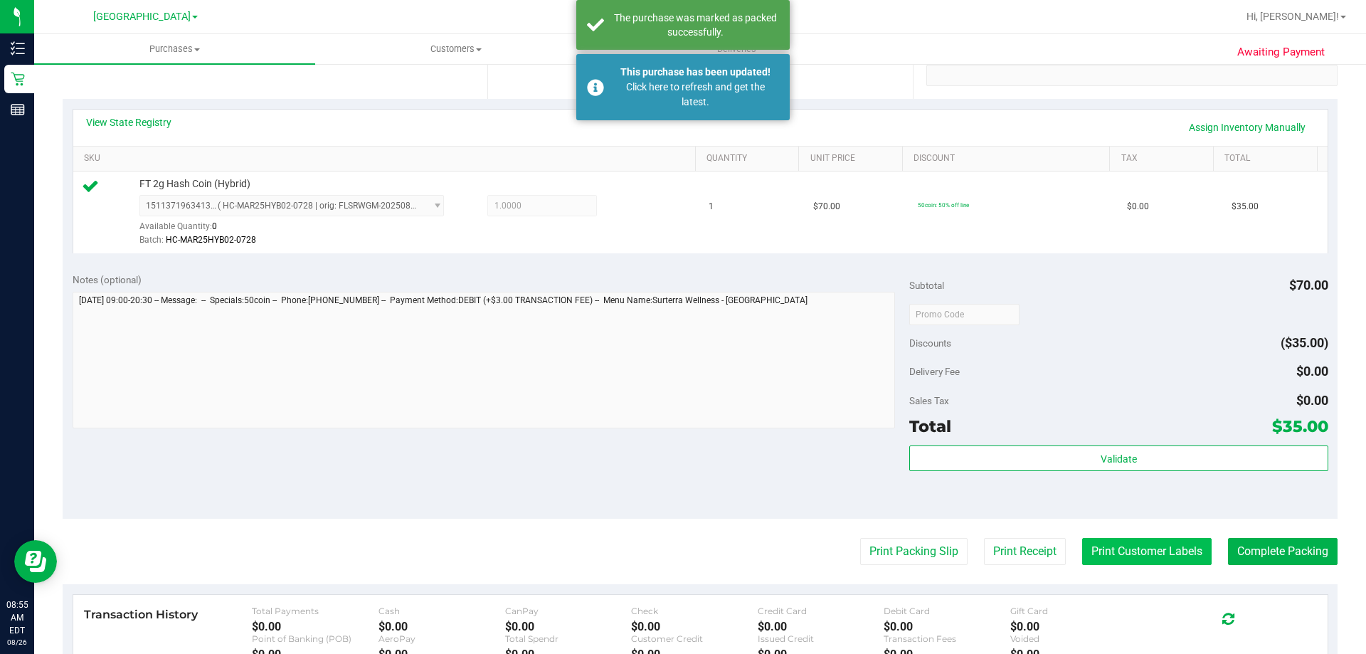
click at [1138, 548] on button "Print Customer Labels" at bounding box center [1146, 551] width 129 height 27
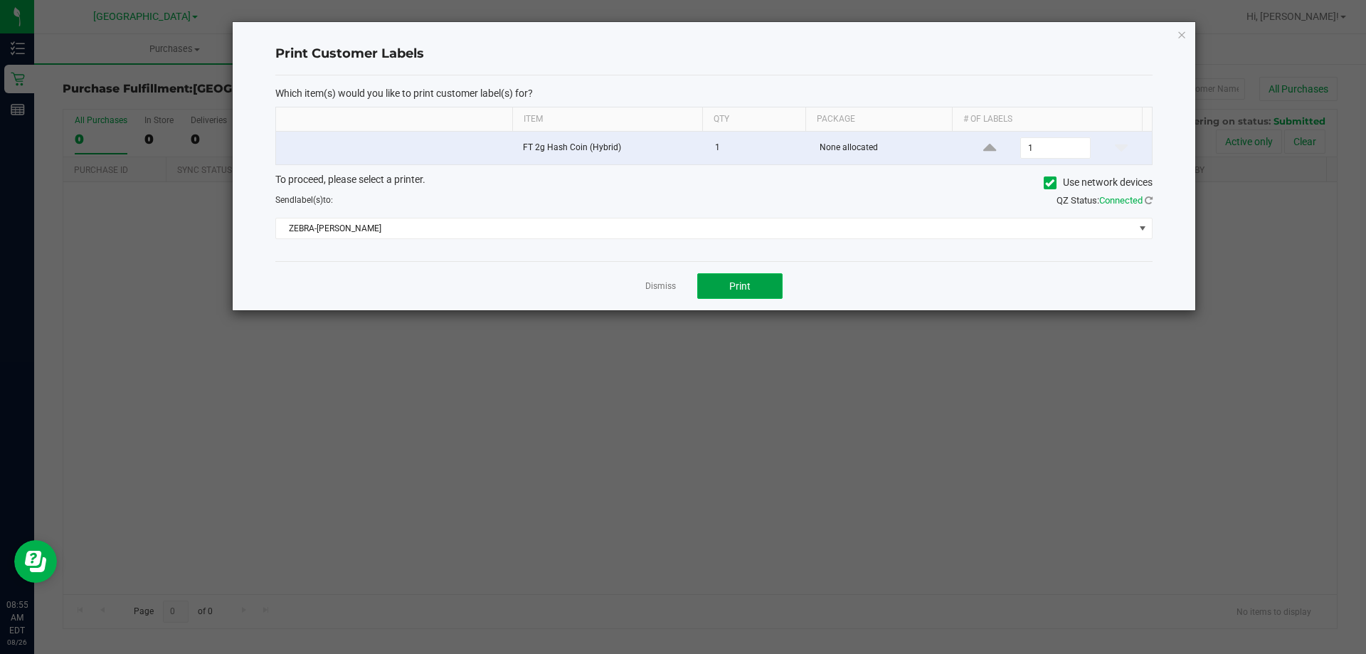
click at [762, 290] on button "Print" at bounding box center [739, 286] width 85 height 26
drag, startPoint x: 661, startPoint y: 285, endPoint x: 1365, endPoint y: 509, distance: 739.3
click at [680, 292] on div "Dismiss Print" at bounding box center [713, 285] width 877 height 49
click at [650, 282] on link "Dismiss" at bounding box center [660, 286] width 31 height 12
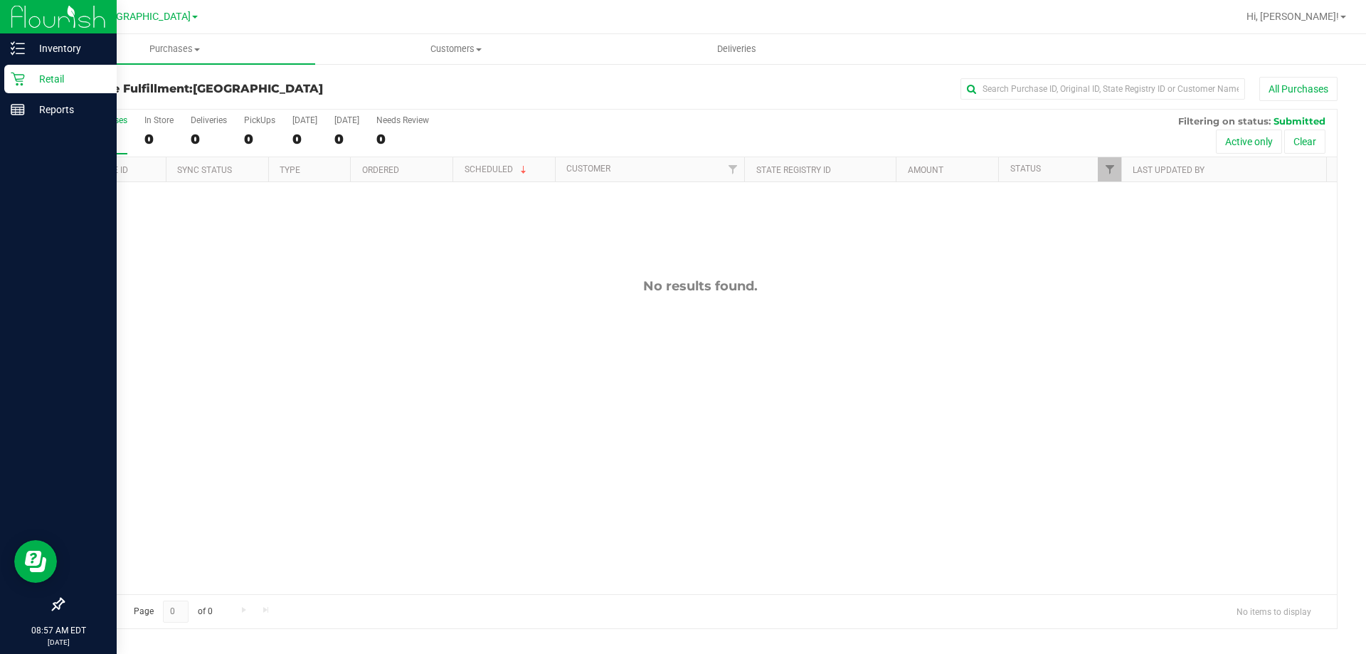
click at [25, 73] on p "Retail" at bounding box center [67, 78] width 85 height 17
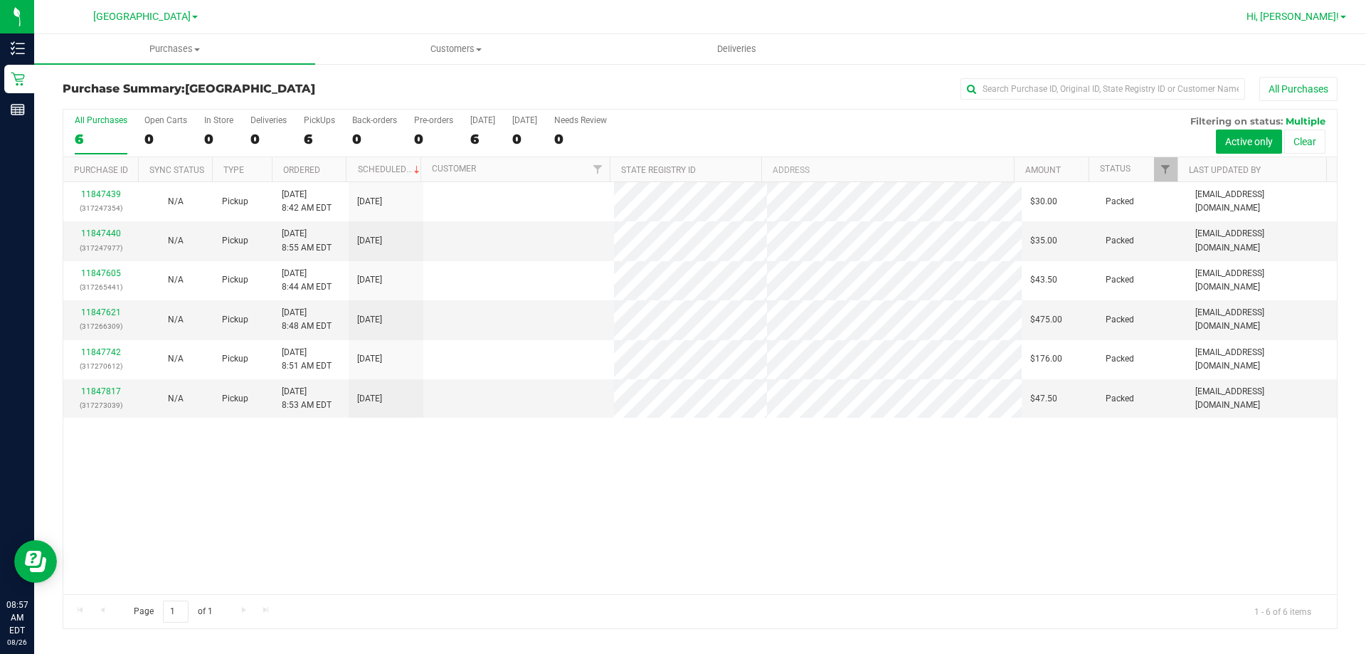
click at [1336, 19] on span "Hi, Jeffrey!" at bounding box center [1292, 16] width 92 height 11
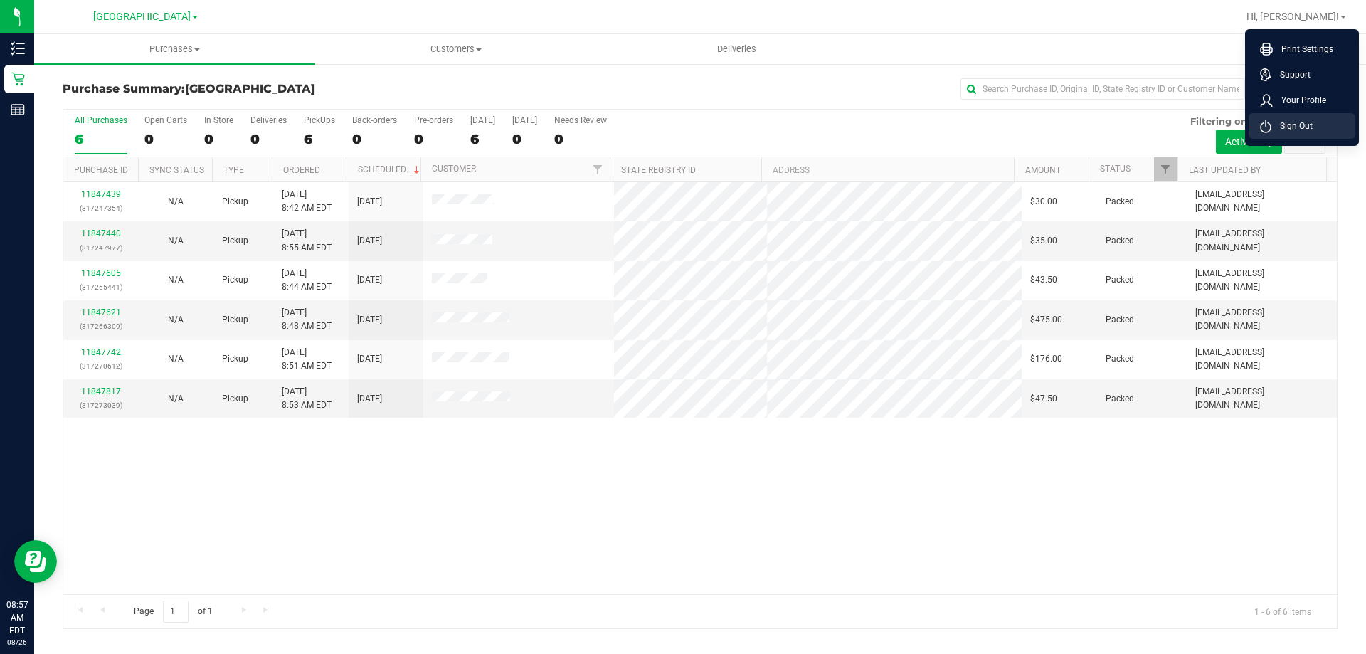
click at [1285, 124] on span "Sign Out" at bounding box center [1291, 126] width 41 height 14
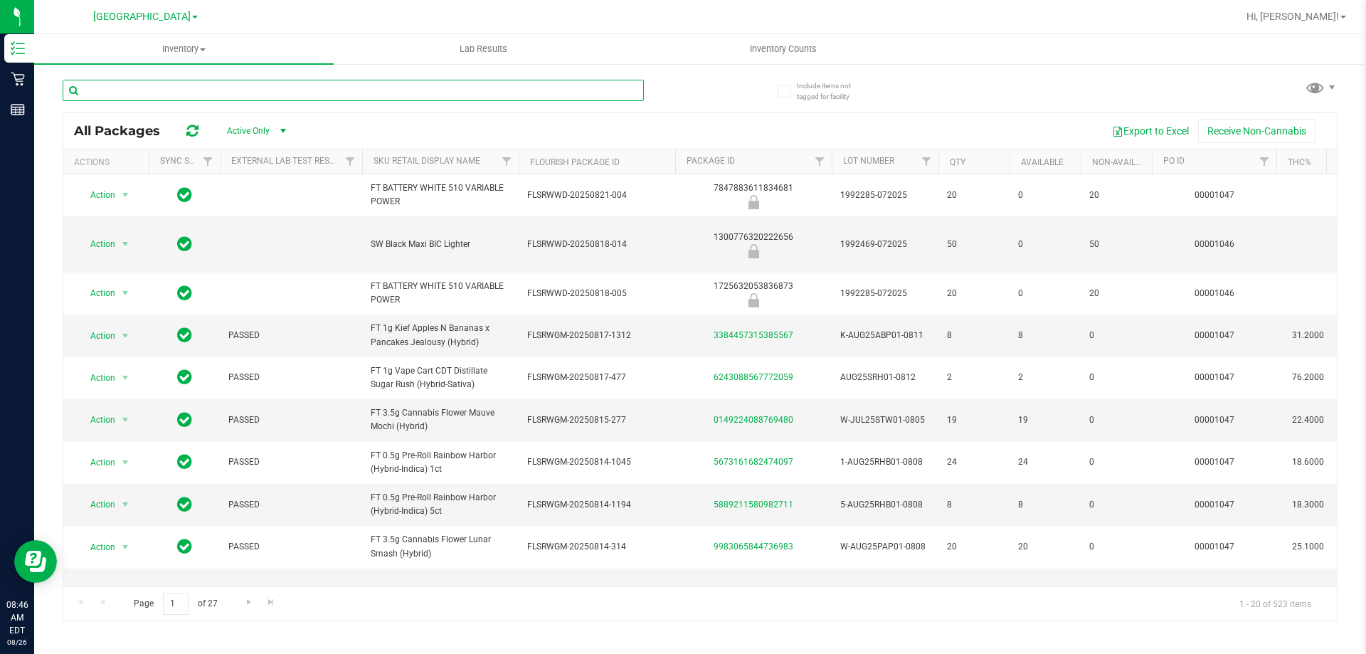
click at [271, 88] on input "text" at bounding box center [353, 90] width 581 height 21
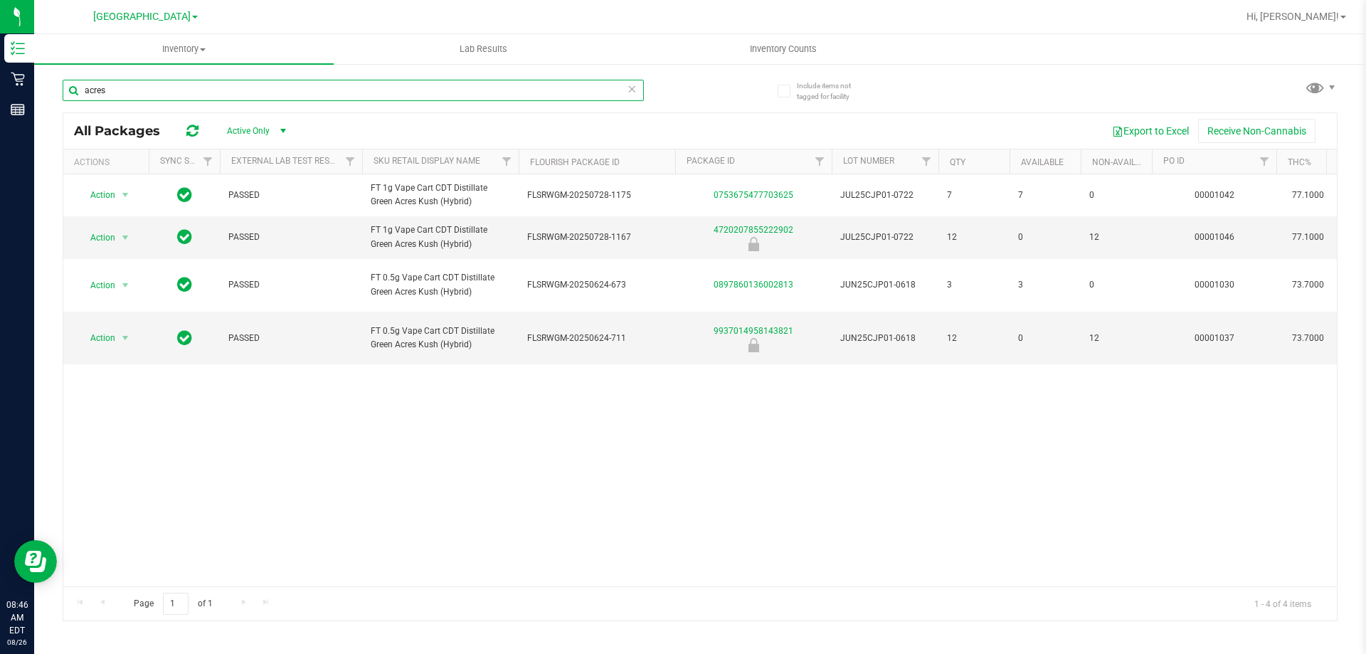
type input "acres"
click at [179, 61] on uib-tab-heading "Inventory All packages All inventory Waste log" at bounding box center [184, 49] width 300 height 30
click at [177, 78] on li "All packages" at bounding box center [184, 86] width 300 height 17
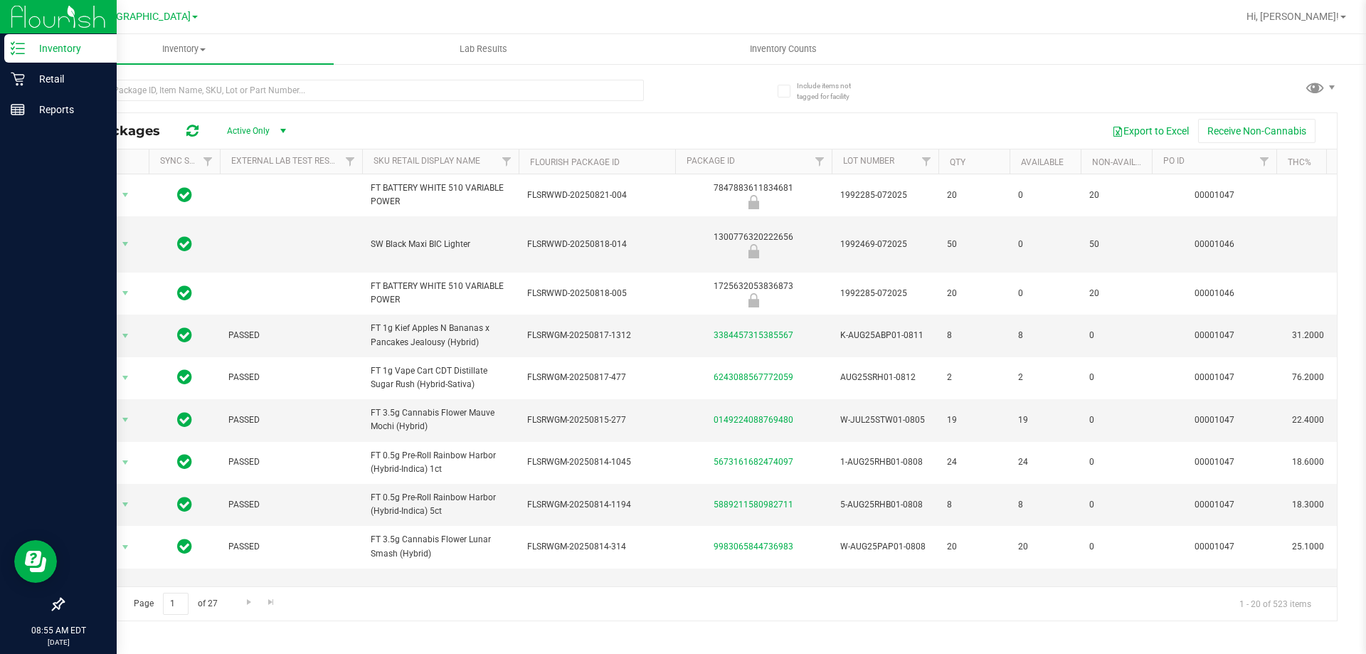
click at [31, 49] on p "Inventory" at bounding box center [67, 48] width 85 height 17
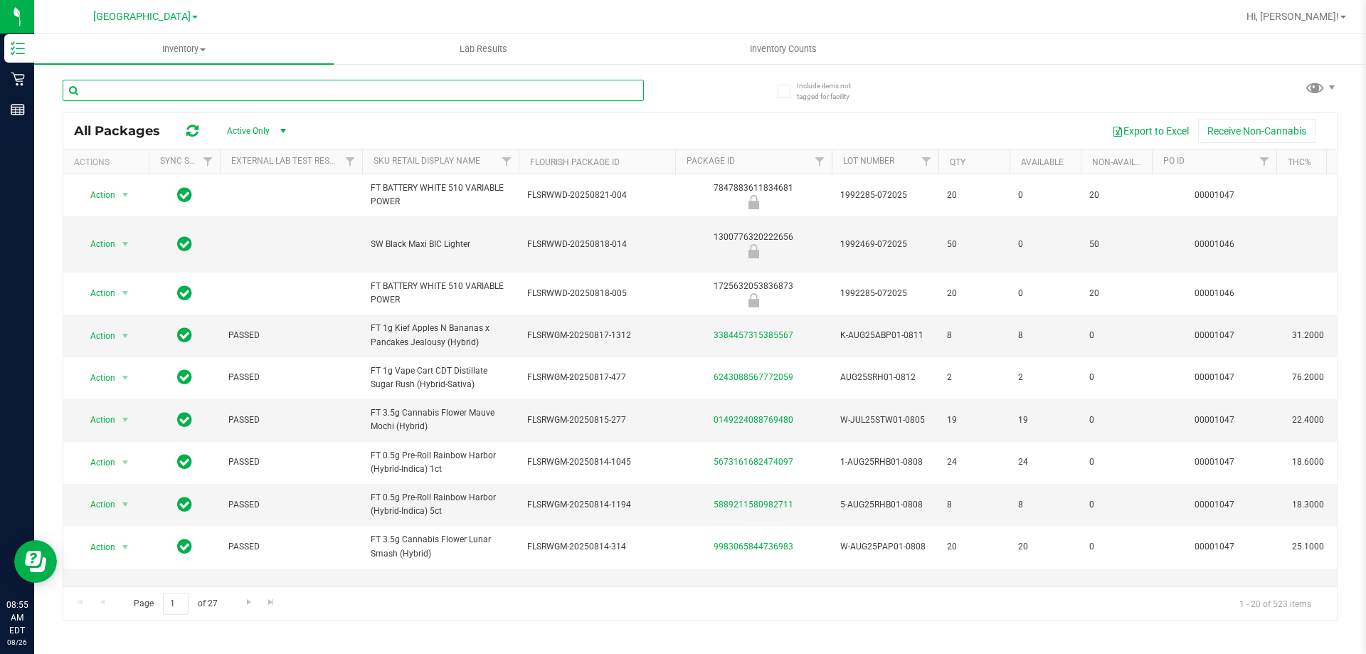
click at [164, 90] on input "text" at bounding box center [353, 90] width 581 height 21
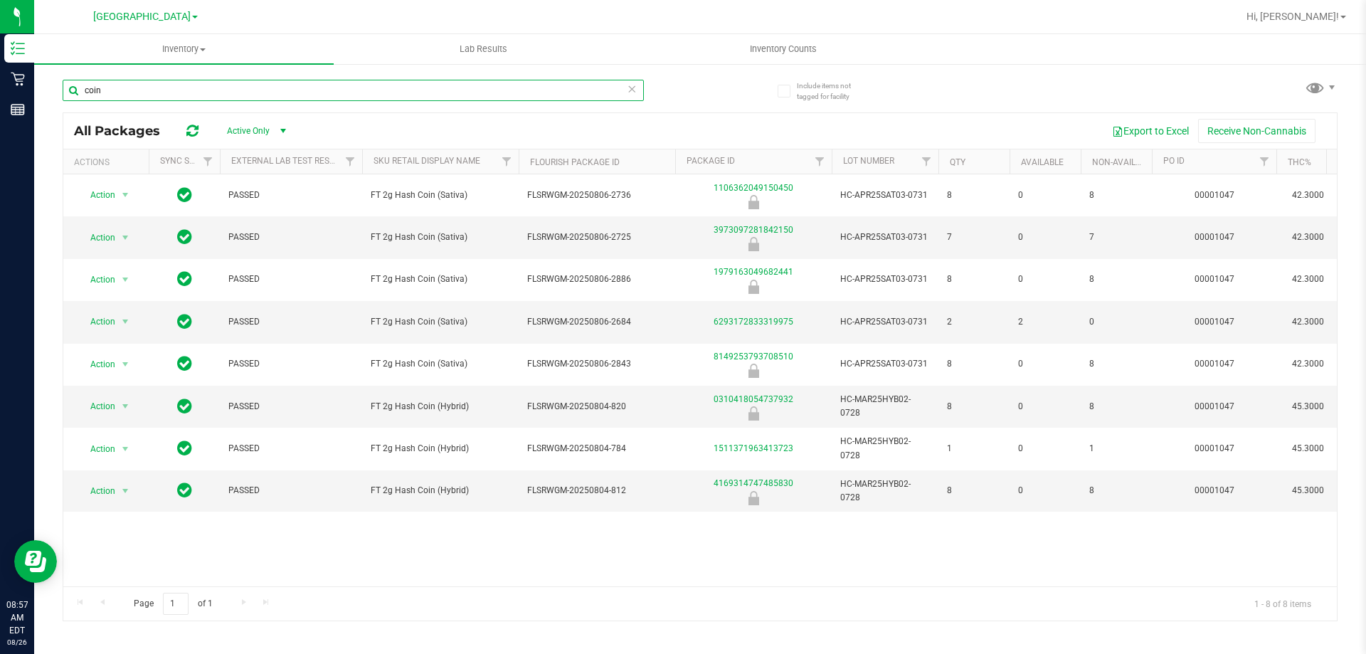
type input "coin"
click at [629, 92] on icon at bounding box center [632, 88] width 10 height 17
